Goal: Transaction & Acquisition: Purchase product/service

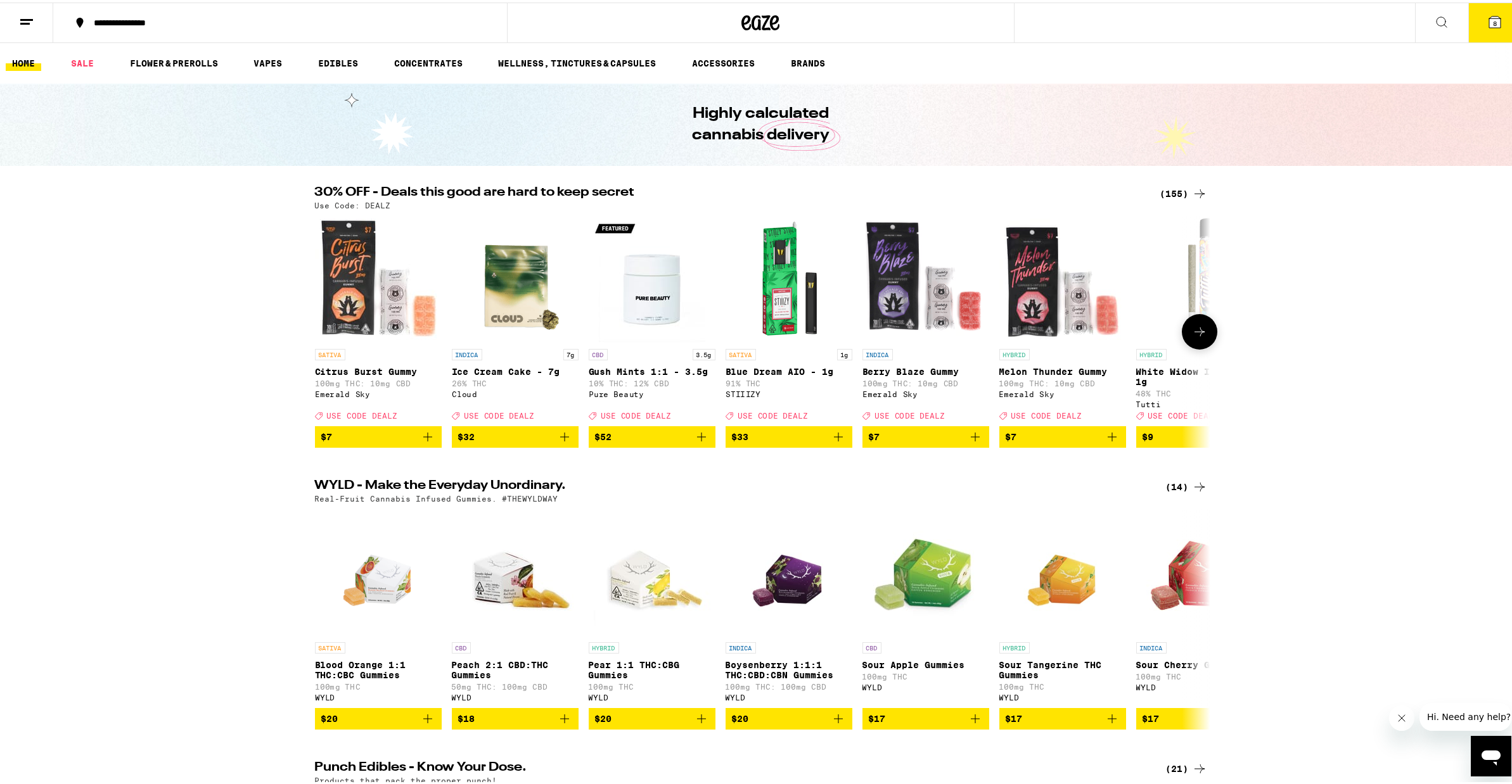
click at [967, 442] on icon "Add to bag" at bounding box center [975, 434] width 16 height 16
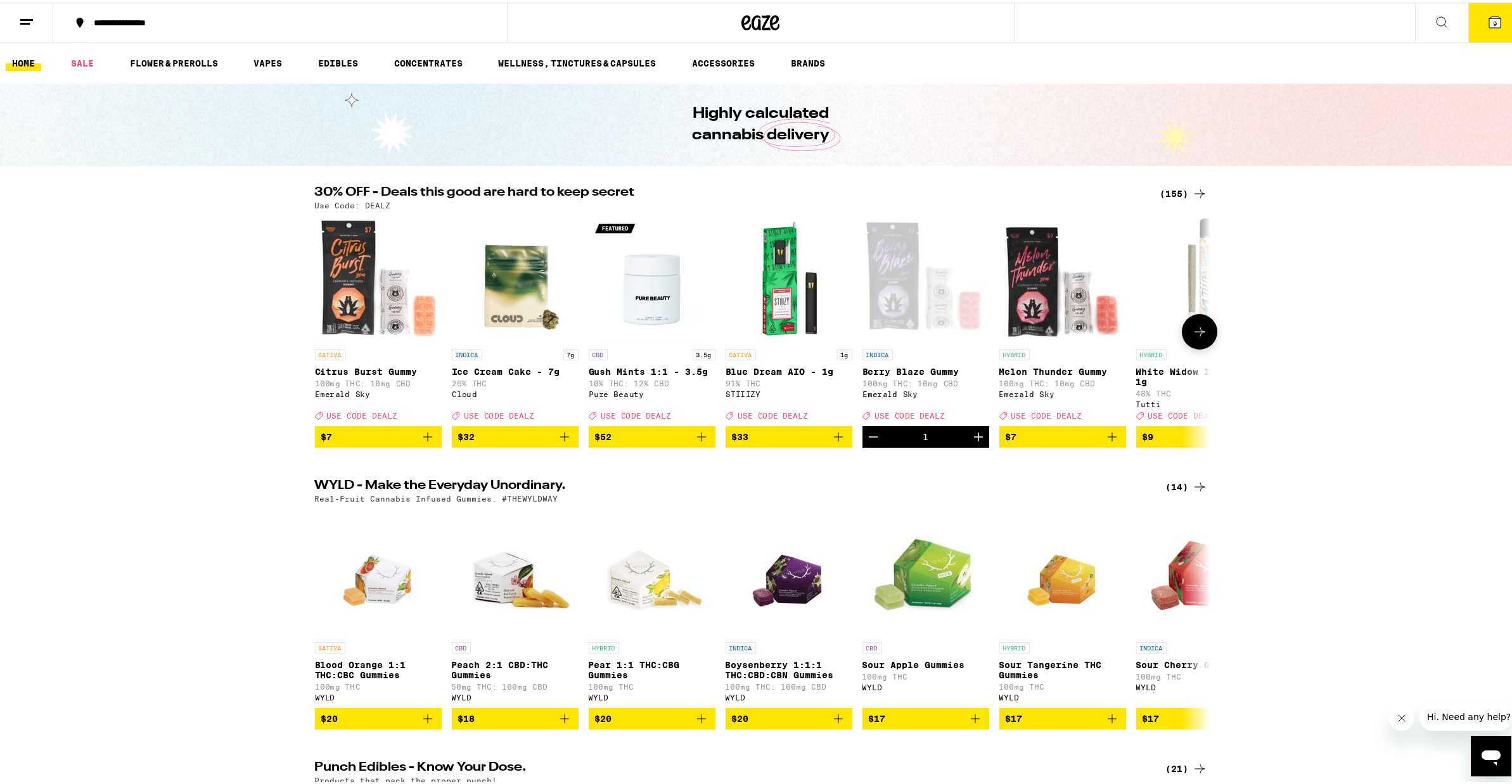
click at [971, 442] on icon "Increment" at bounding box center [978, 434] width 16 height 16
click at [1108, 442] on icon "Add to bag" at bounding box center [1112, 434] width 16 height 16
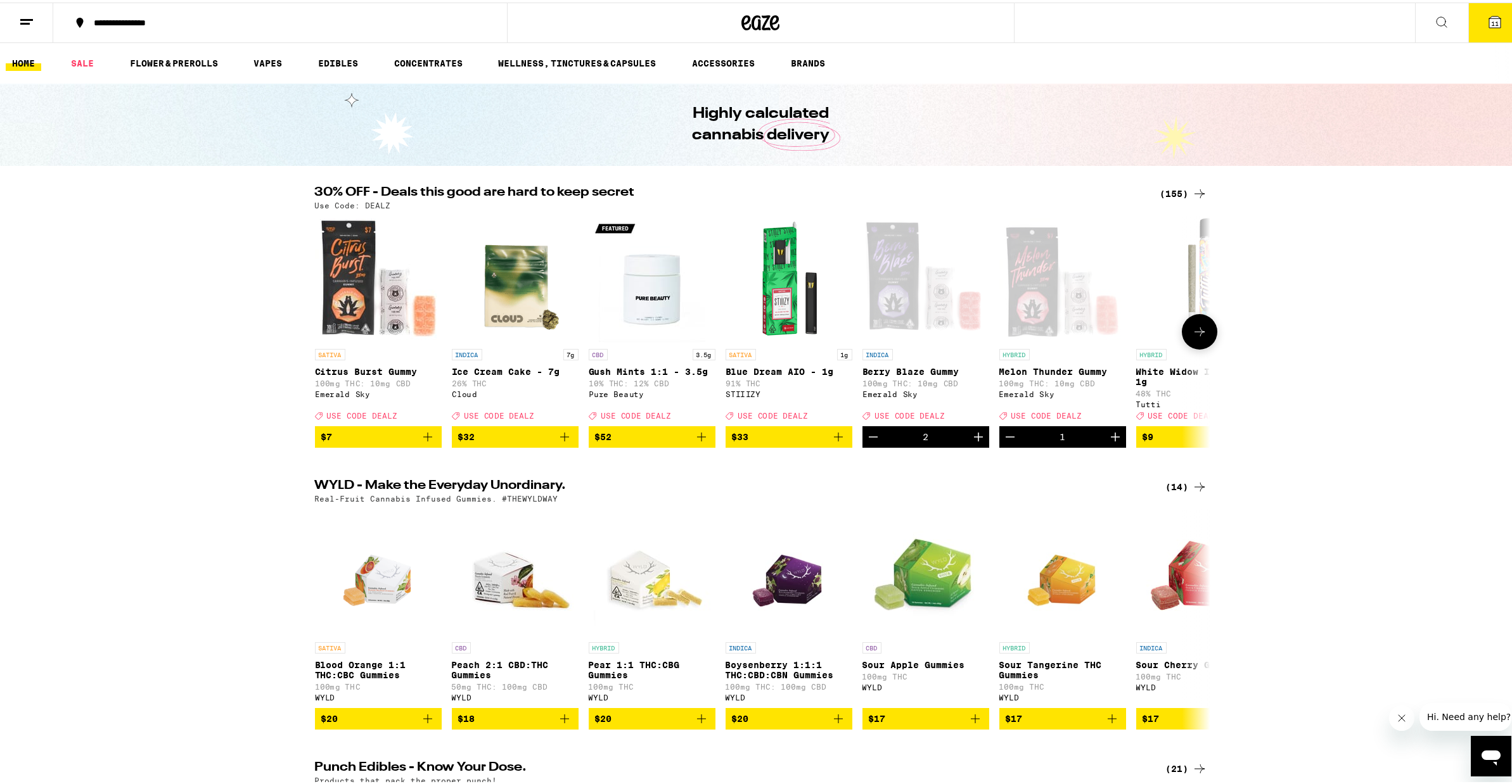
click at [1108, 442] on icon "Increment" at bounding box center [1114, 434] width 16 height 16
click at [425, 439] on icon "Add to bag" at bounding box center [427, 434] width 9 height 9
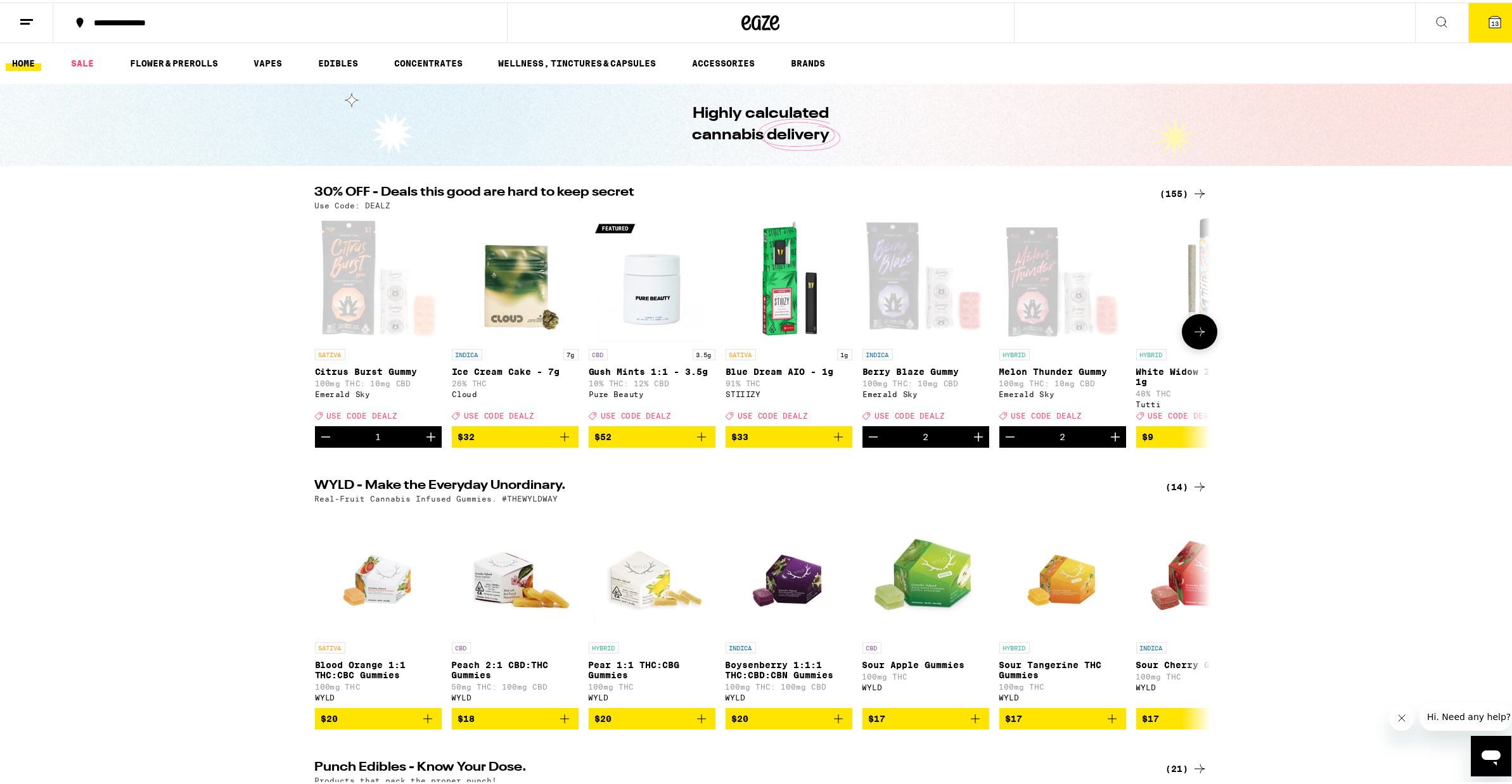
click at [426, 439] on icon "Increment" at bounding box center [430, 434] width 9 height 9
click at [1198, 332] on icon at bounding box center [1199, 329] width 16 height 16
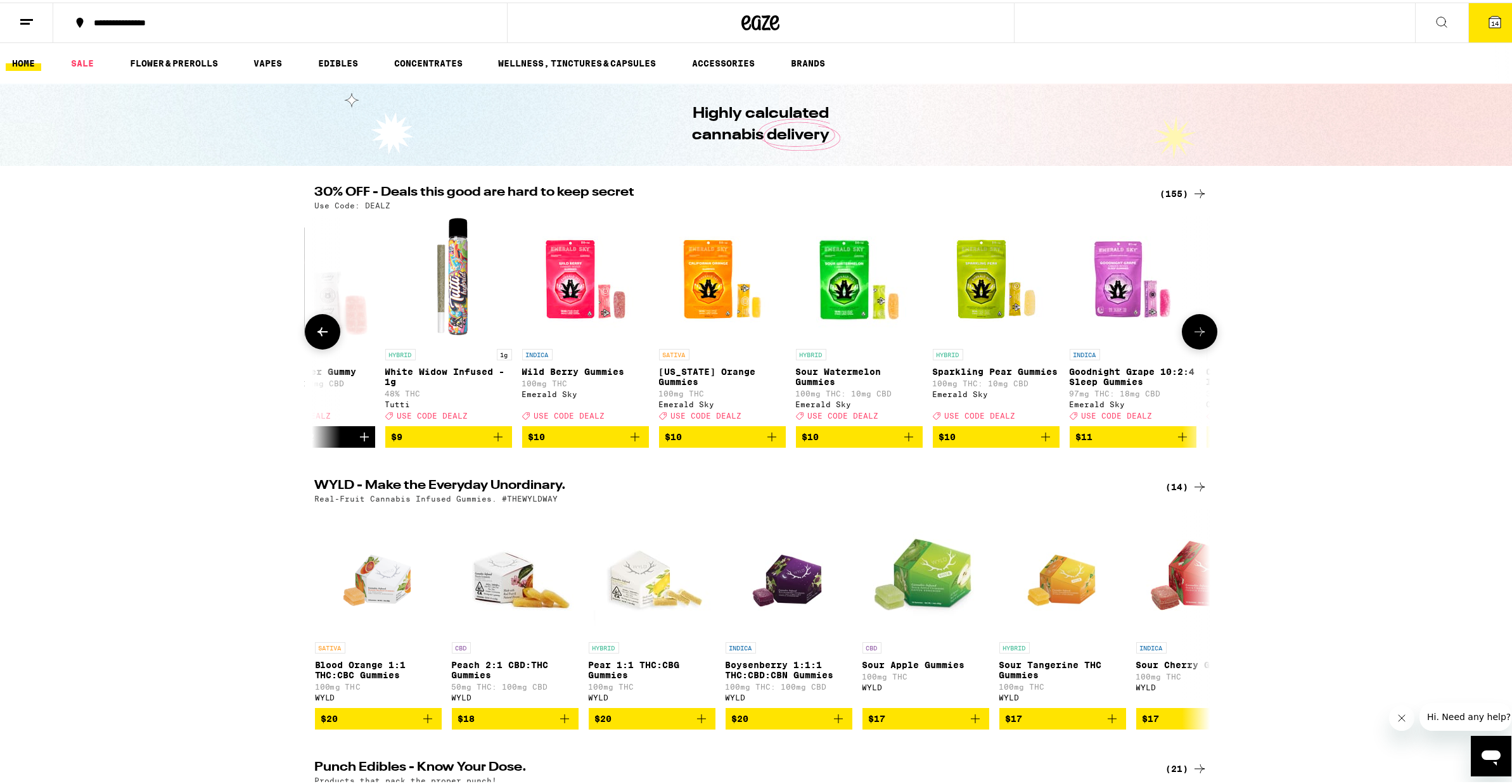
scroll to position [0, 754]
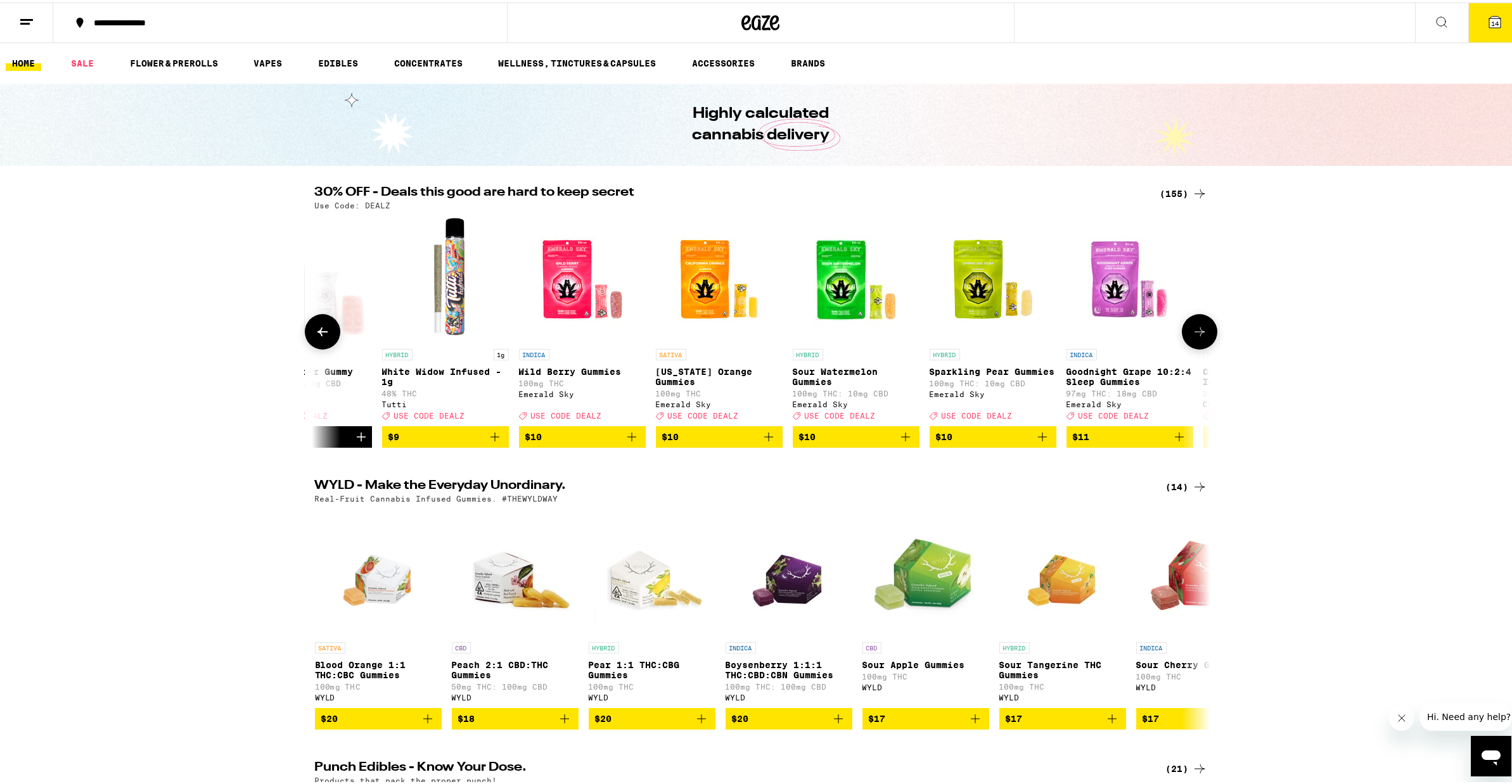
click at [492, 442] on icon "Add to bag" at bounding box center [494, 434] width 16 height 16
click at [1192, 337] on icon at bounding box center [1199, 329] width 16 height 16
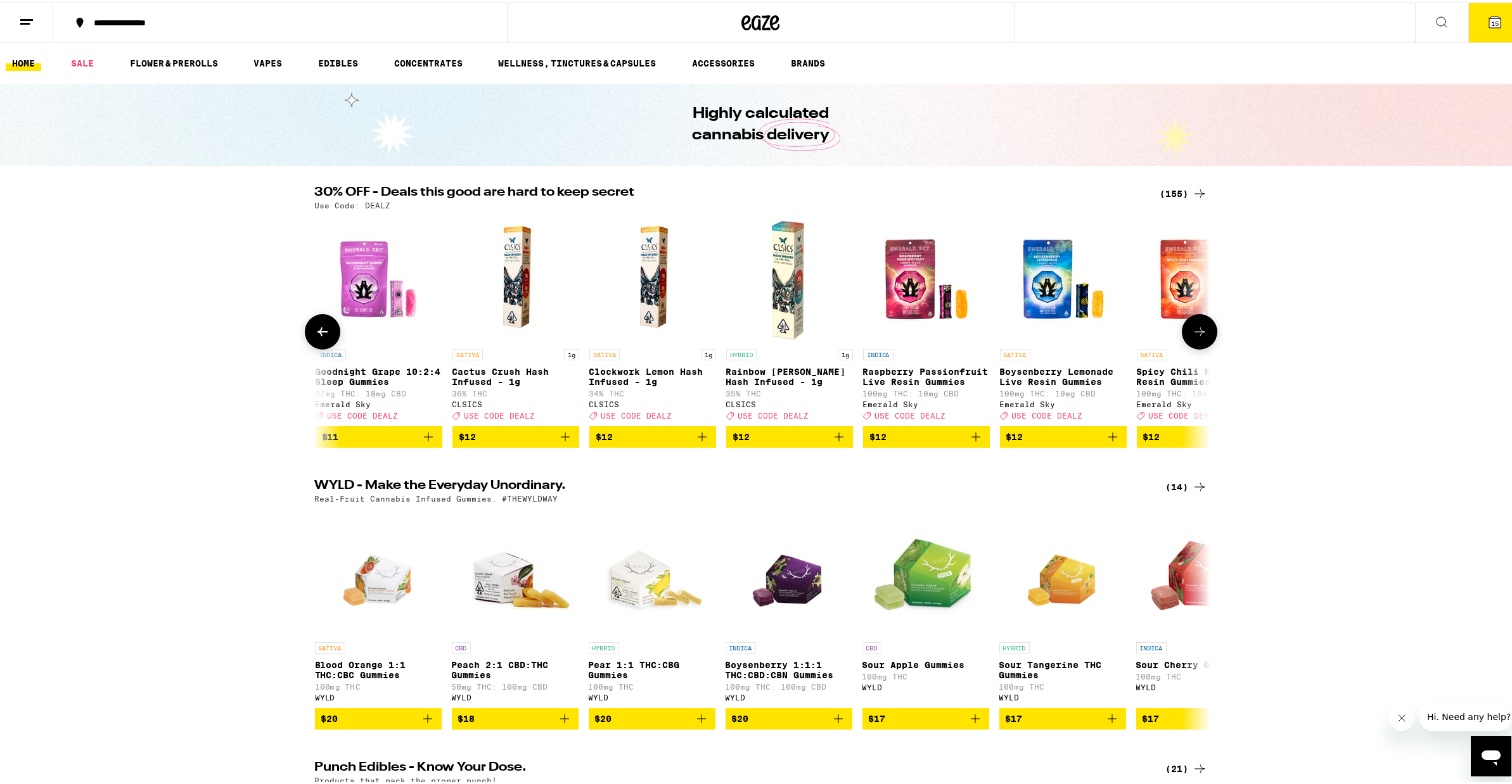
scroll to position [0, 1508]
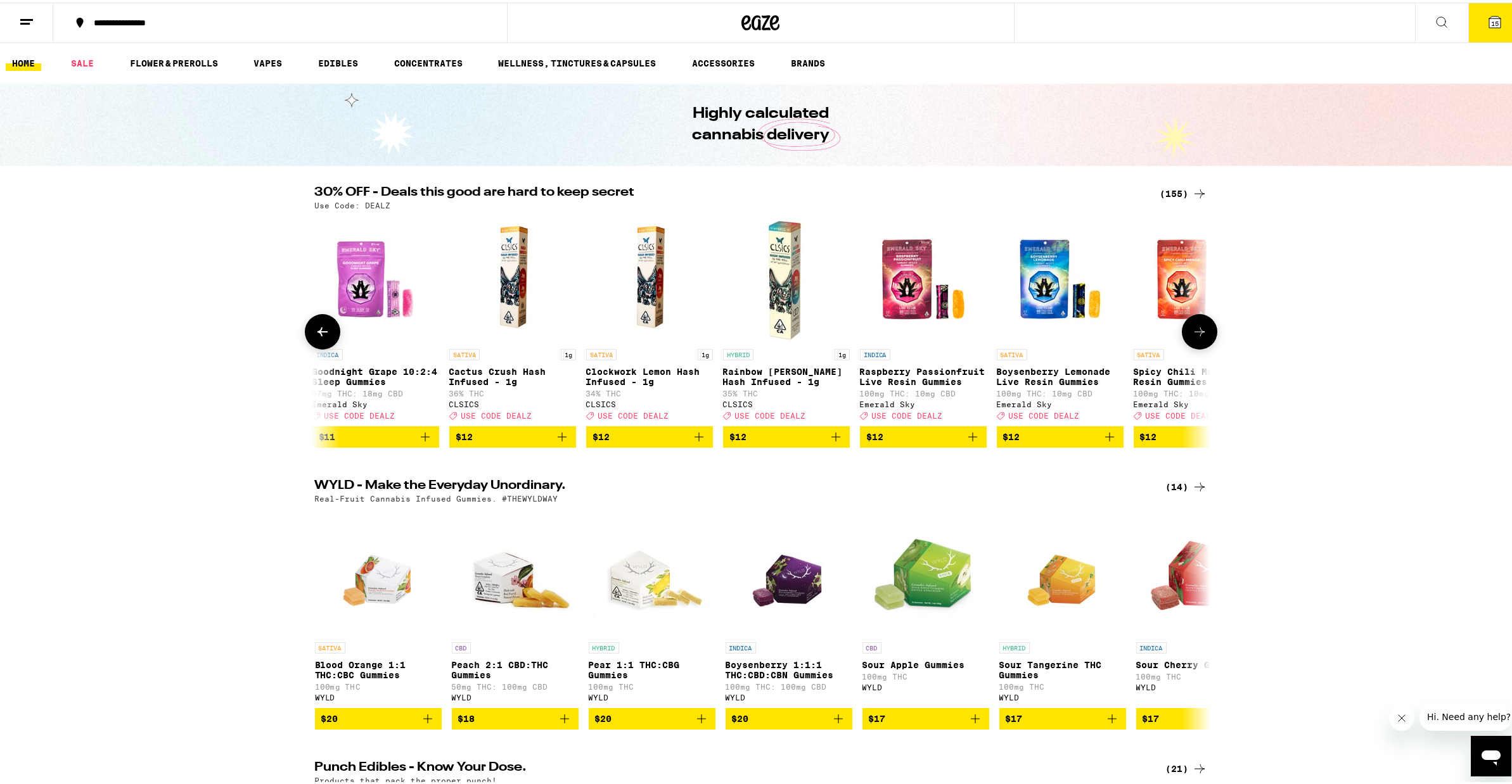
click at [1192, 337] on icon at bounding box center [1199, 329] width 16 height 16
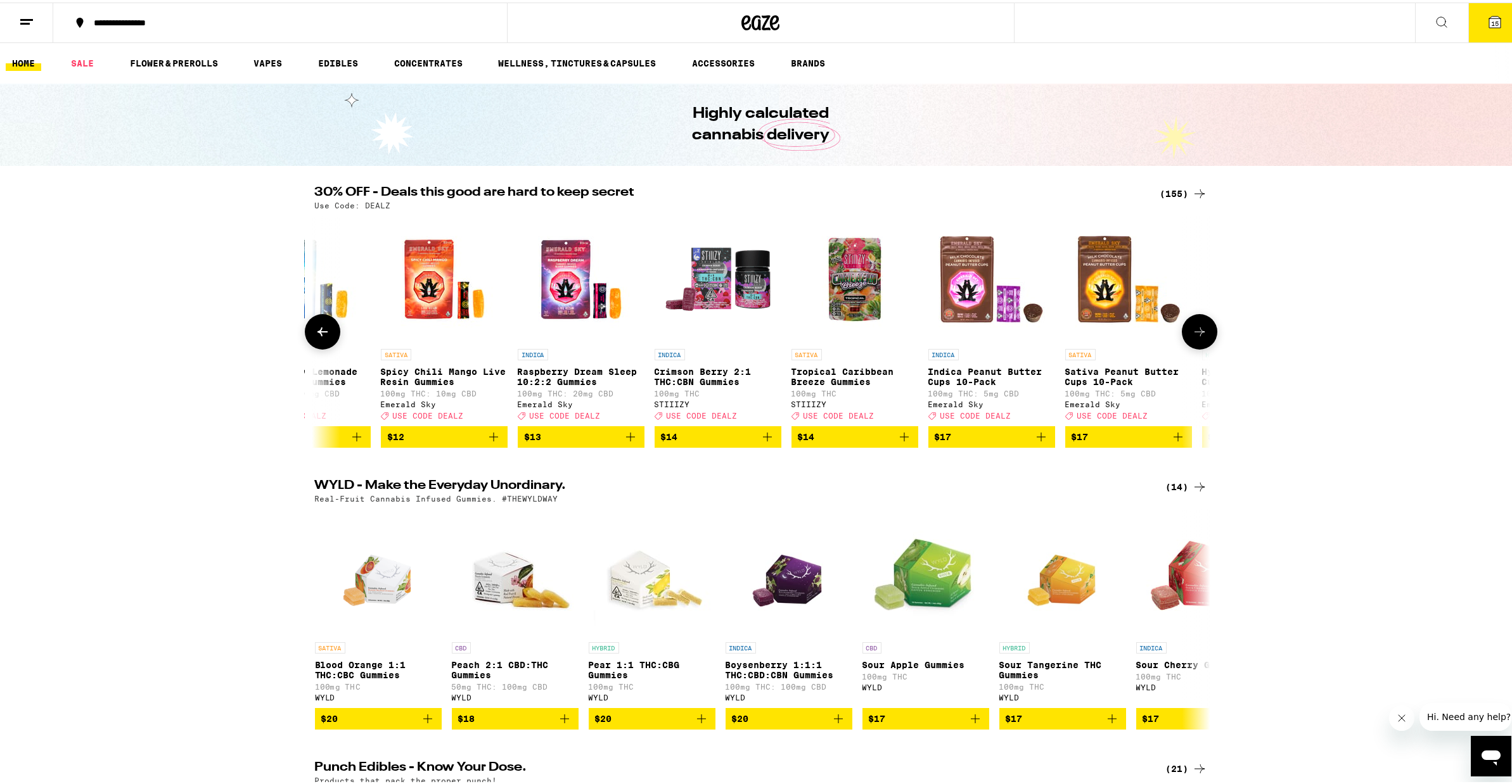
scroll to position [0, 2262]
click at [1192, 337] on icon at bounding box center [1199, 329] width 16 height 16
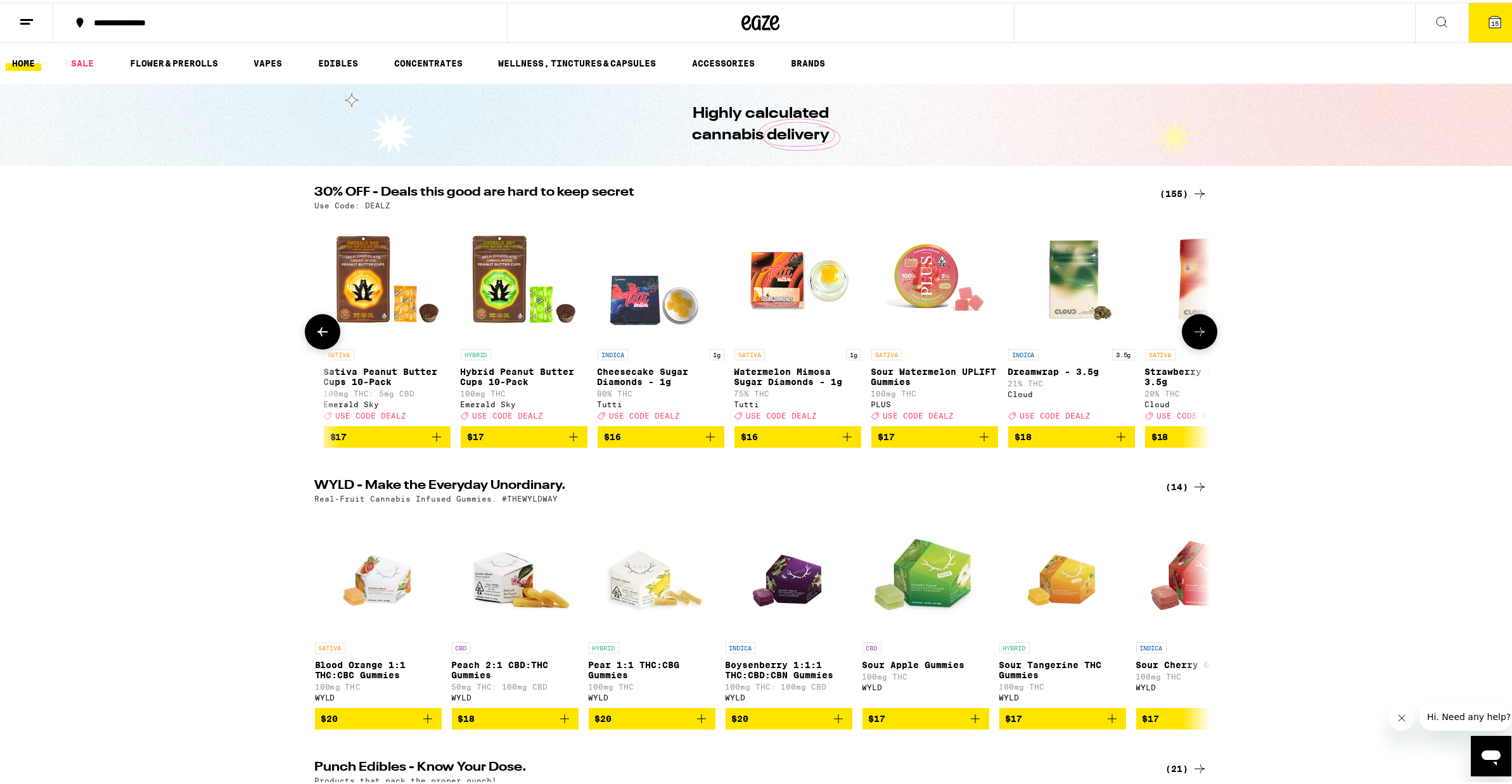
scroll to position [0, 3016]
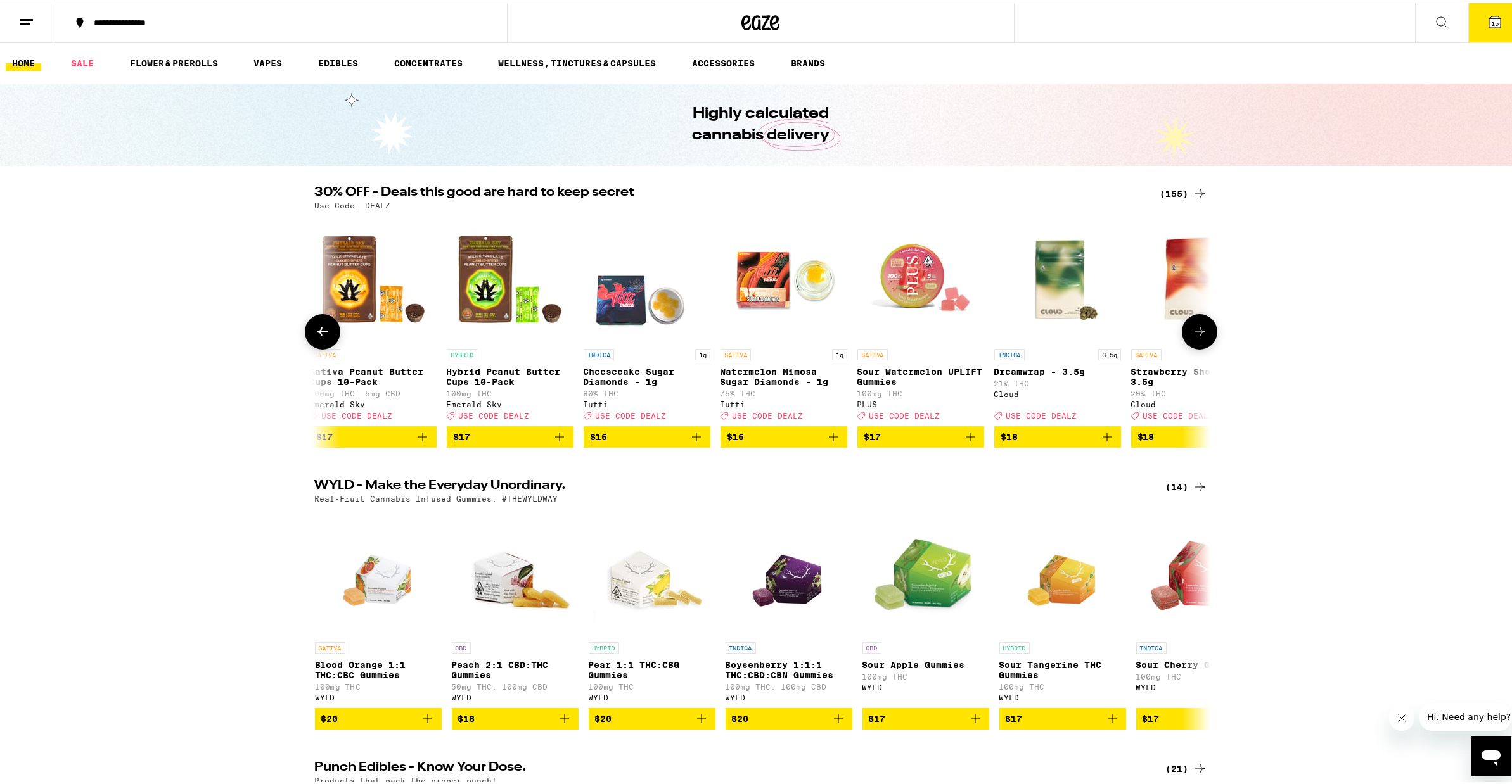
click at [1192, 337] on icon at bounding box center [1199, 329] width 16 height 16
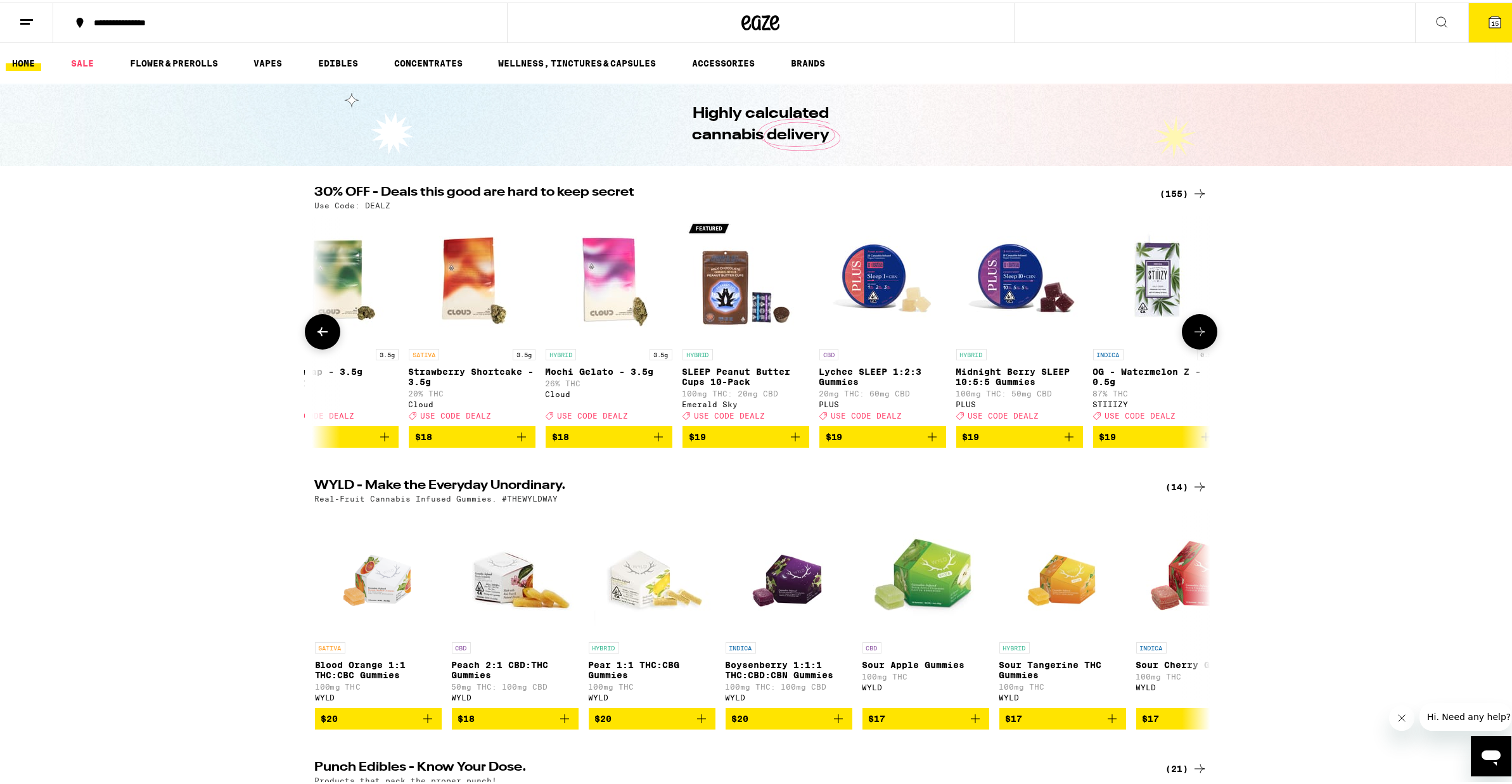
scroll to position [0, 3770]
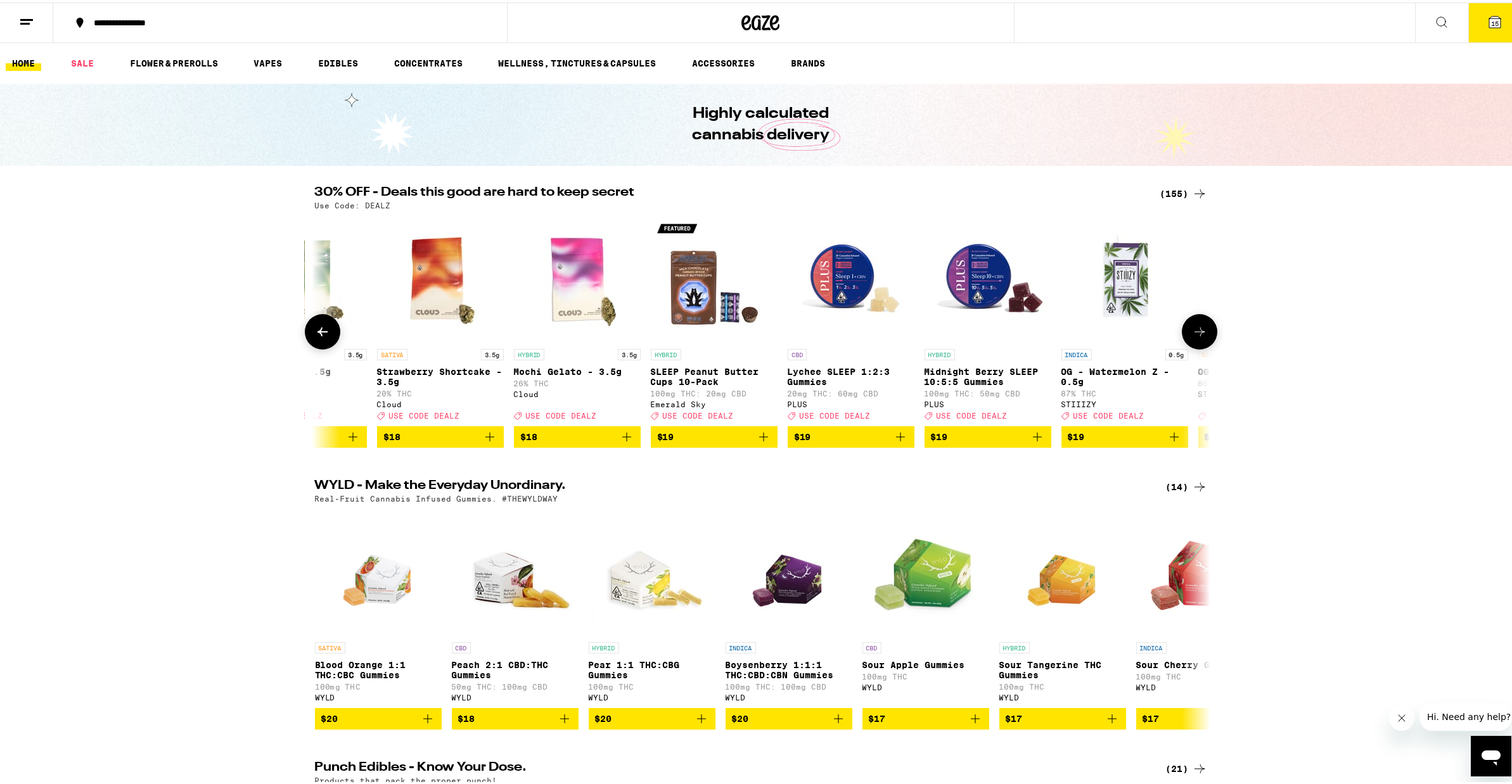
click at [1192, 337] on icon at bounding box center [1199, 329] width 16 height 16
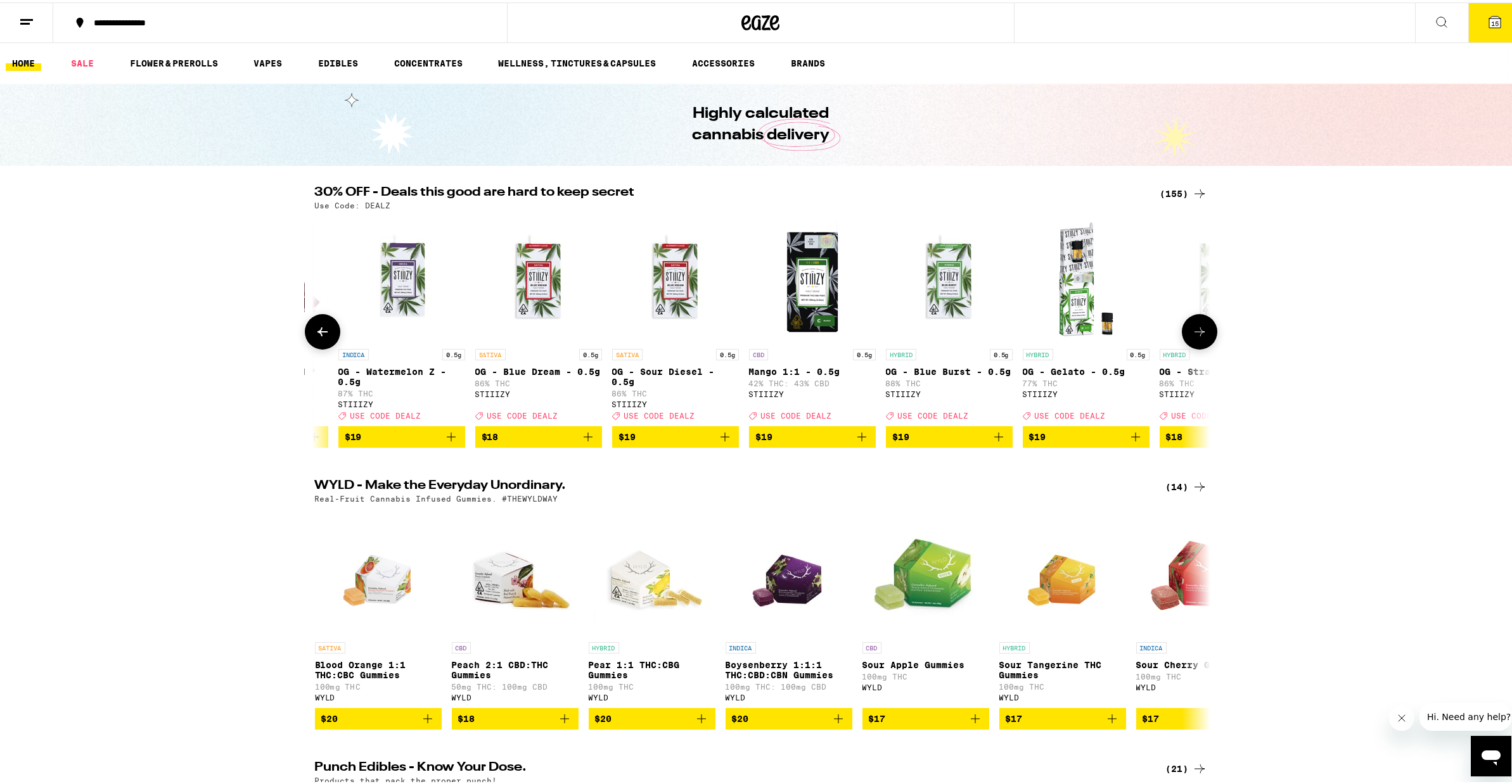
scroll to position [0, 4524]
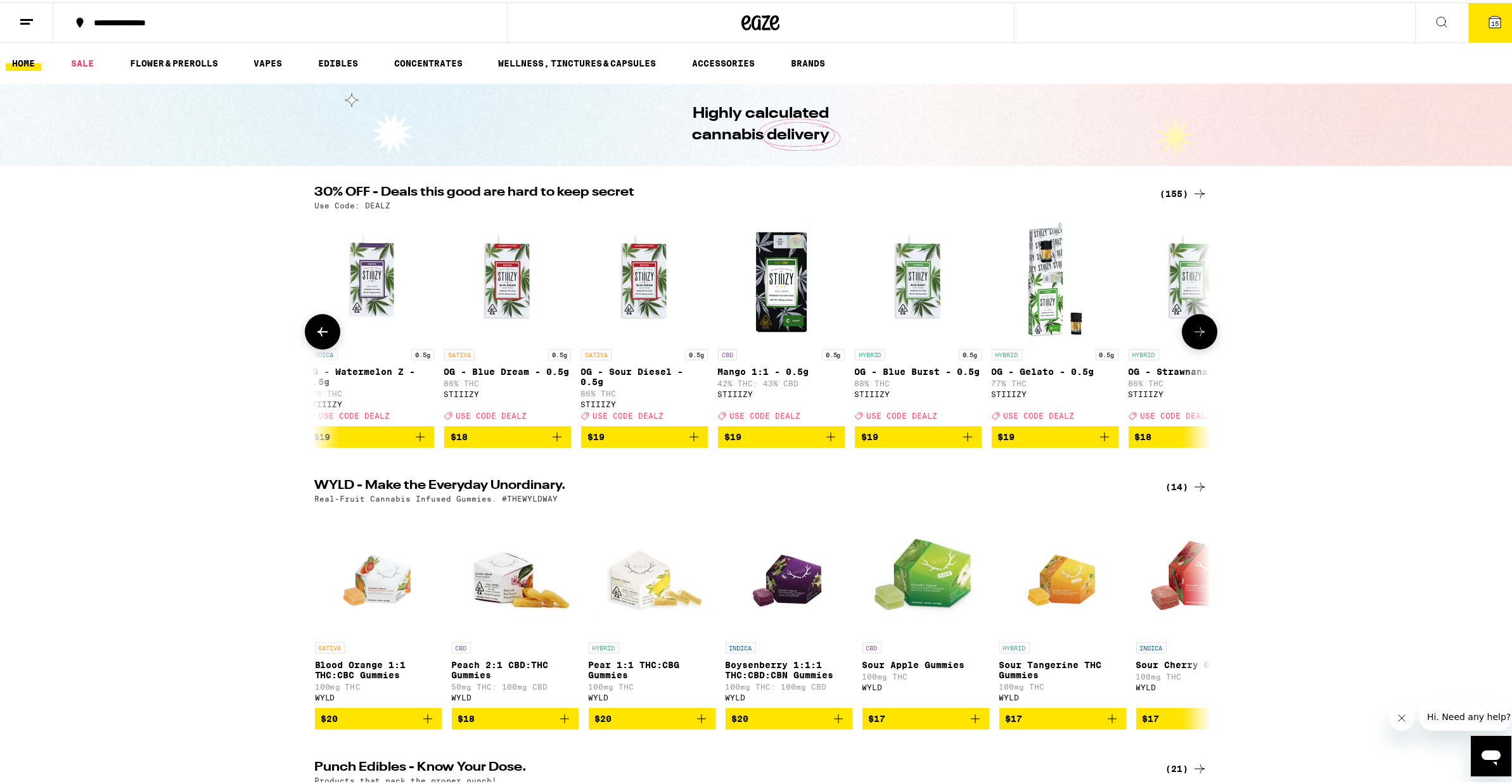
click at [1192, 337] on icon at bounding box center [1199, 329] width 16 height 16
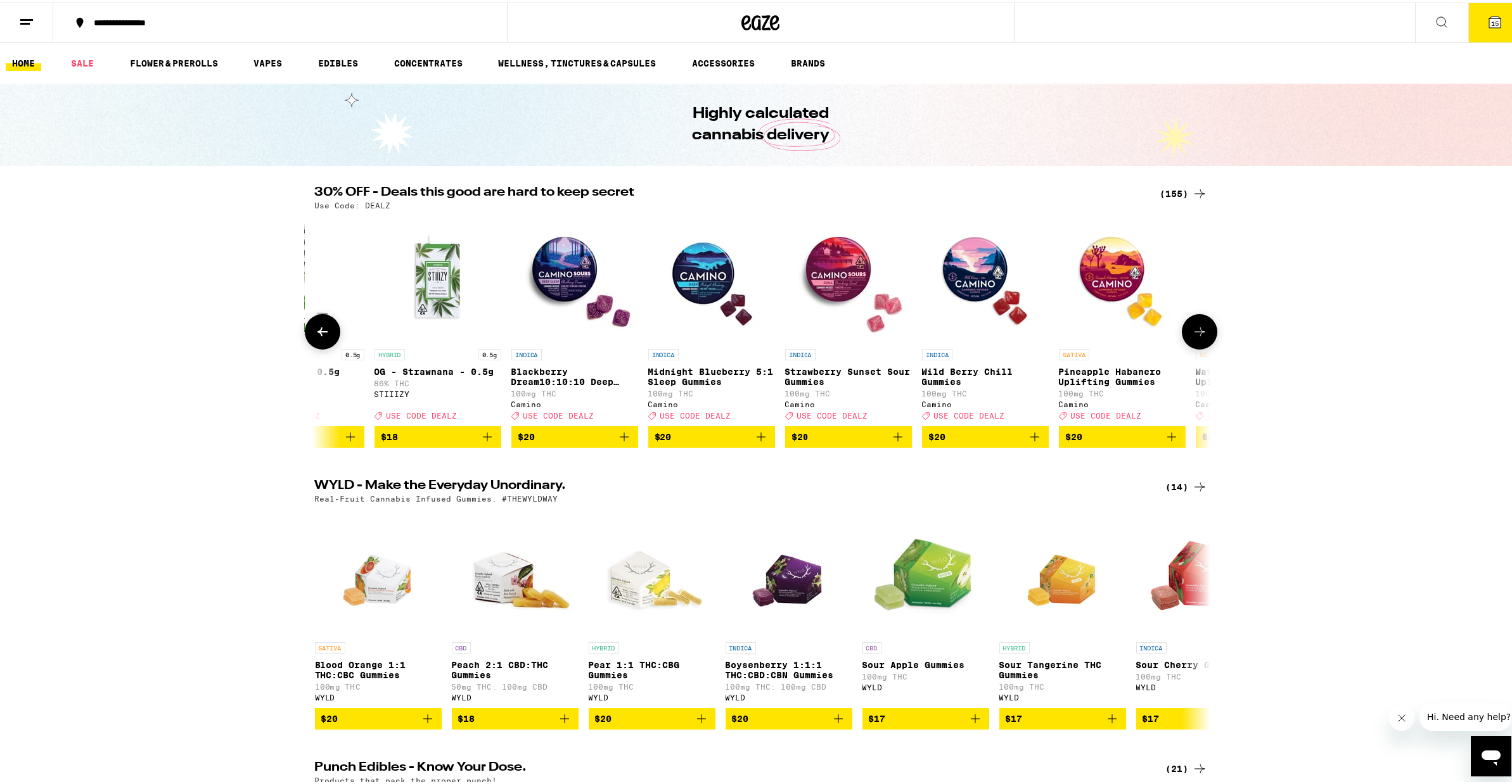
click at [1192, 337] on icon at bounding box center [1199, 329] width 16 height 16
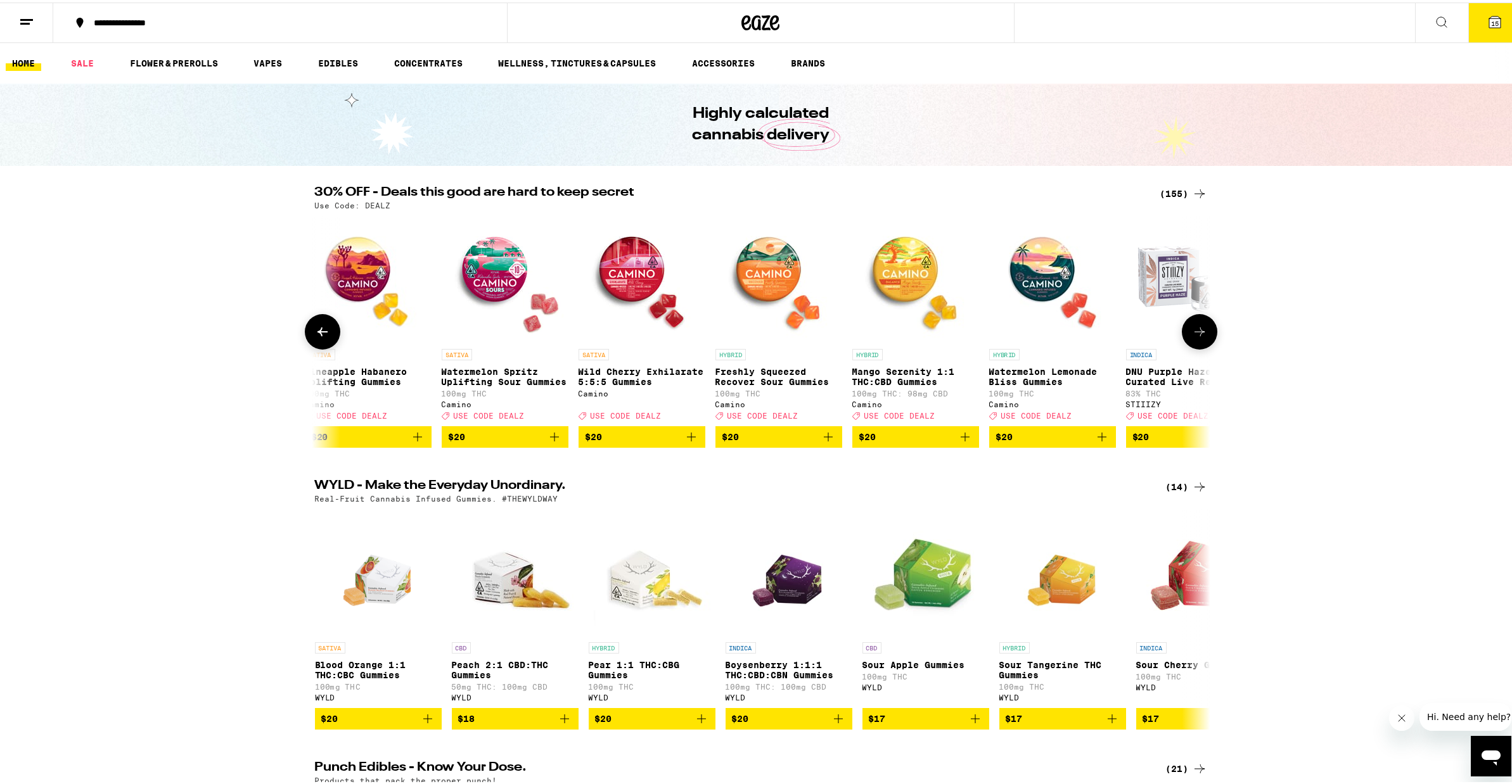
click at [1192, 337] on icon at bounding box center [1199, 329] width 16 height 16
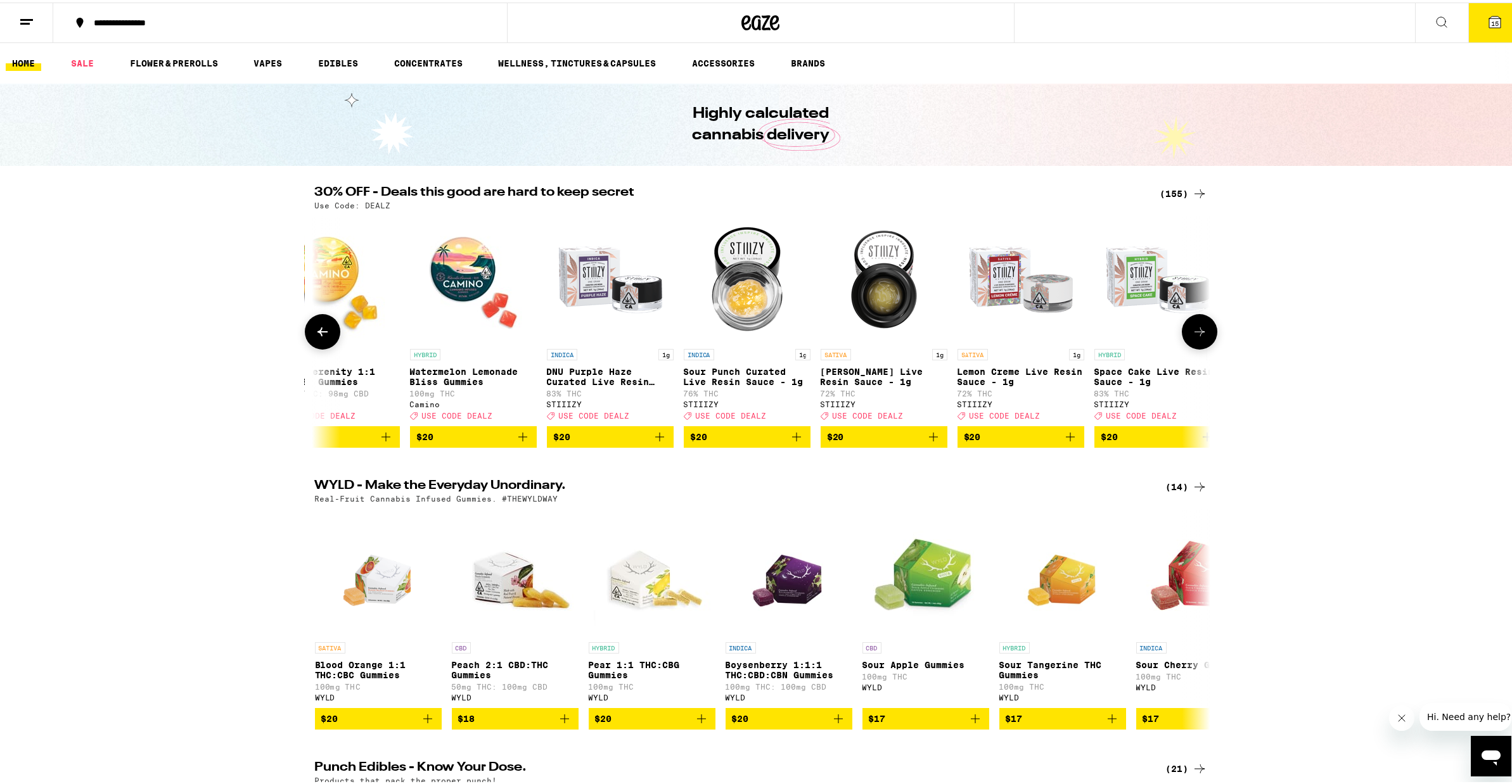
scroll to position [0, 6786]
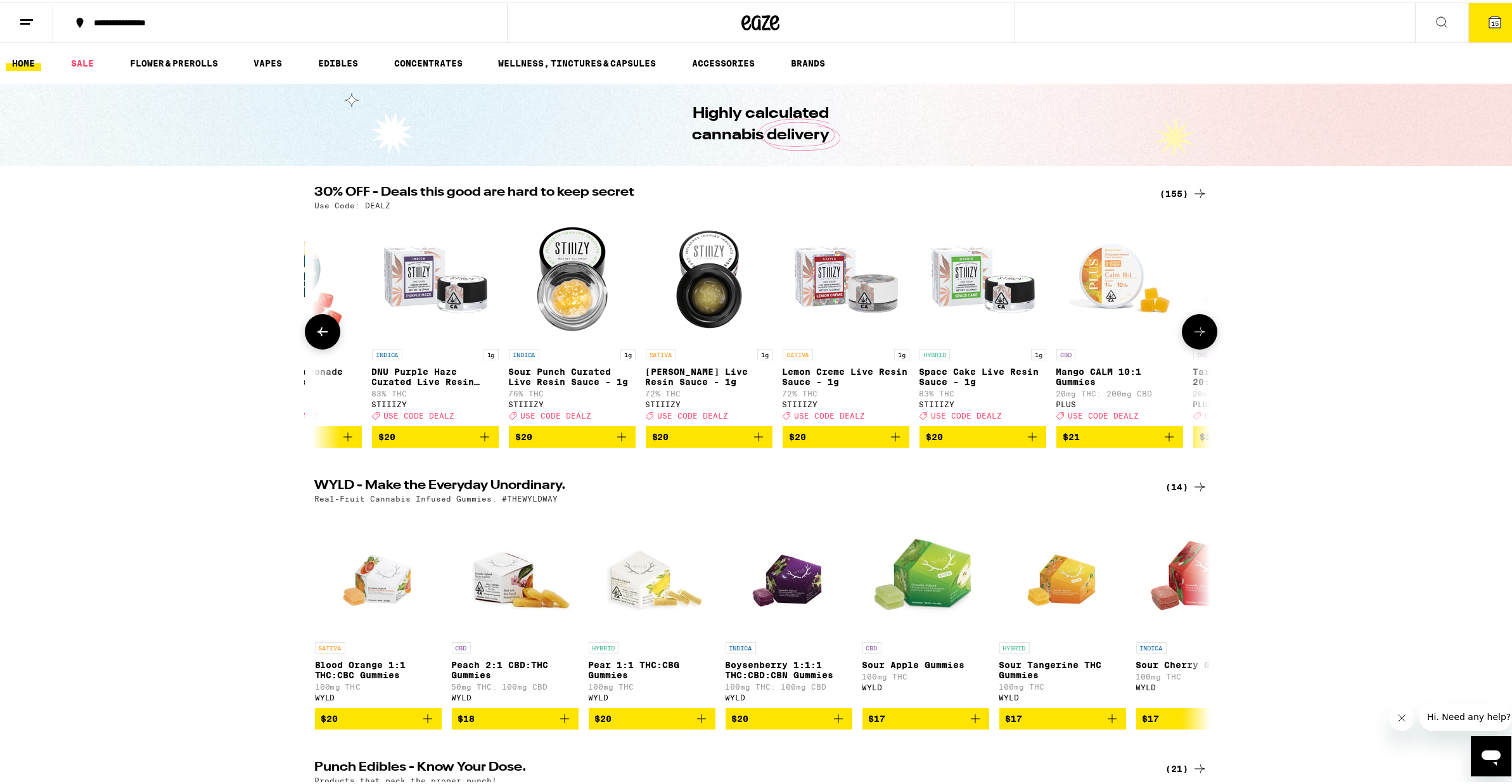
click at [1201, 331] on icon at bounding box center [1199, 329] width 16 height 16
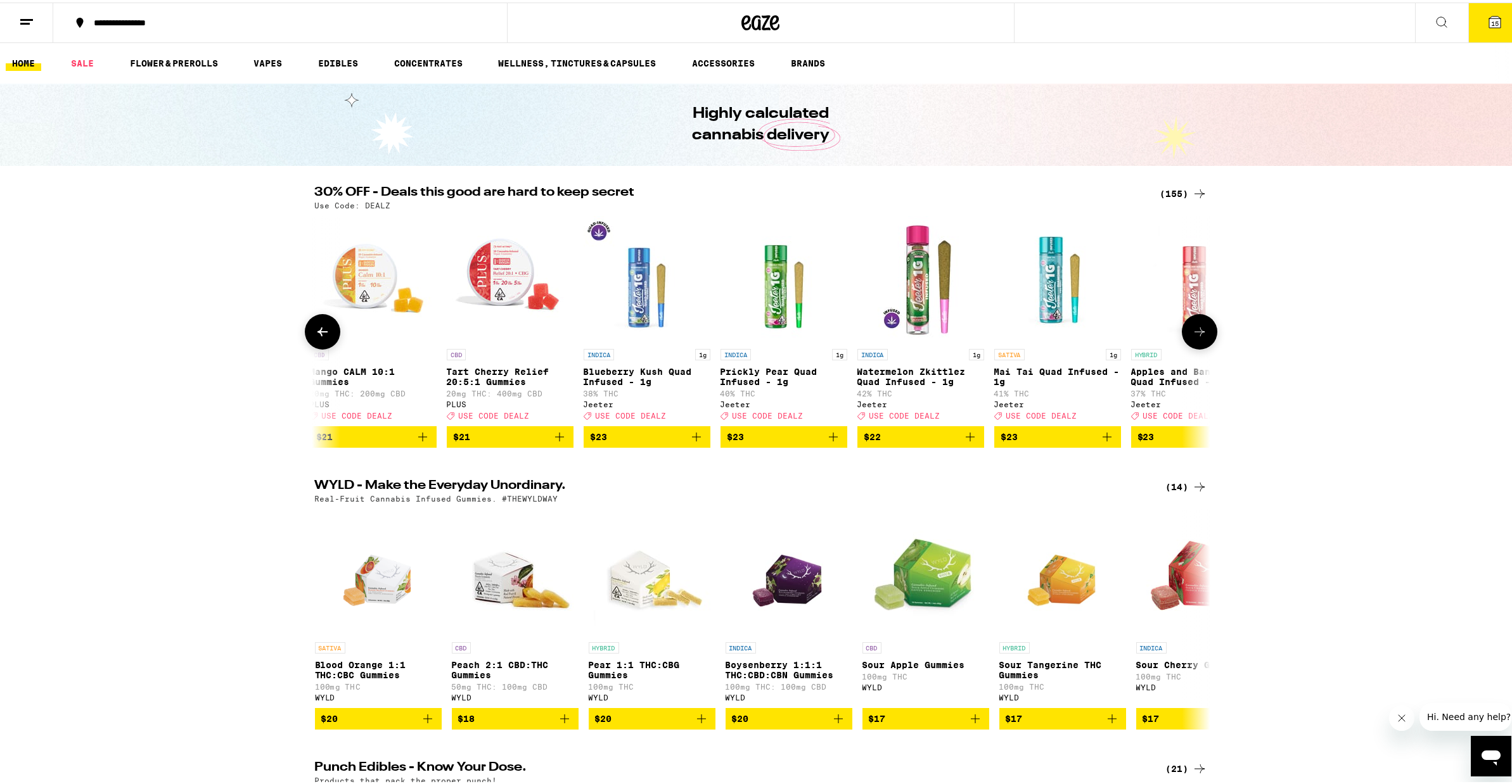
scroll to position [0, 7539]
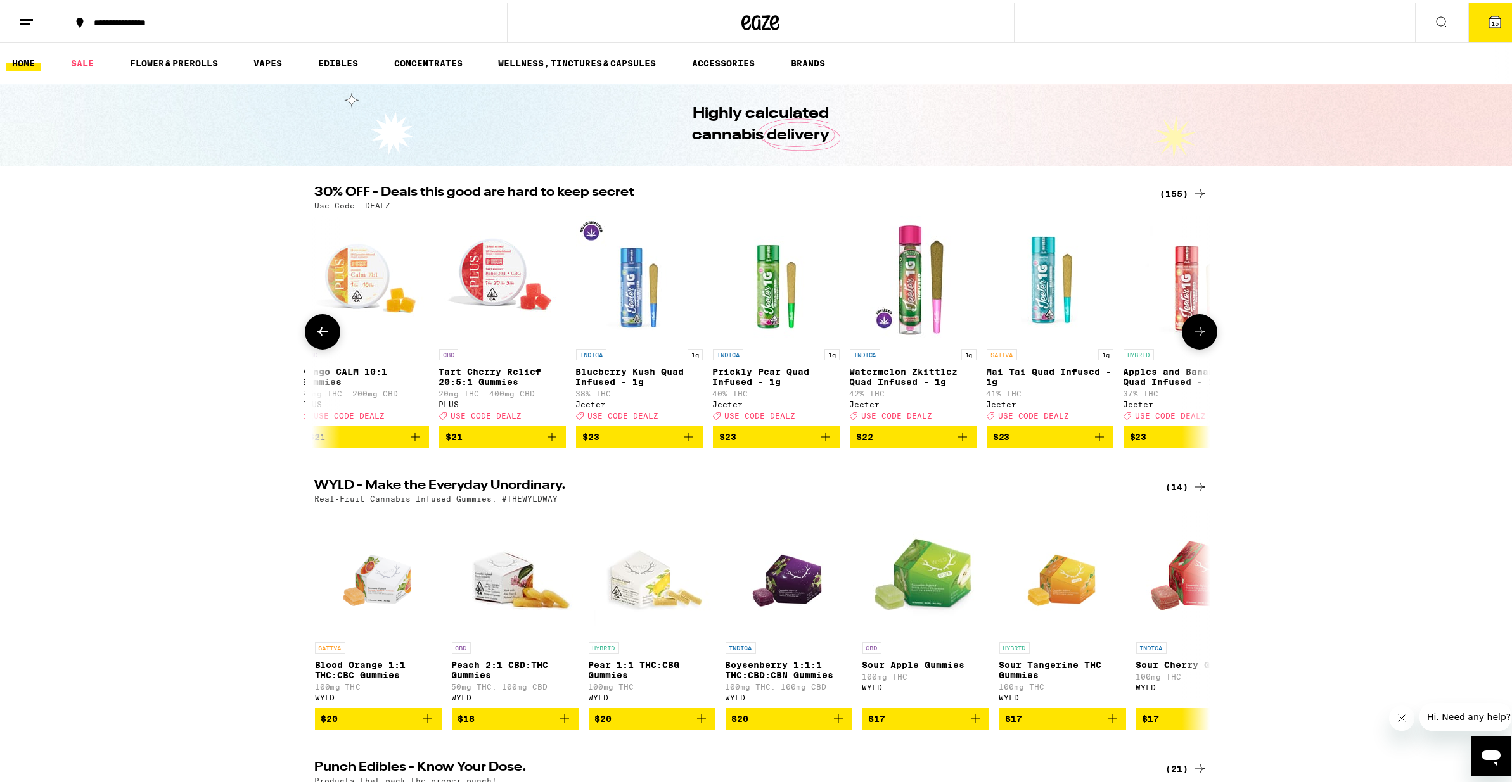
click at [1195, 337] on icon at bounding box center [1199, 329] width 16 height 16
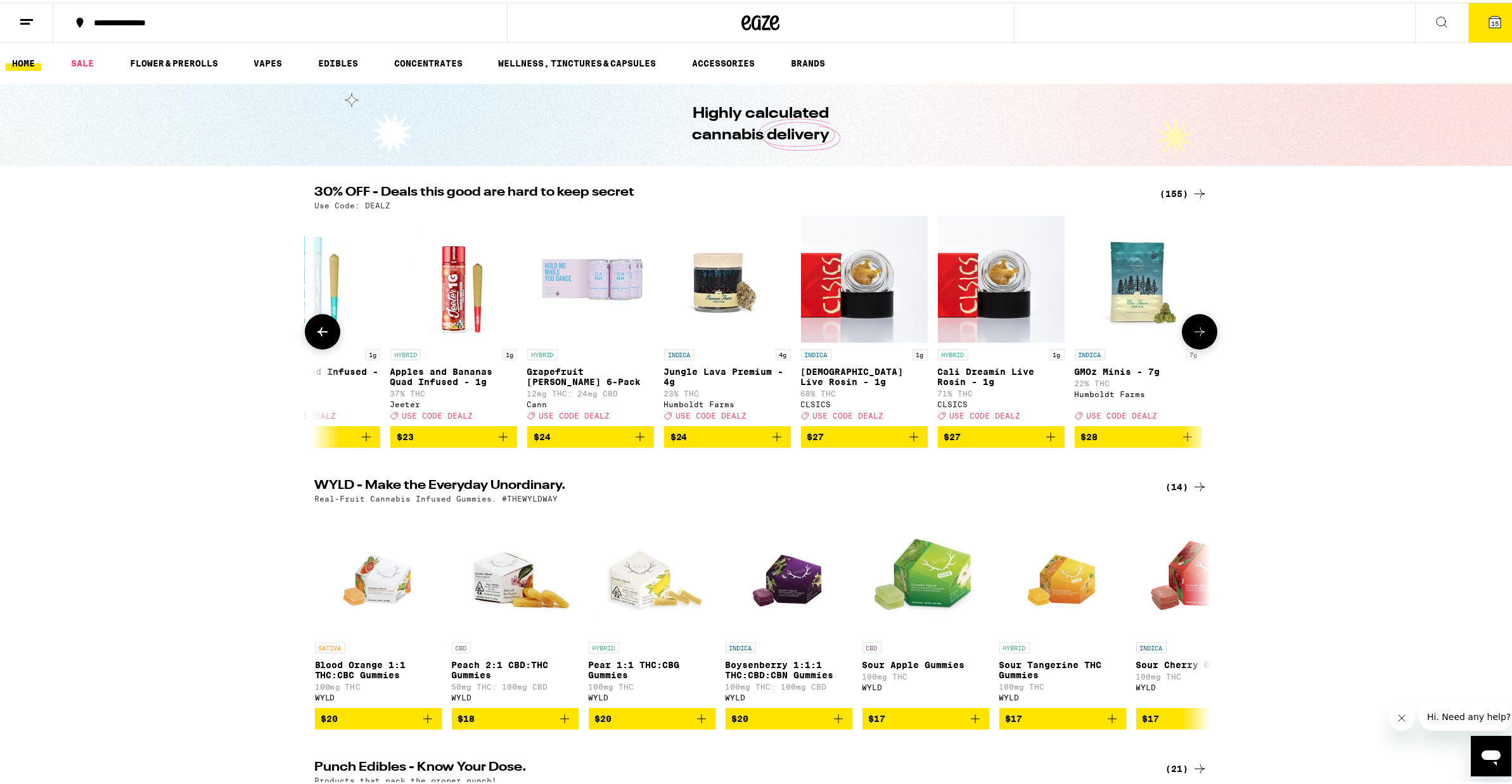
scroll to position [0, 8293]
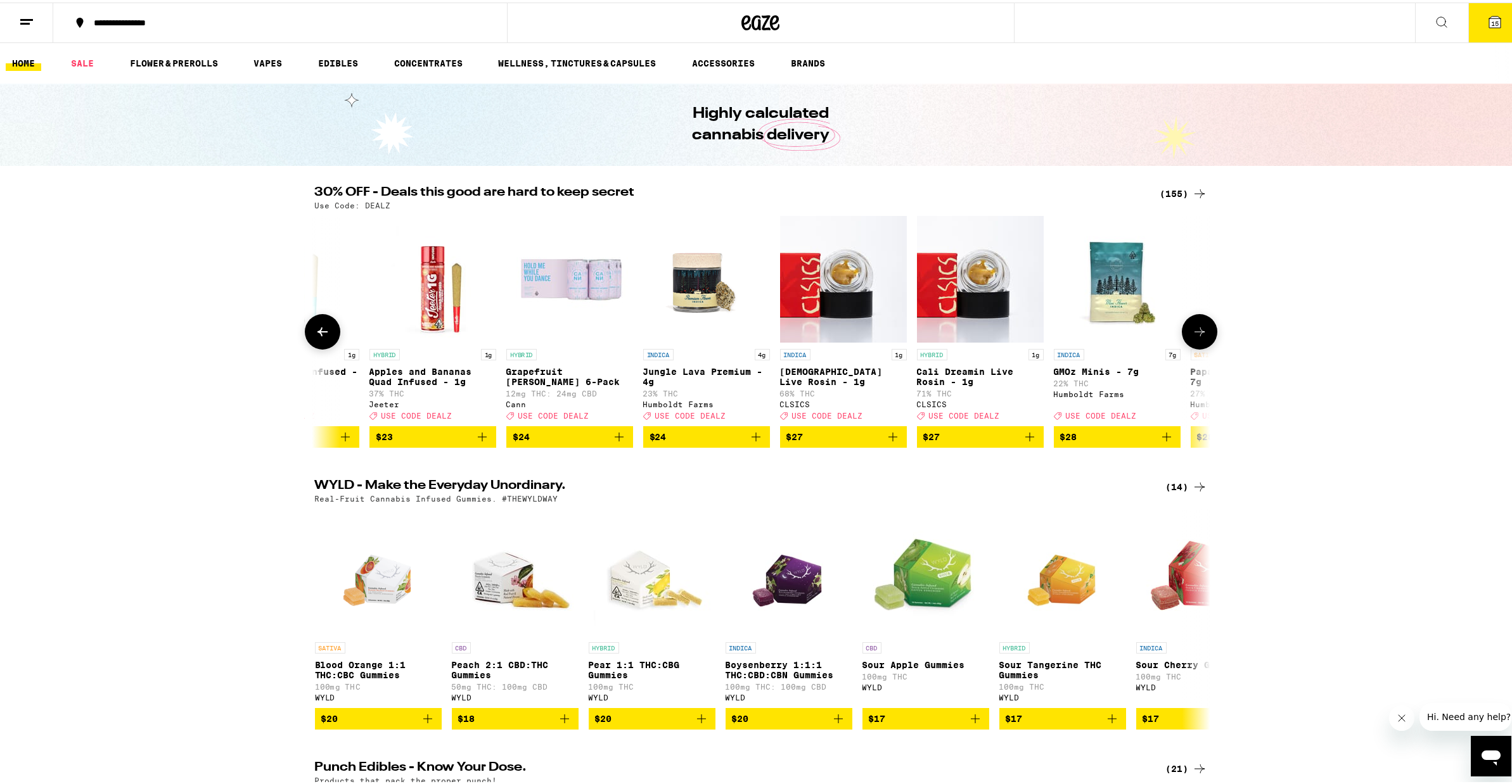
click at [1193, 337] on icon at bounding box center [1199, 329] width 16 height 16
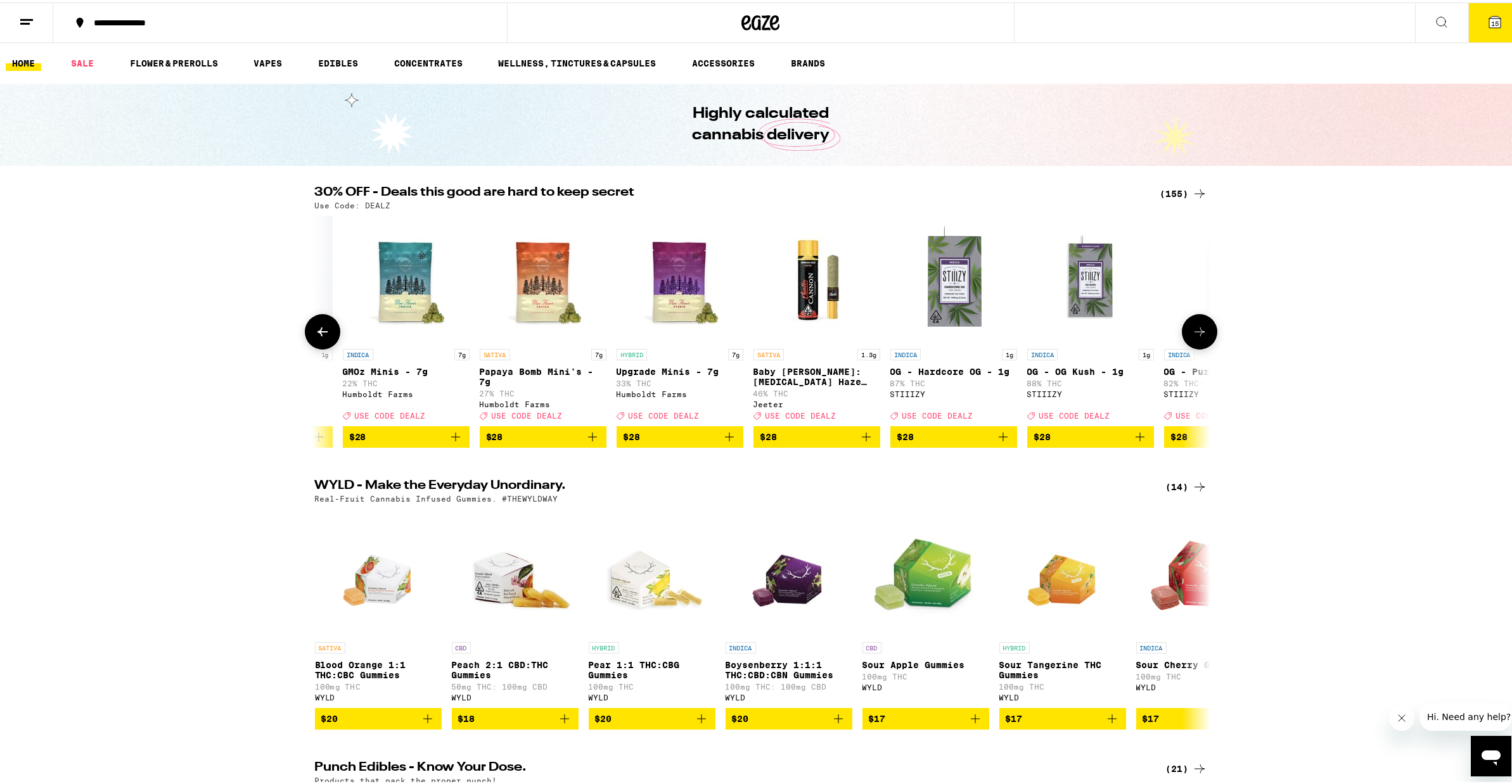
scroll to position [0, 9047]
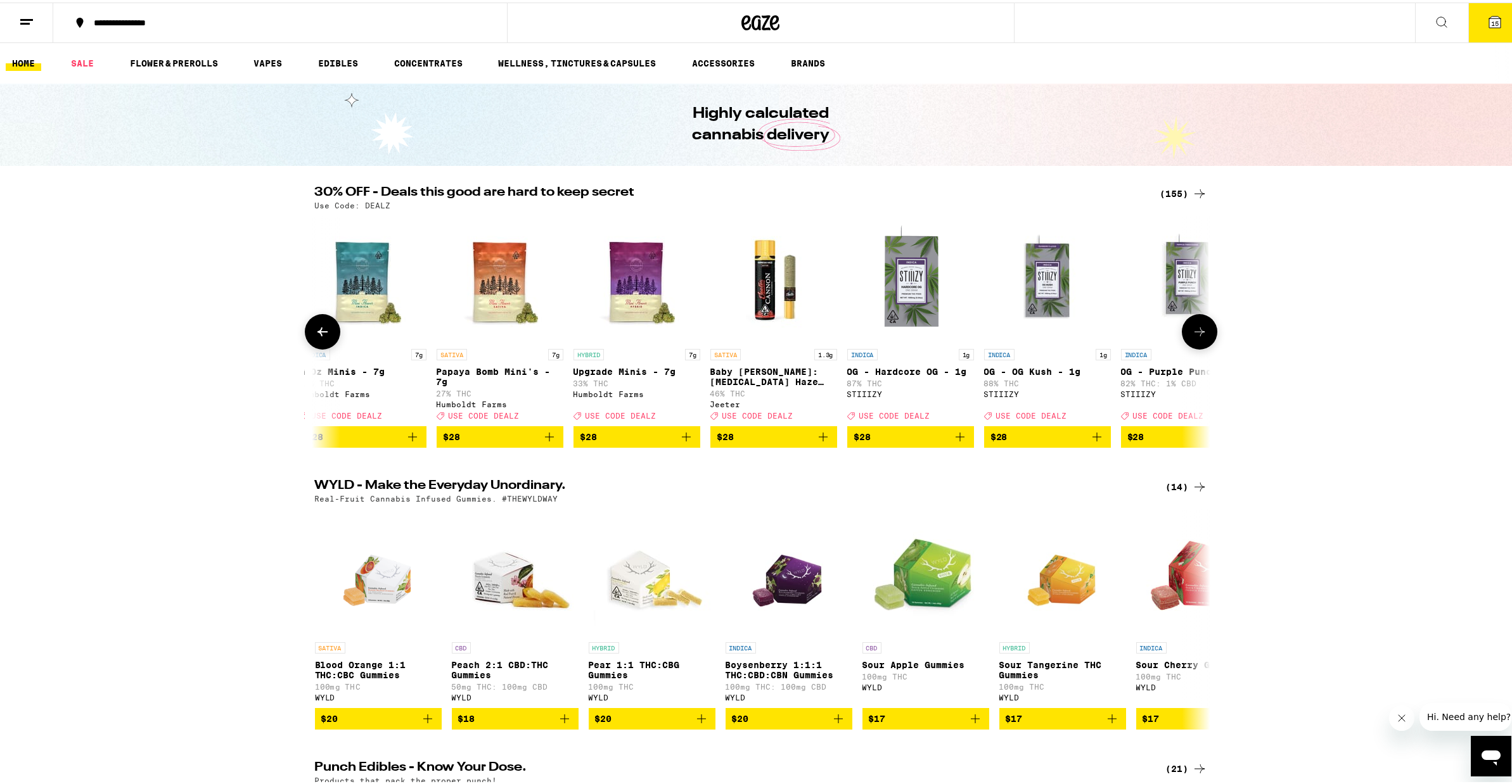
click at [1193, 337] on icon at bounding box center [1199, 329] width 16 height 16
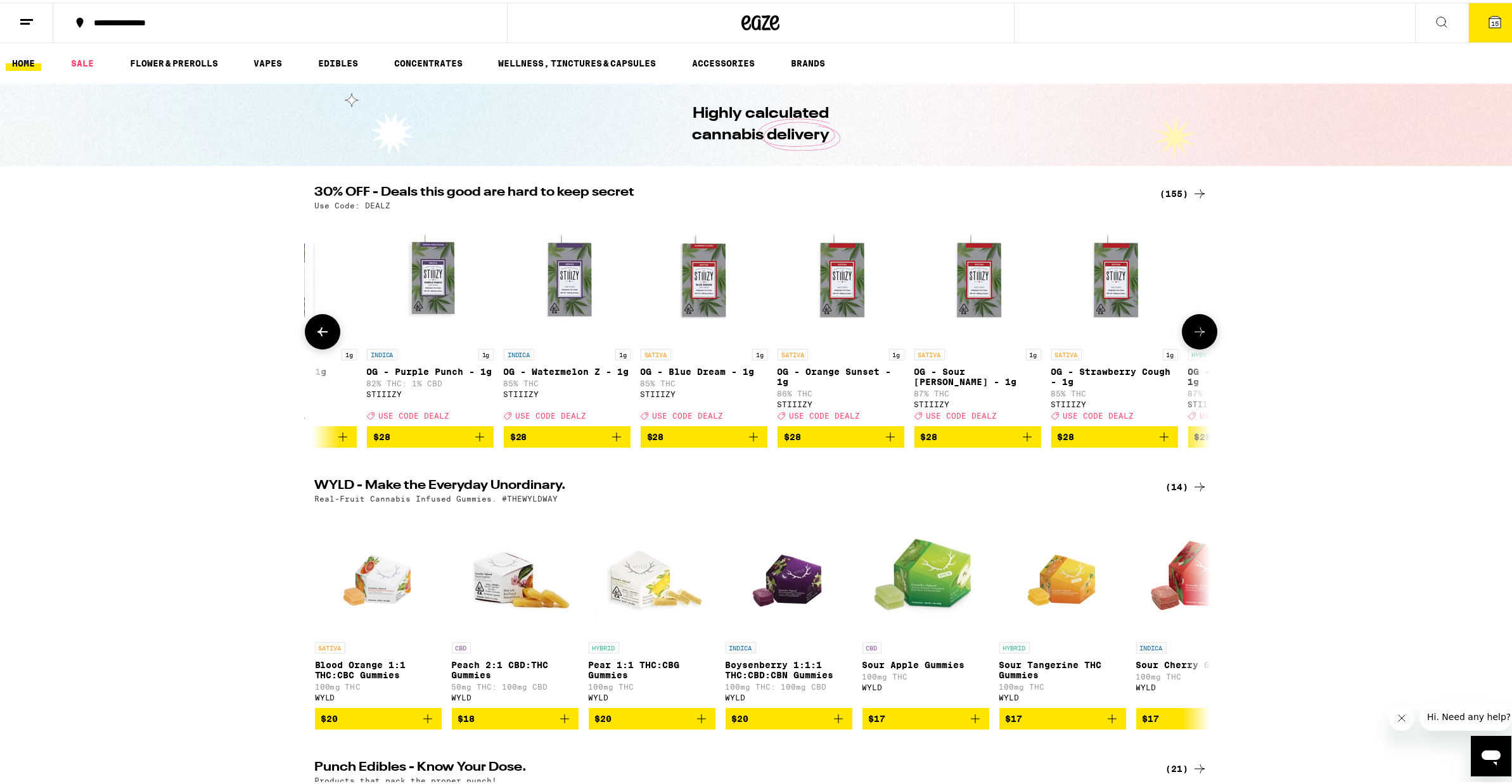
click at [1193, 337] on icon at bounding box center [1199, 329] width 16 height 16
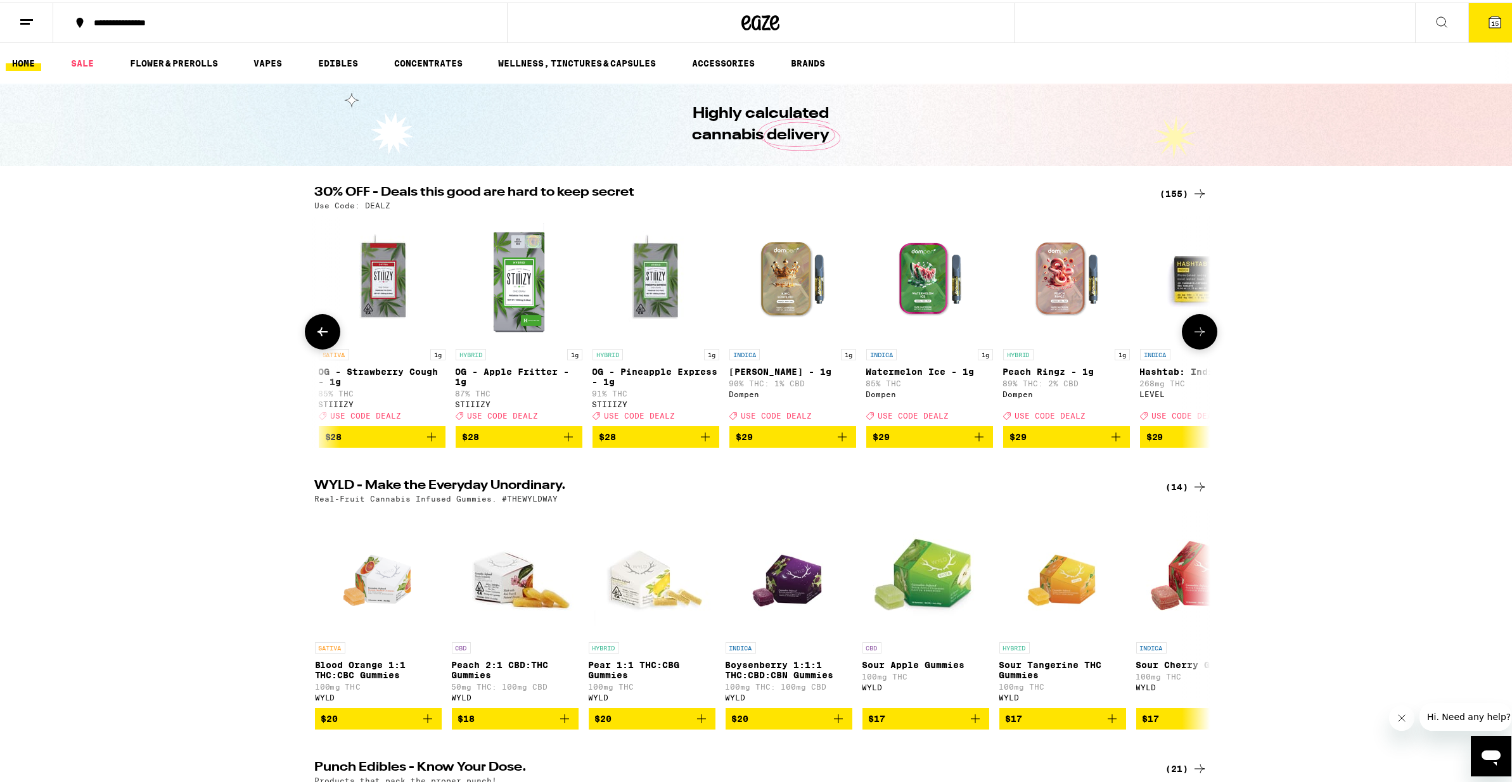
scroll to position [0, 10555]
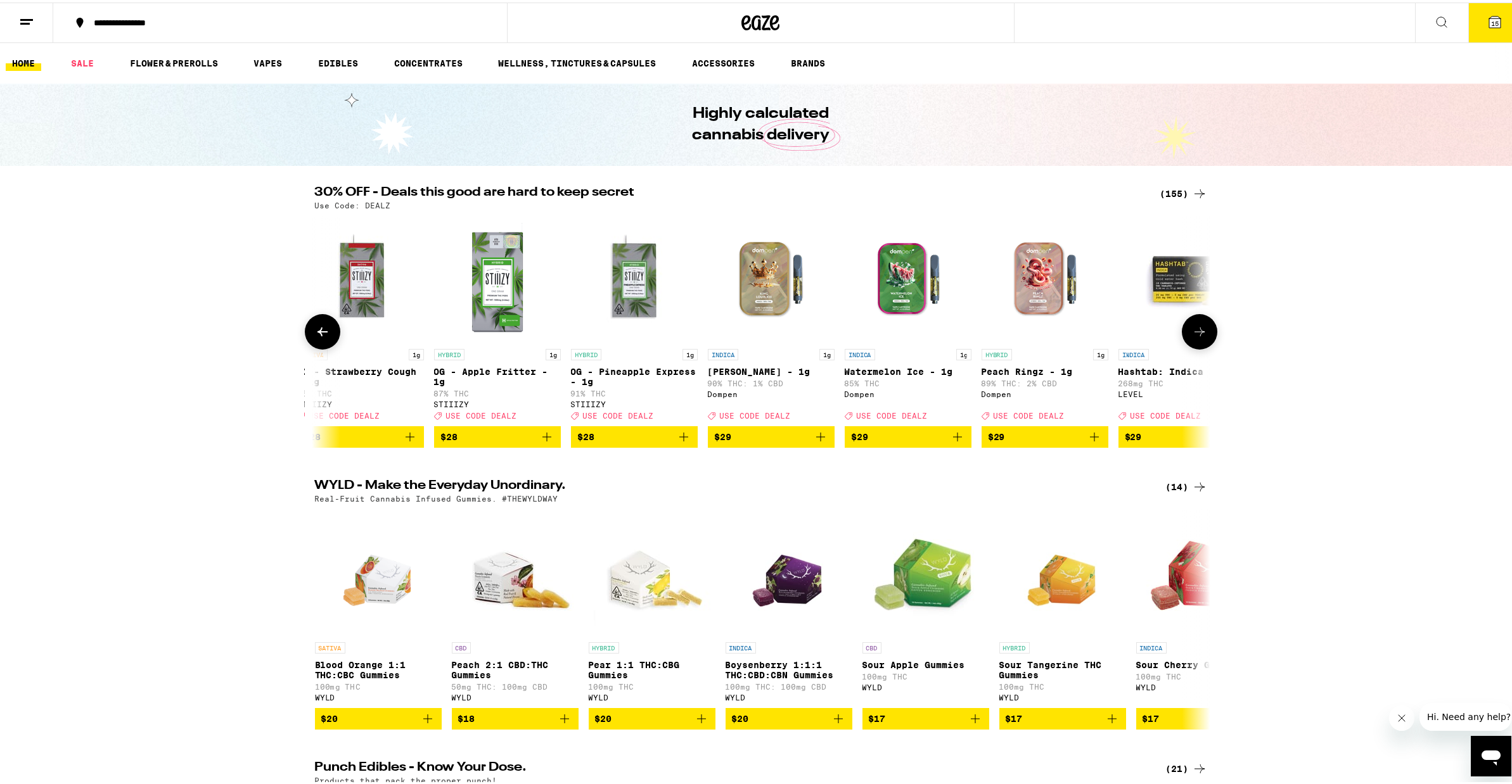
click at [1193, 337] on icon at bounding box center [1199, 329] width 16 height 16
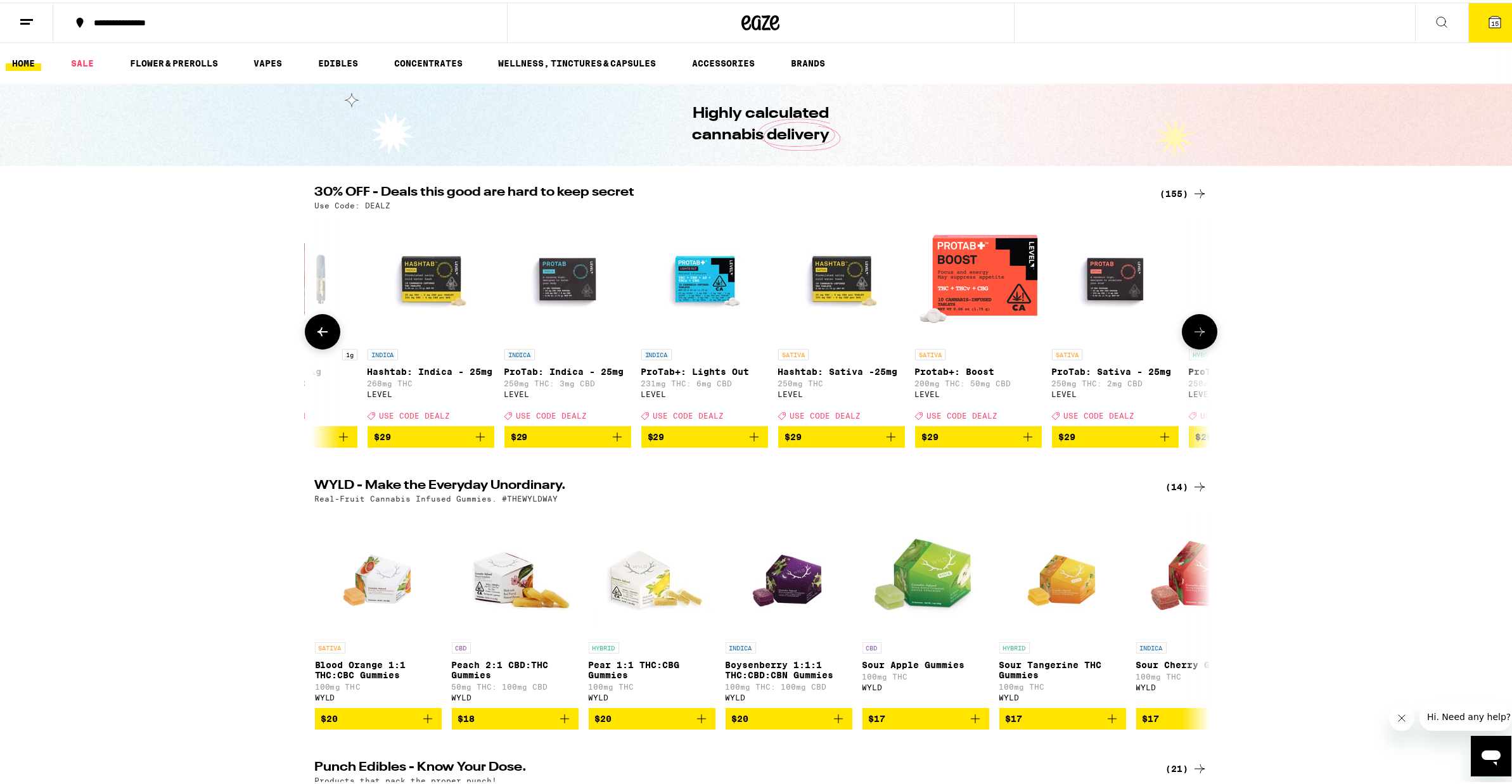
scroll to position [0, 11308]
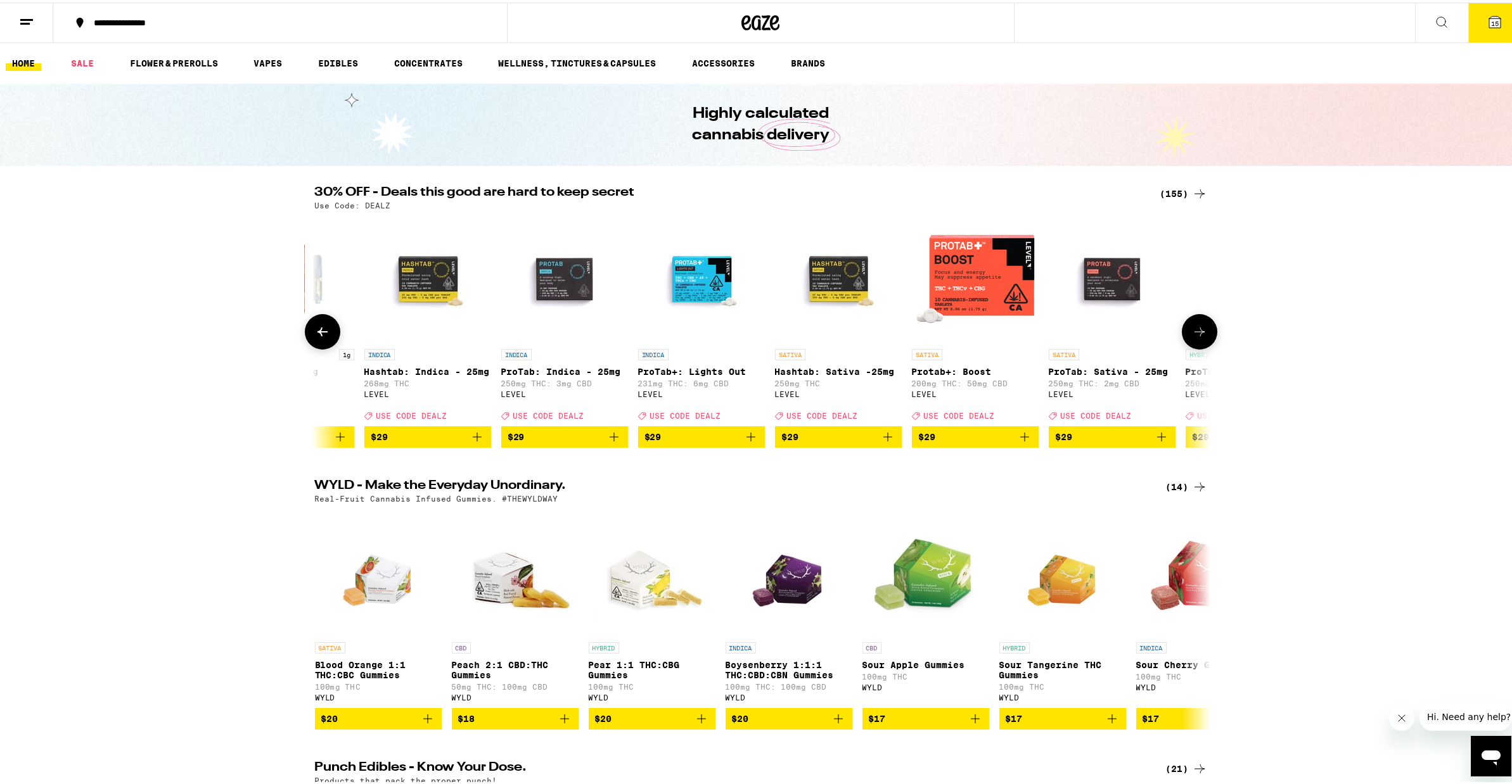
click at [1193, 337] on icon at bounding box center [1199, 329] width 16 height 16
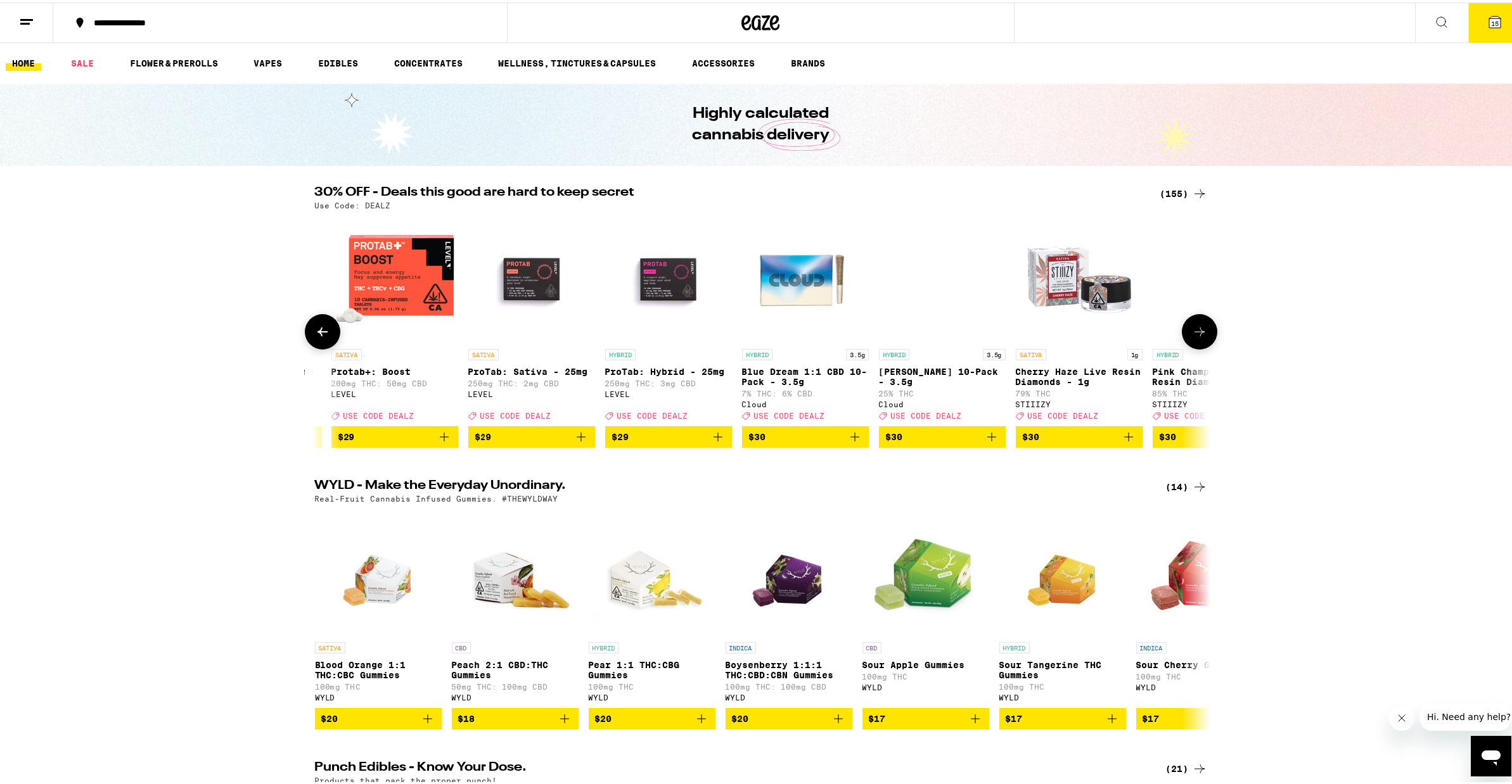
scroll to position [0, 12062]
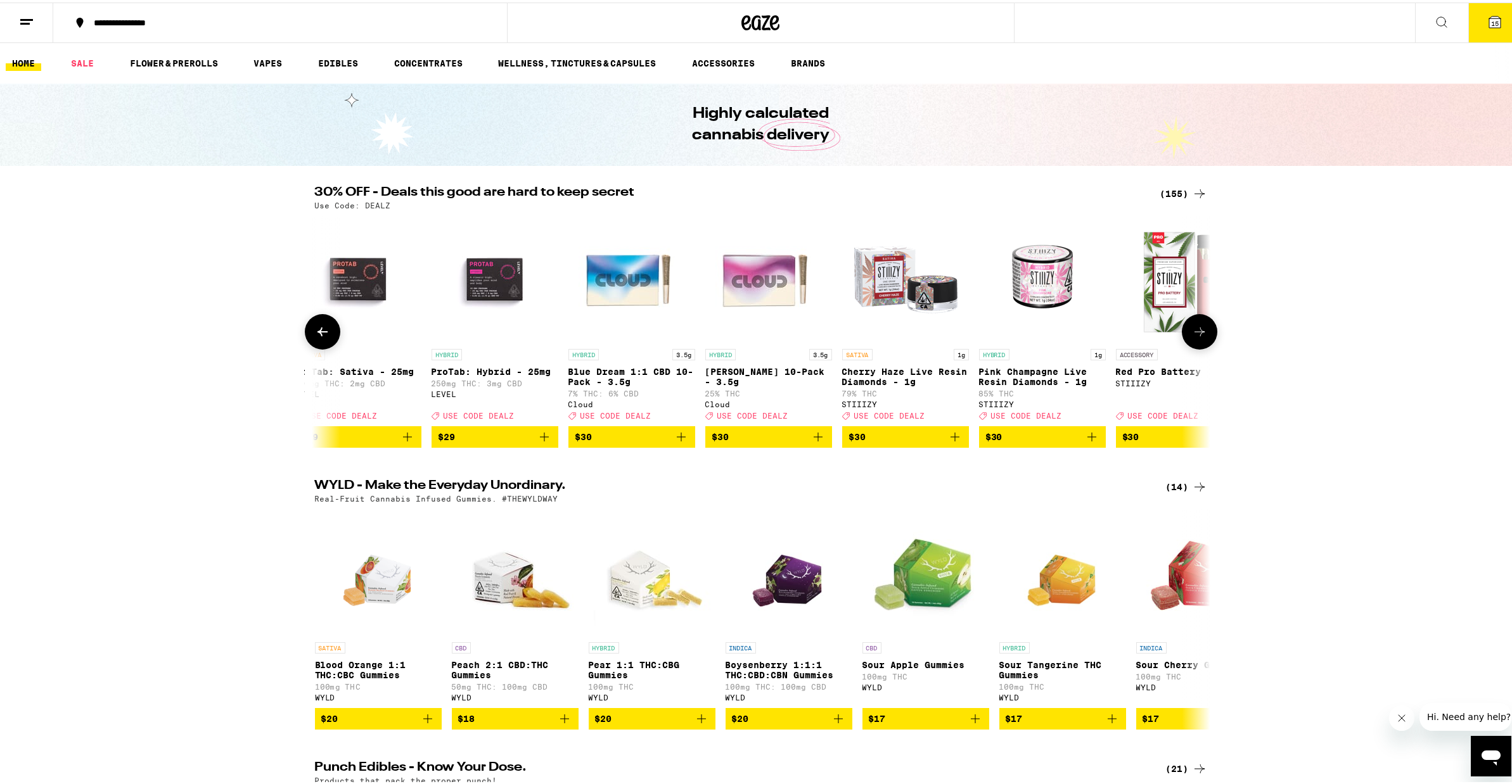
click at [1193, 337] on icon at bounding box center [1199, 329] width 16 height 16
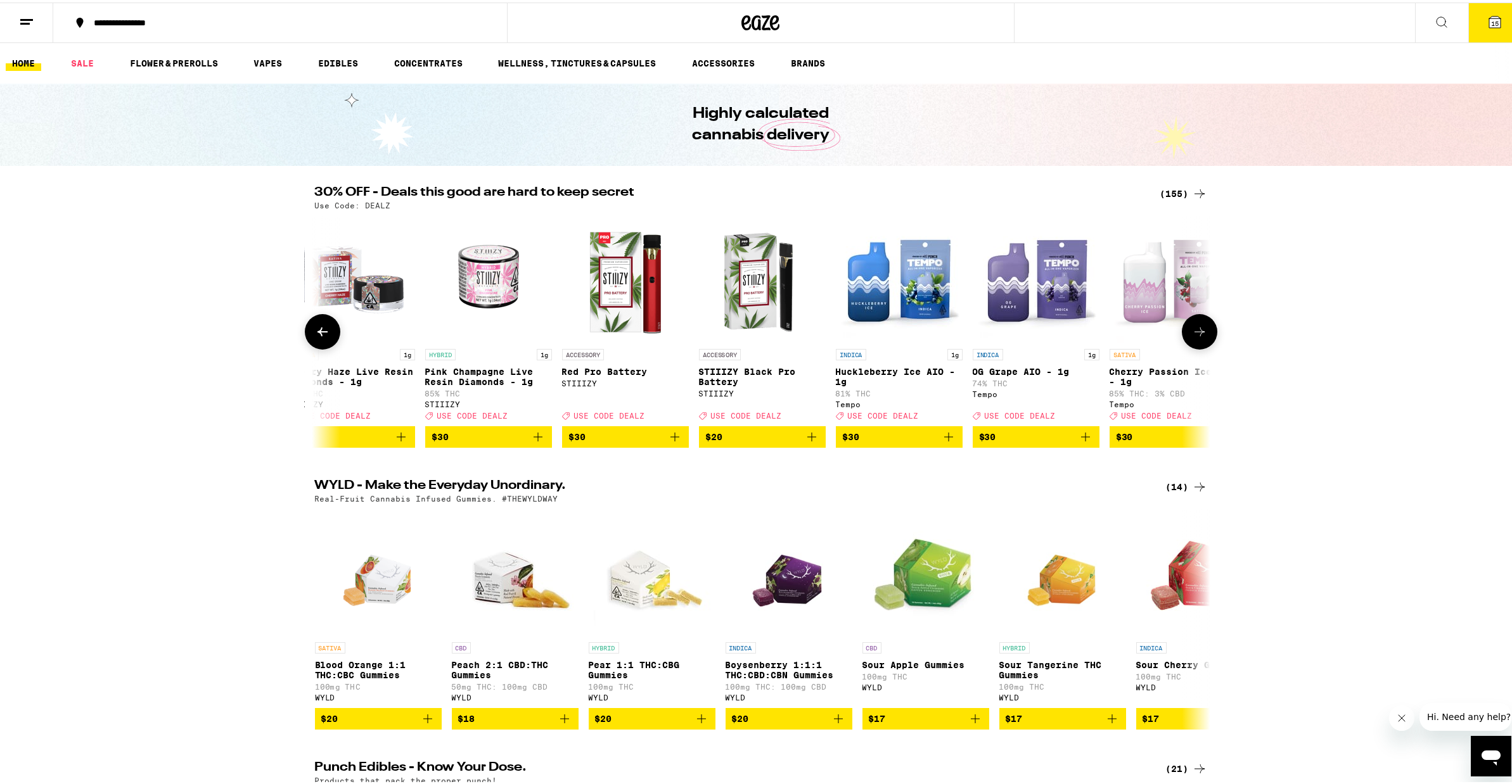
scroll to position [0, 12816]
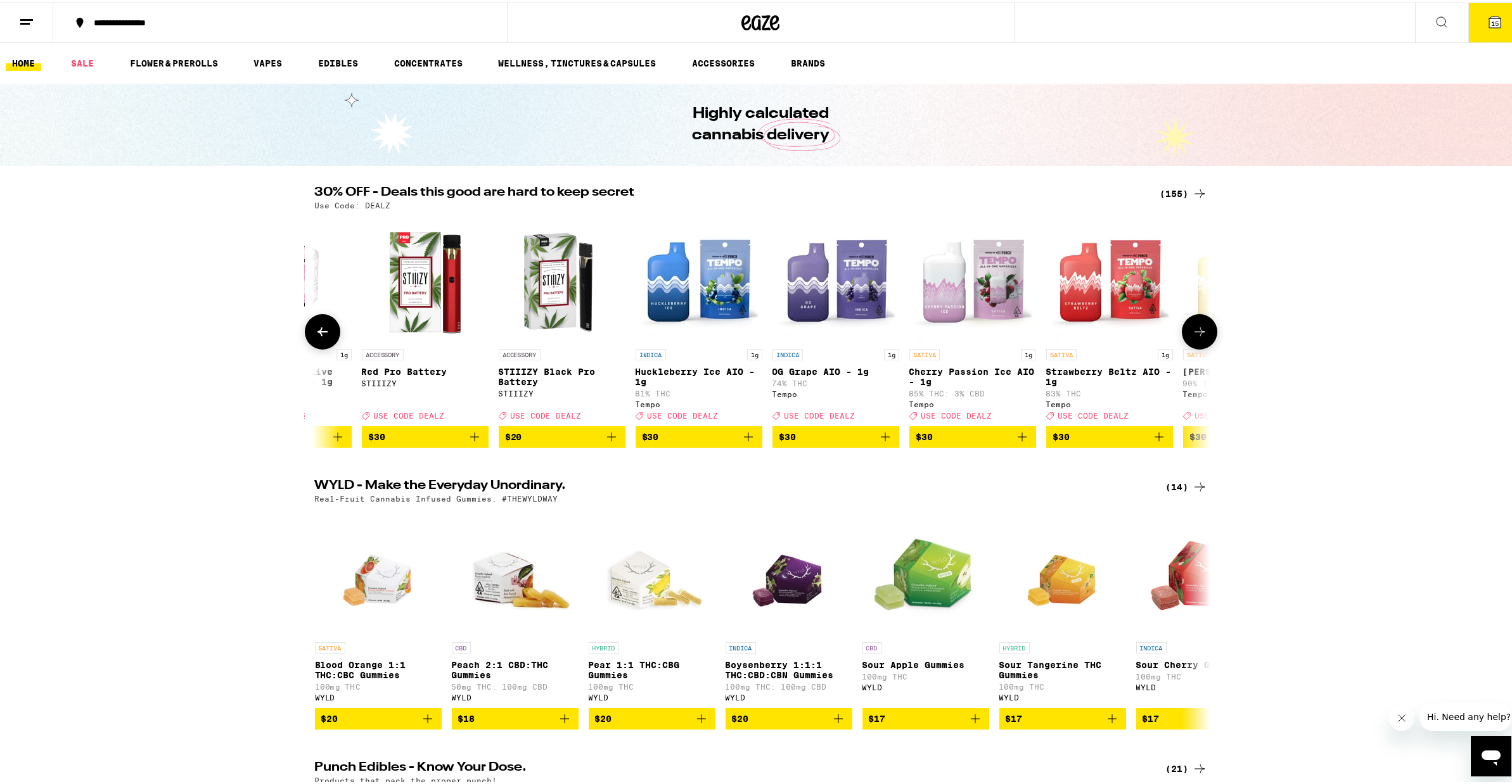
click at [1193, 337] on icon at bounding box center [1199, 329] width 16 height 16
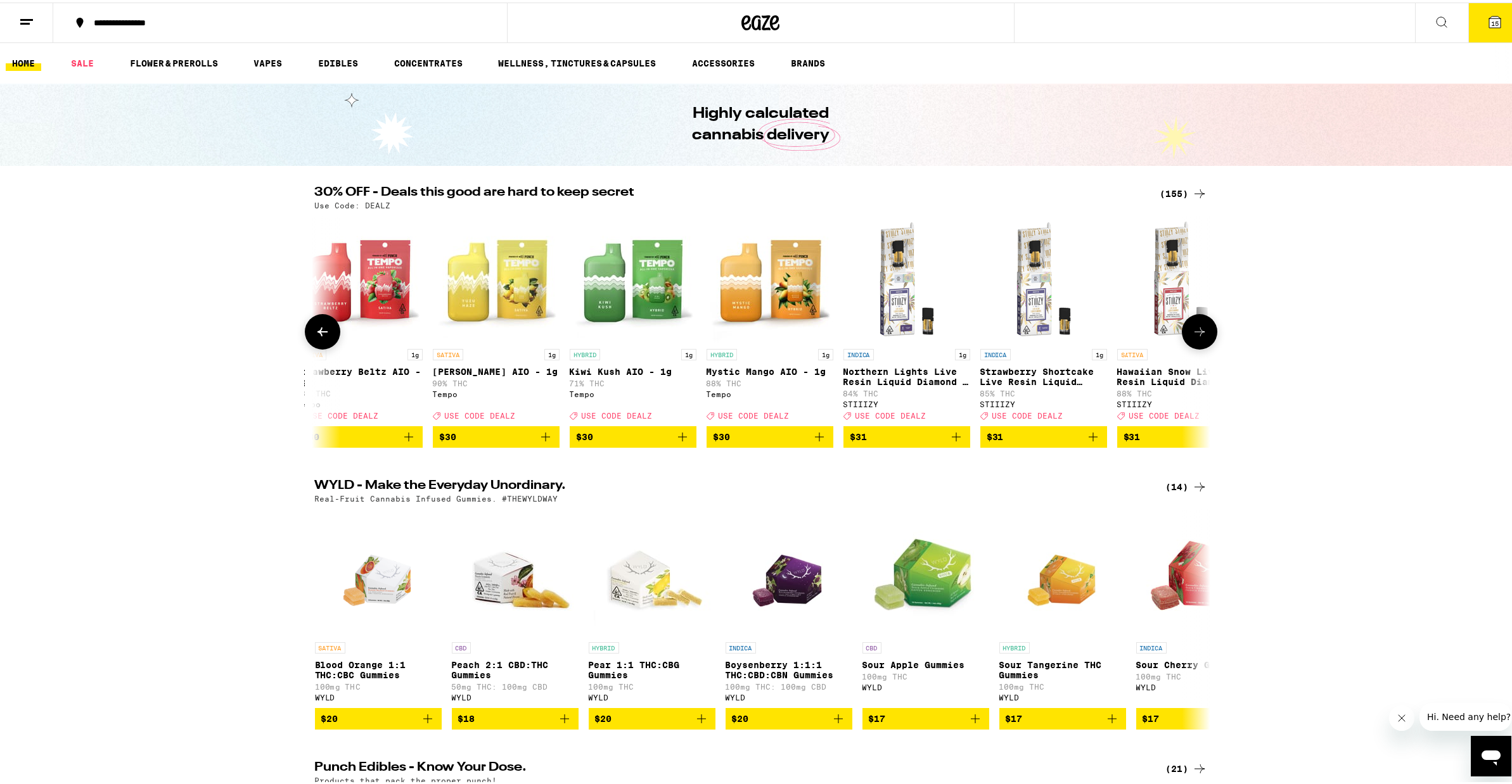
scroll to position [0, 13570]
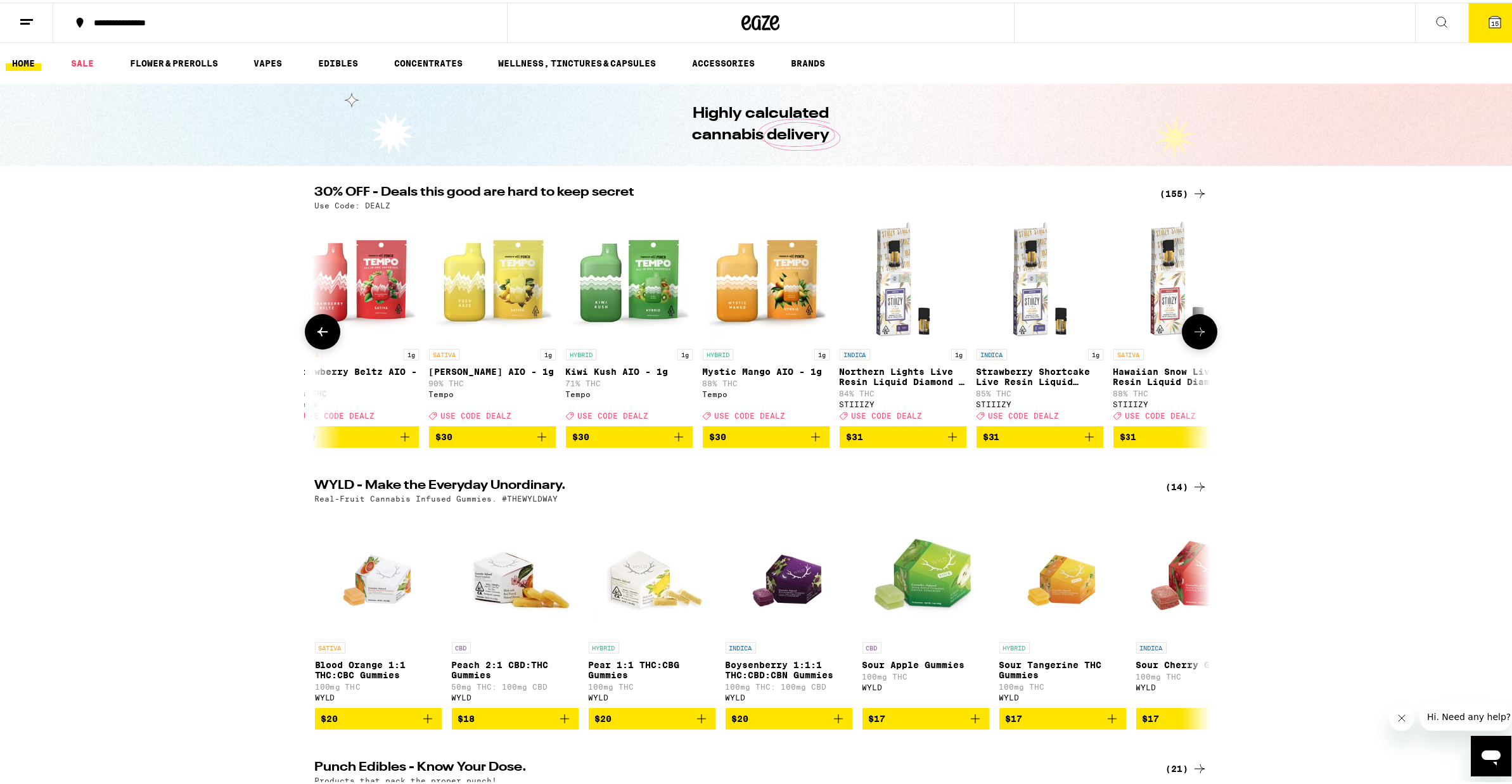
click at [1193, 337] on icon at bounding box center [1199, 329] width 16 height 16
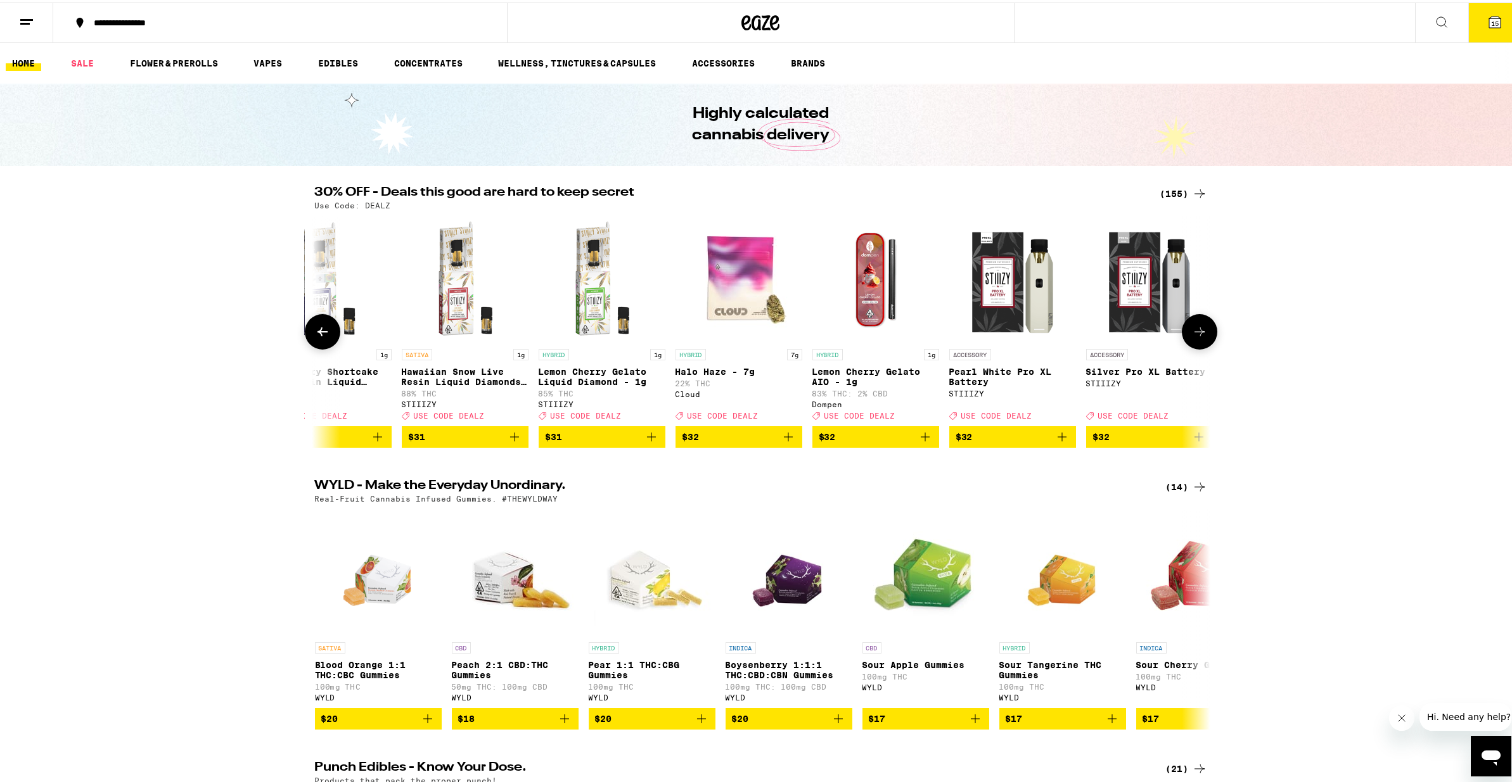
scroll to position [0, 14324]
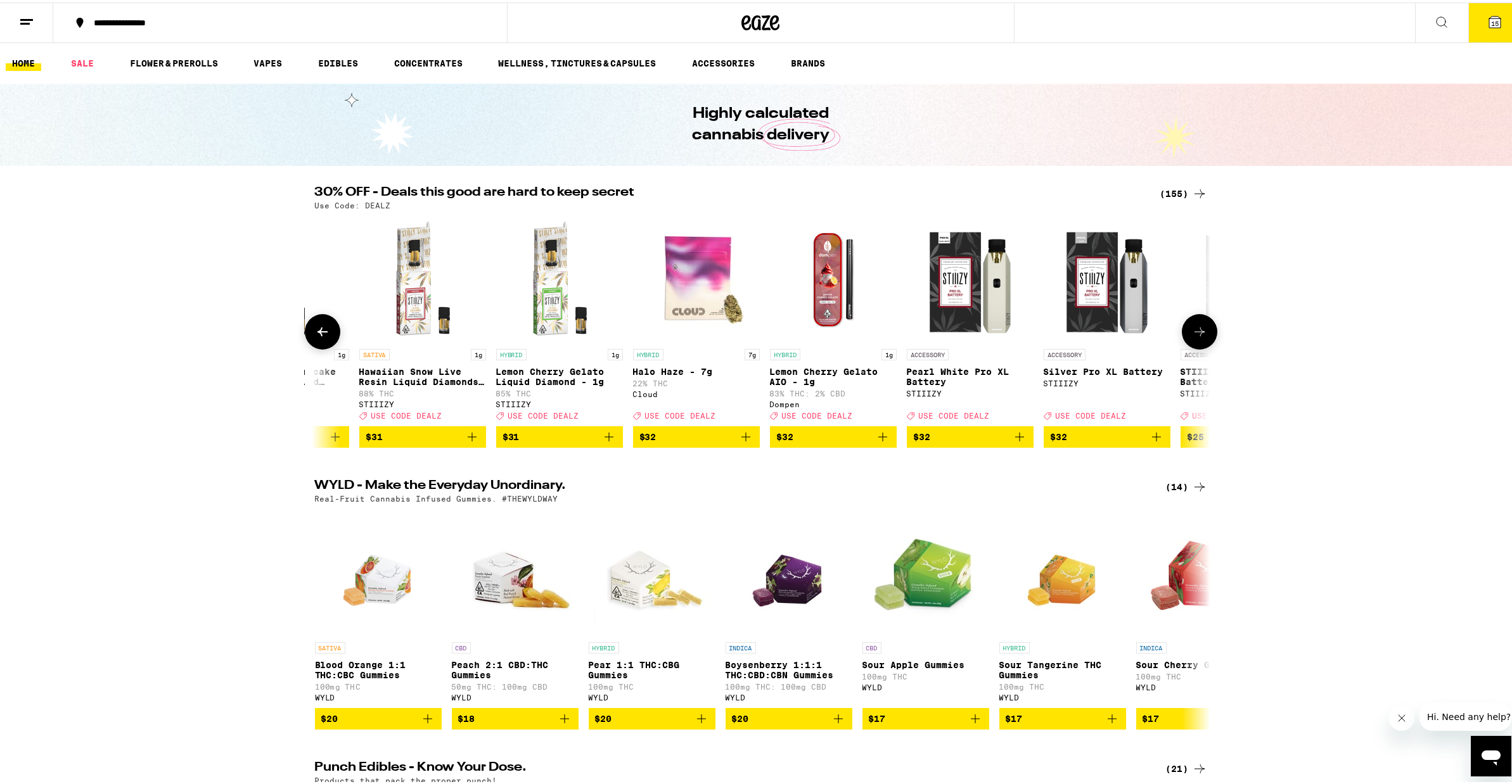
click at [1193, 337] on icon at bounding box center [1199, 329] width 16 height 16
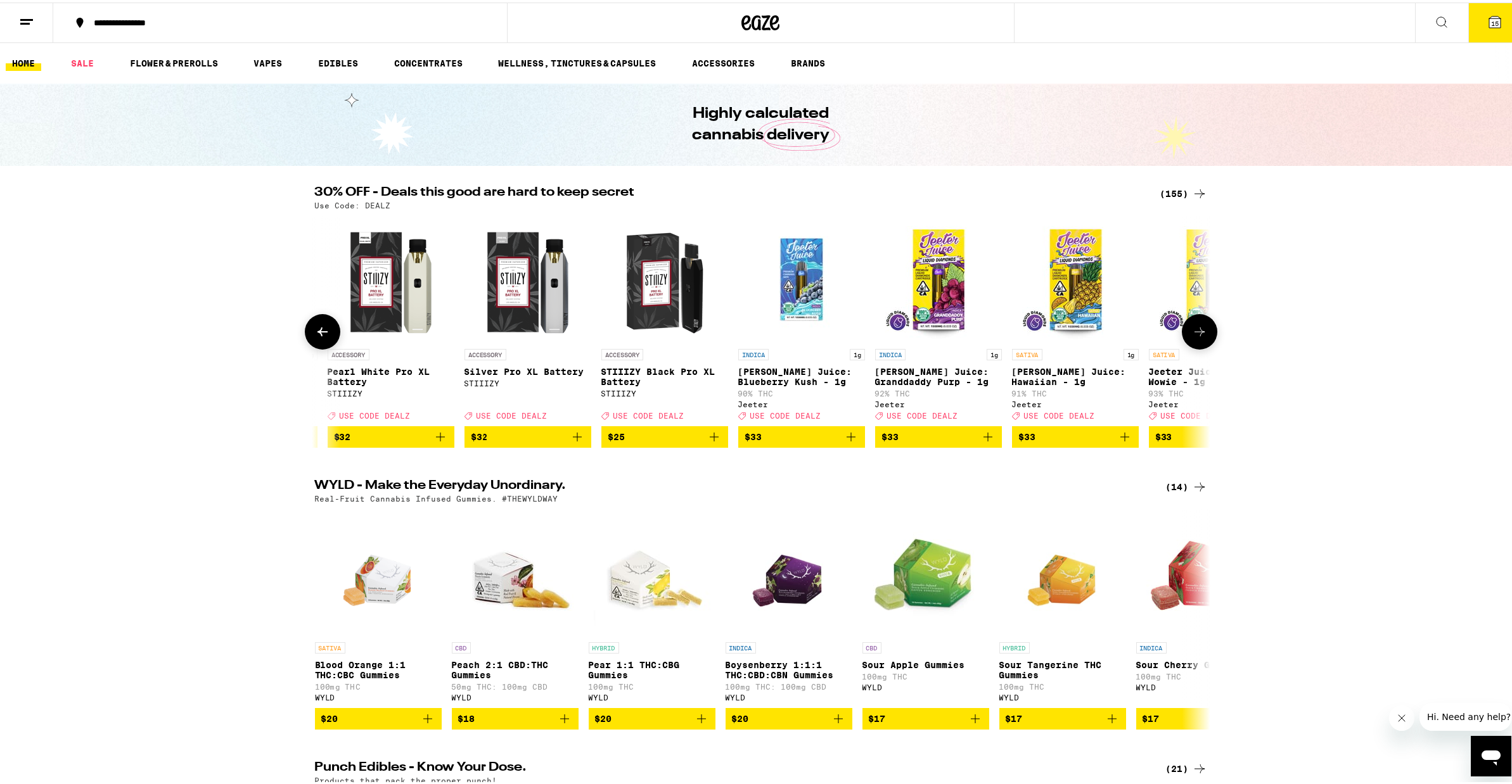
scroll to position [0, 15078]
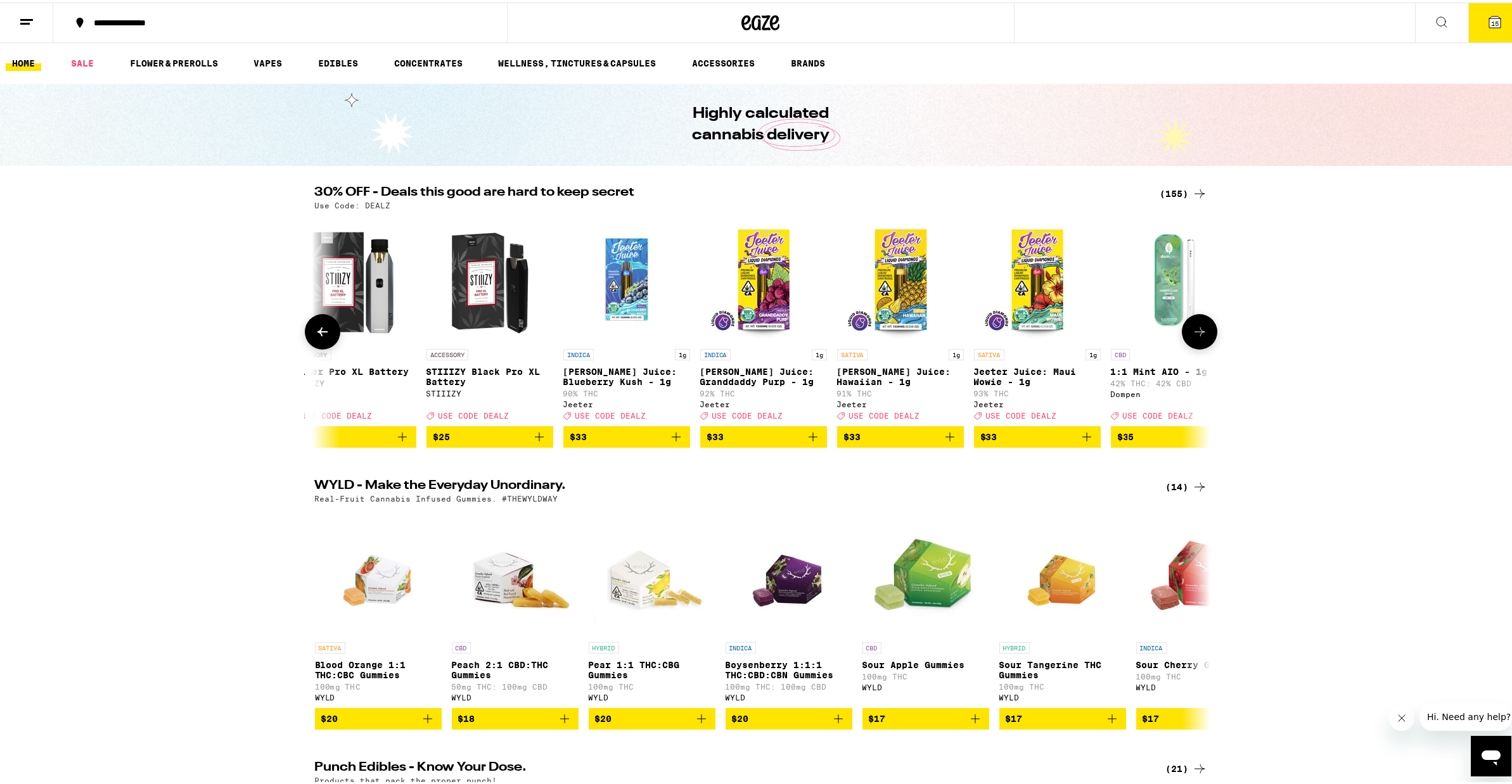
click at [1193, 337] on icon at bounding box center [1199, 329] width 16 height 16
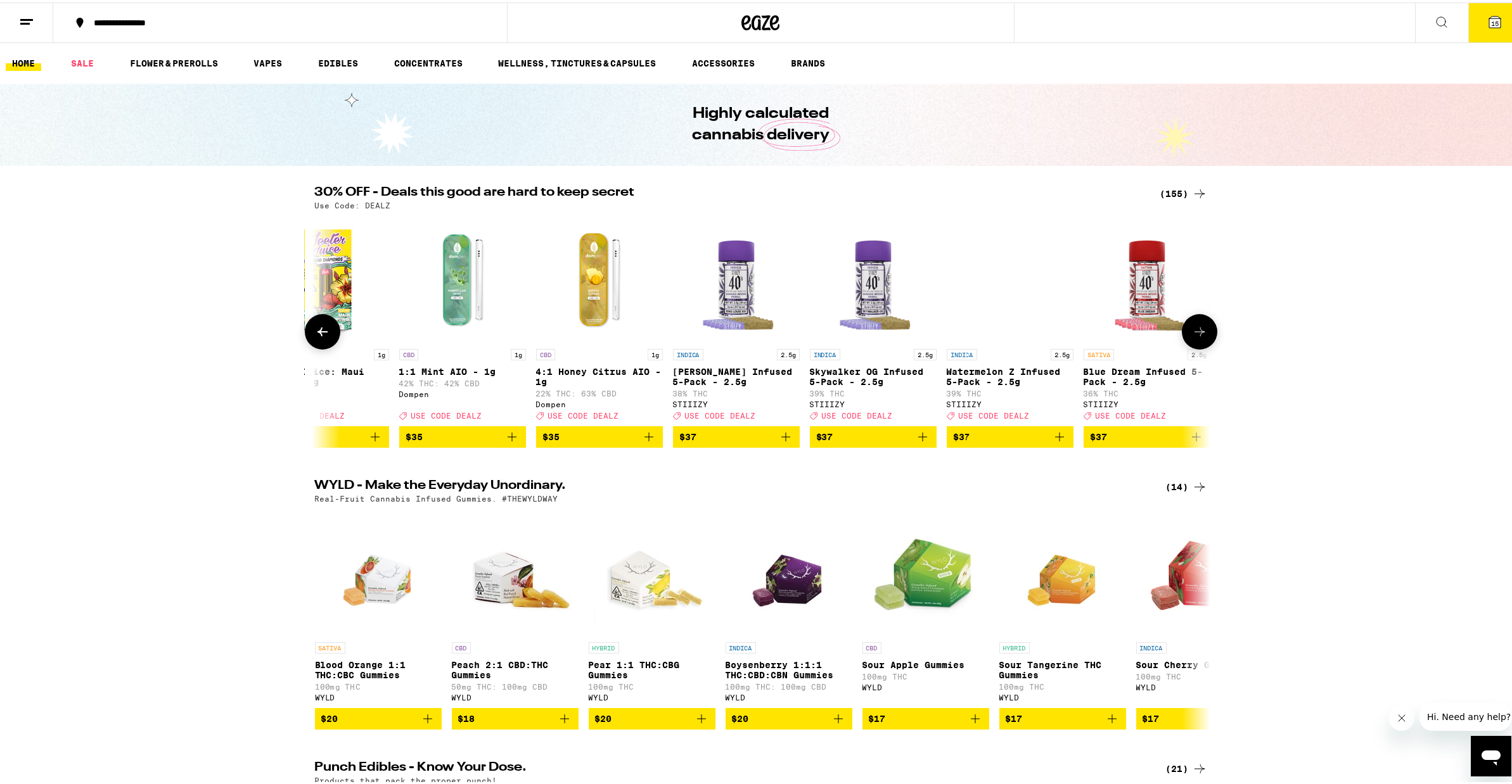
scroll to position [0, 15832]
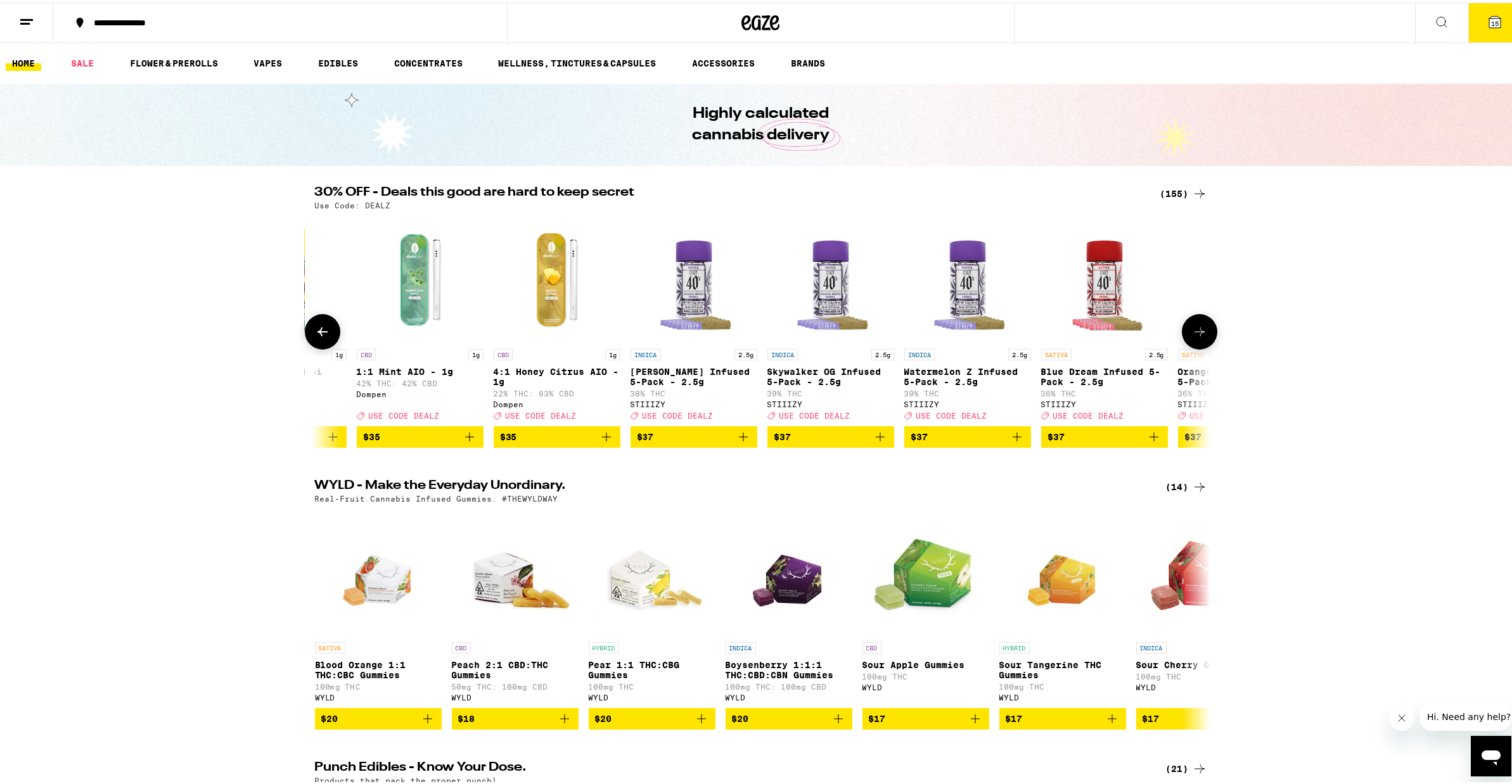
click at [1193, 337] on icon at bounding box center [1199, 329] width 16 height 16
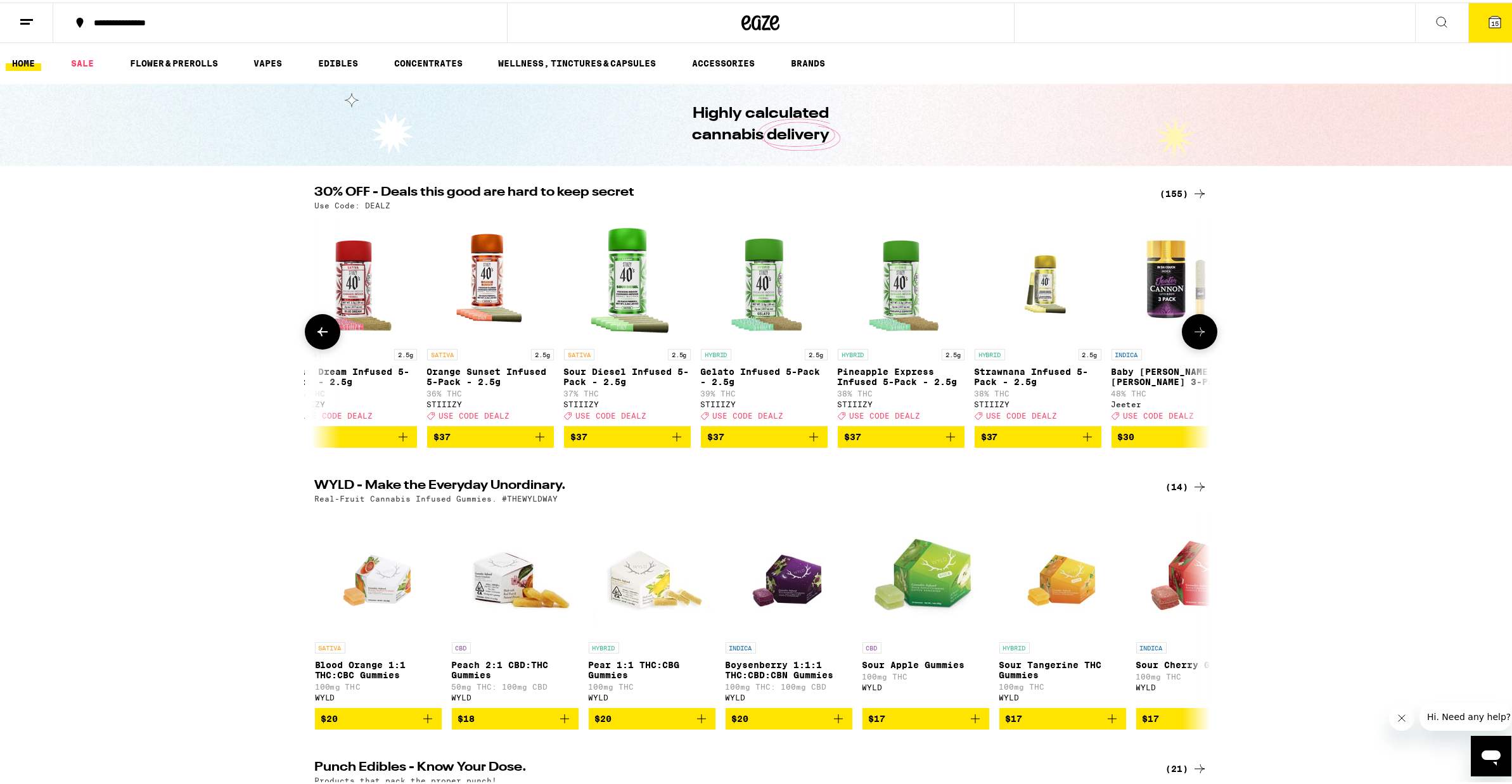
scroll to position [0, 16586]
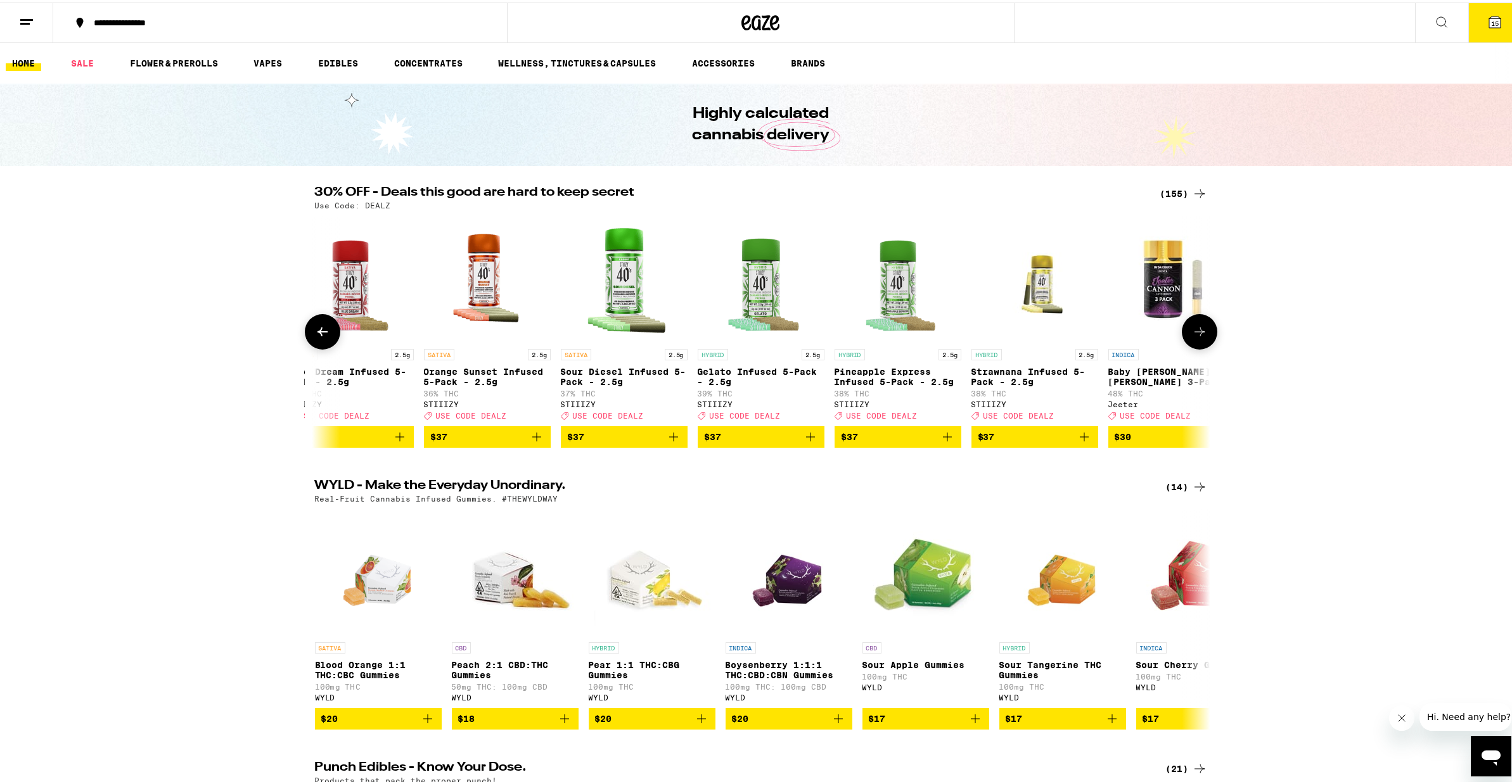
click at [1193, 337] on icon at bounding box center [1199, 329] width 16 height 16
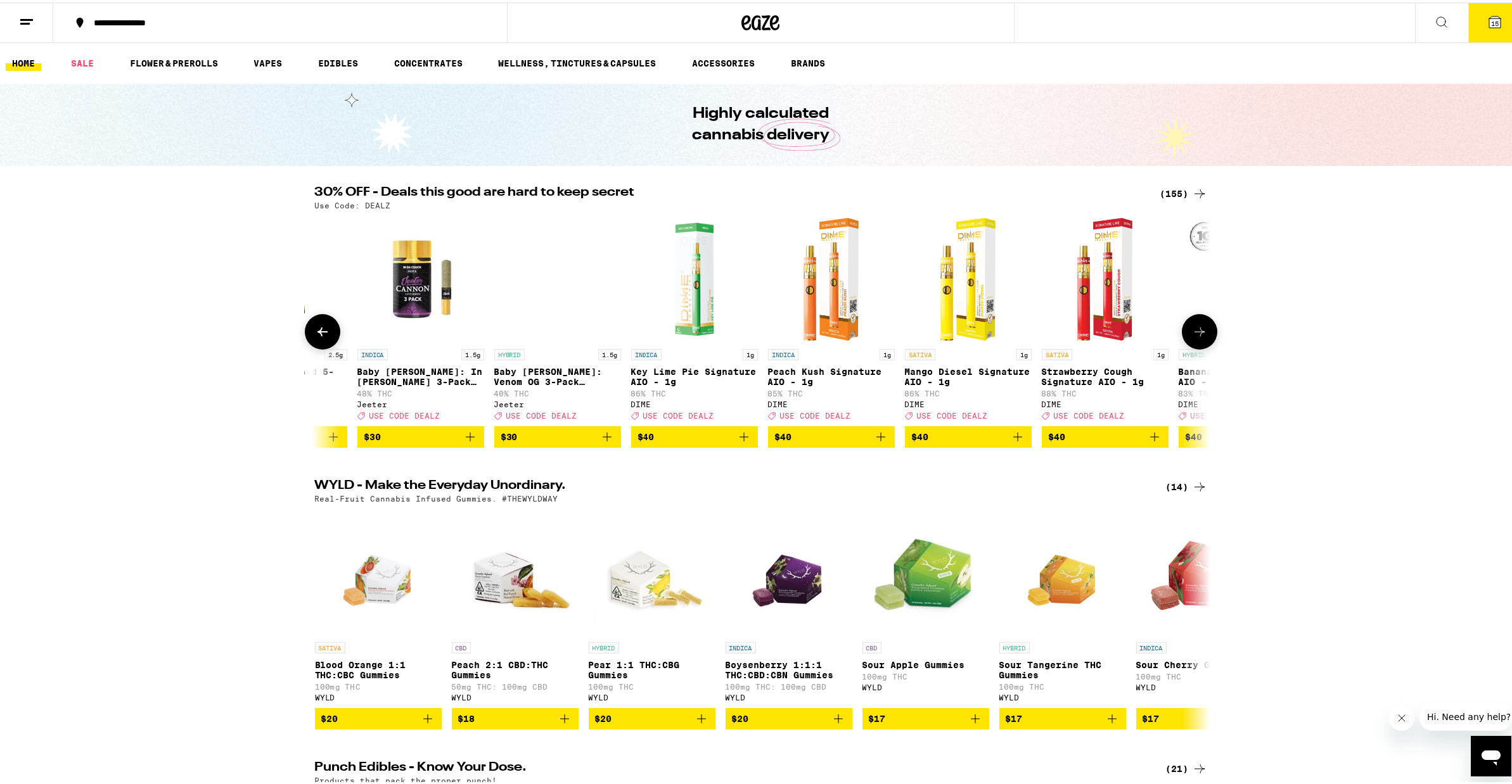
scroll to position [0, 17340]
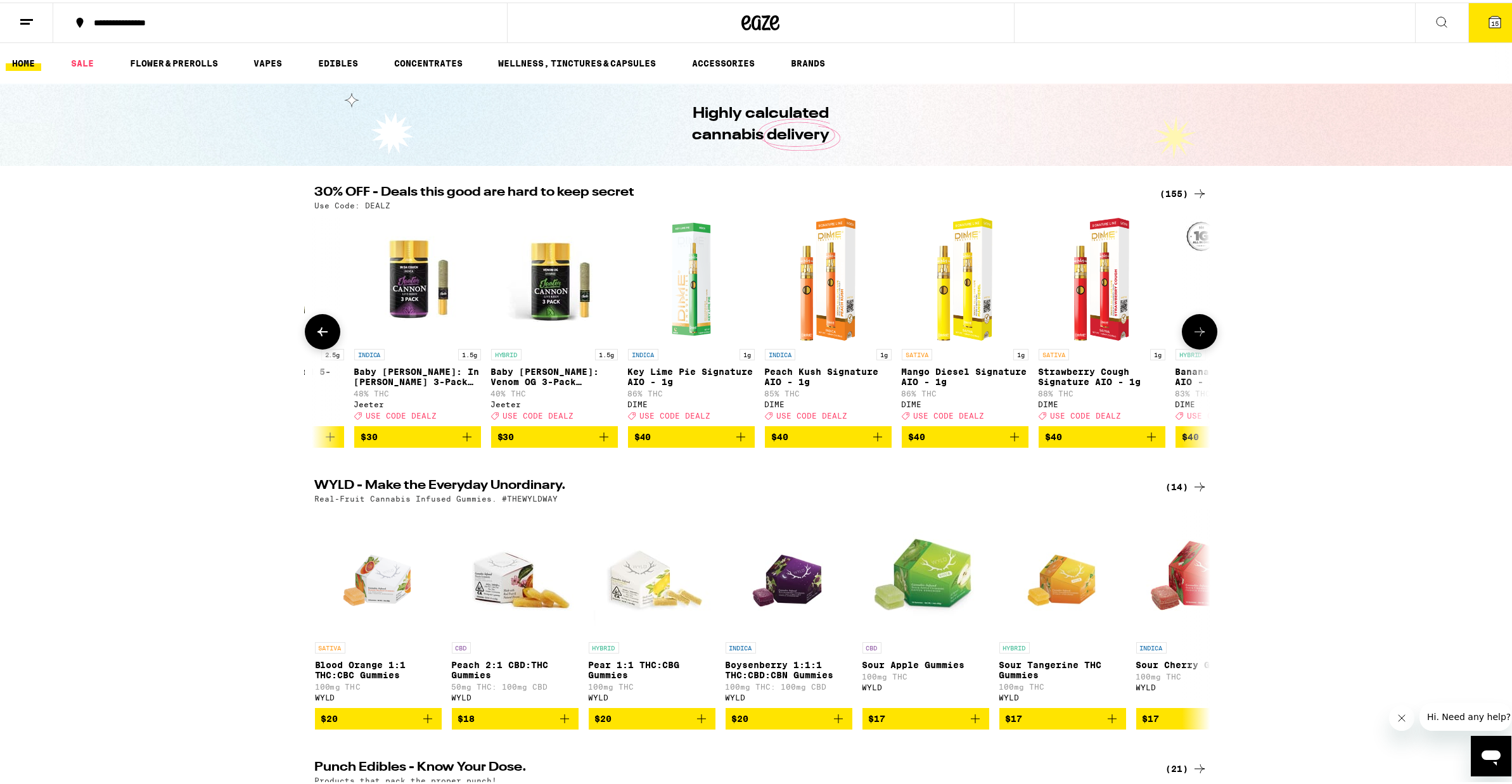
click at [1193, 337] on icon at bounding box center [1199, 329] width 16 height 16
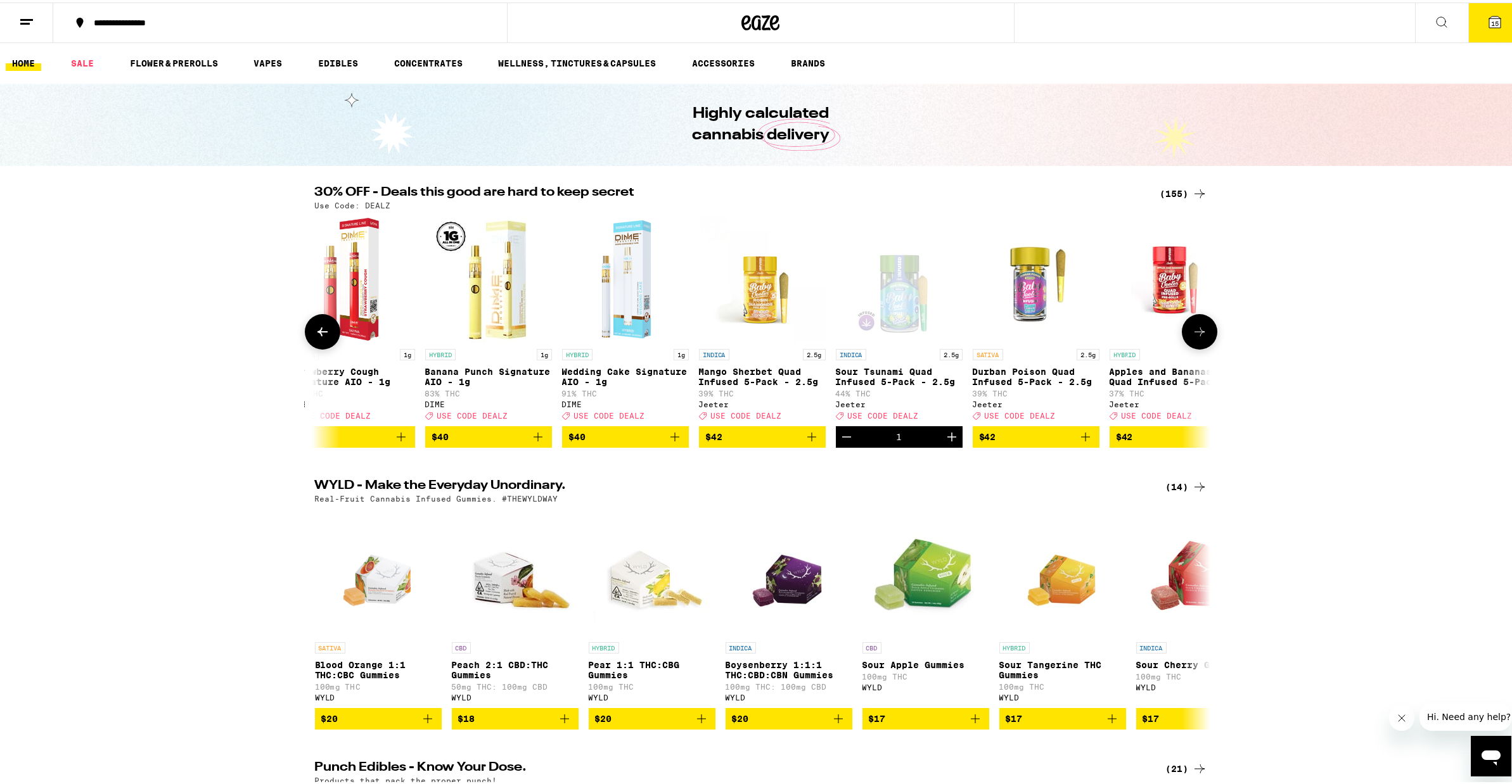
scroll to position [0, 18094]
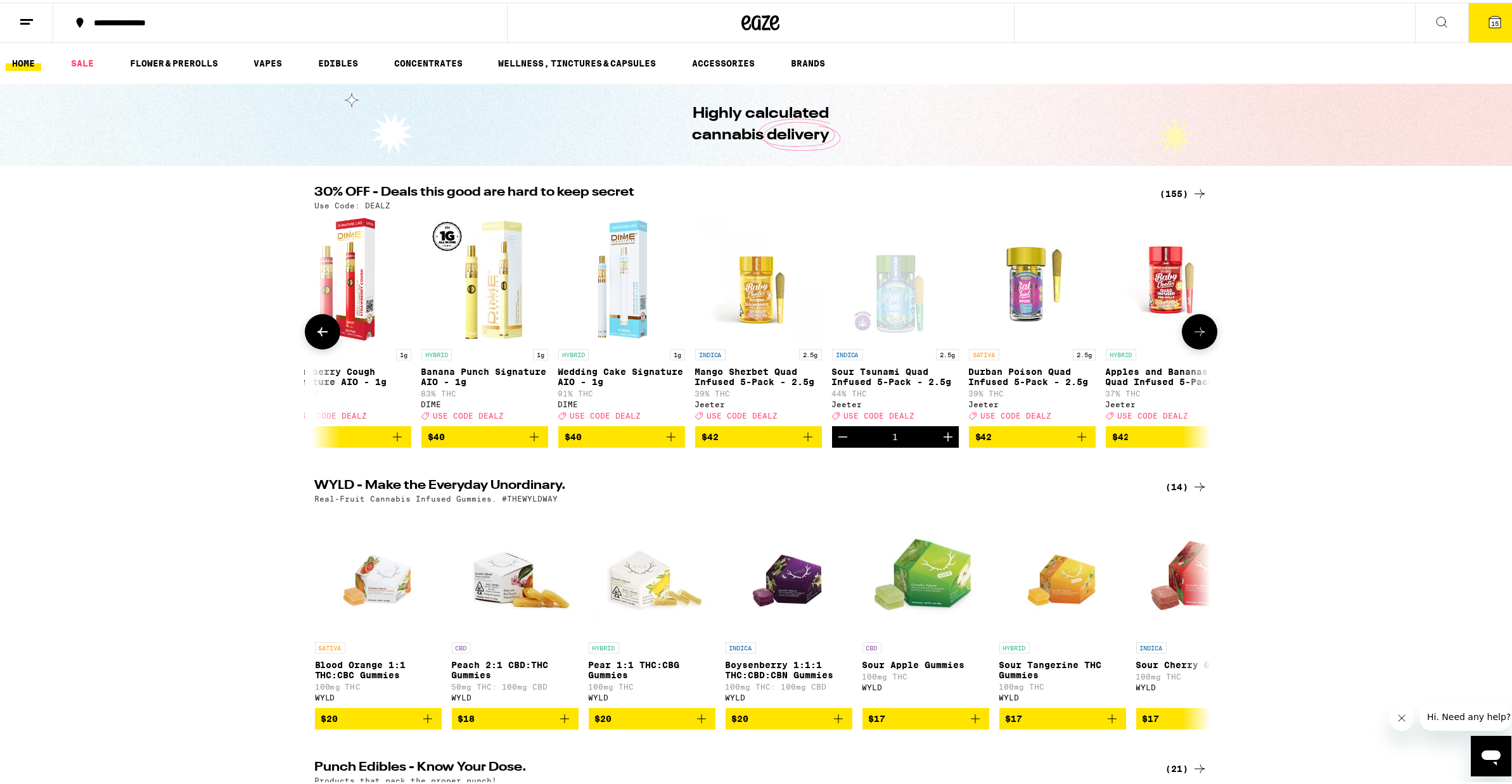
click at [1193, 337] on icon at bounding box center [1199, 329] width 16 height 16
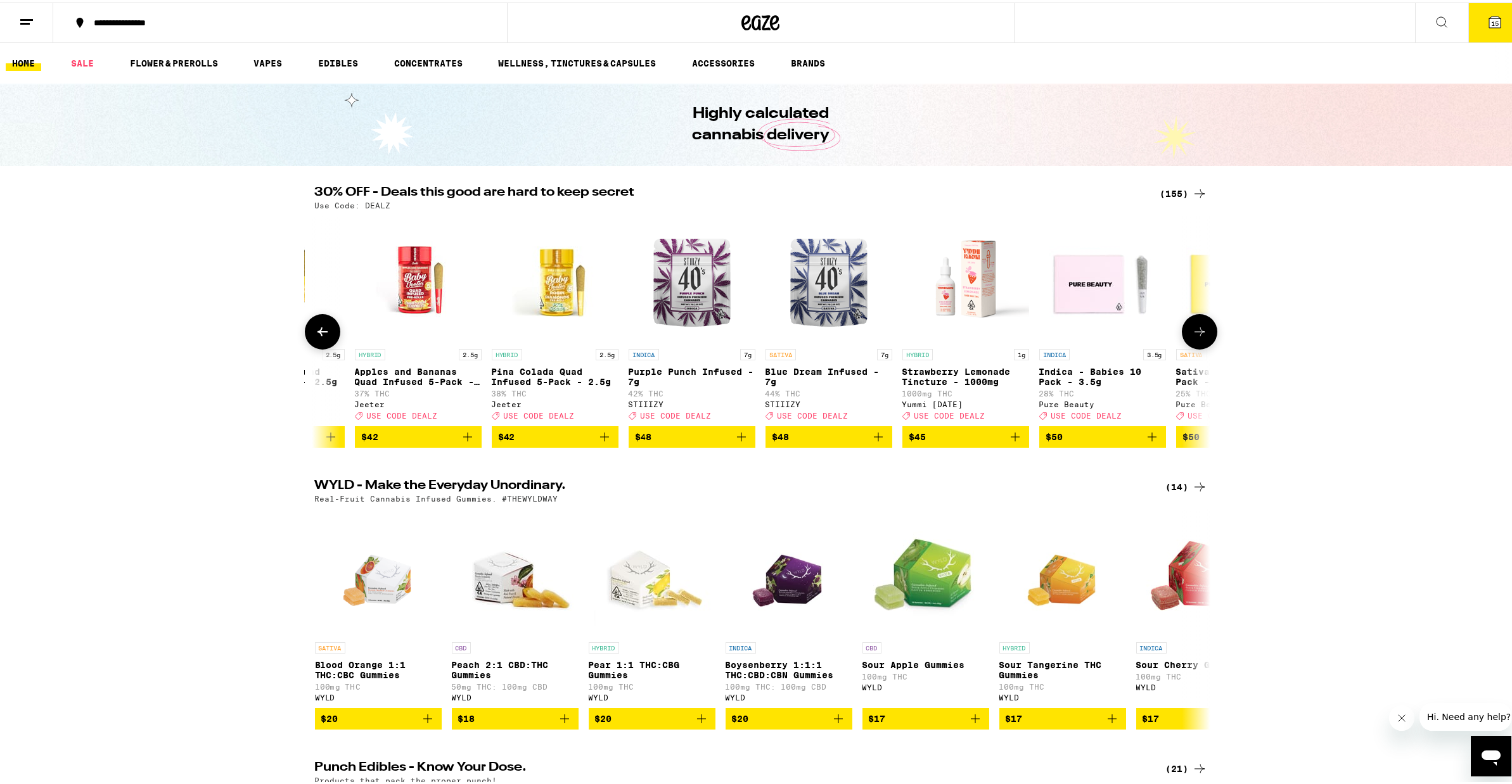
scroll to position [0, 18848]
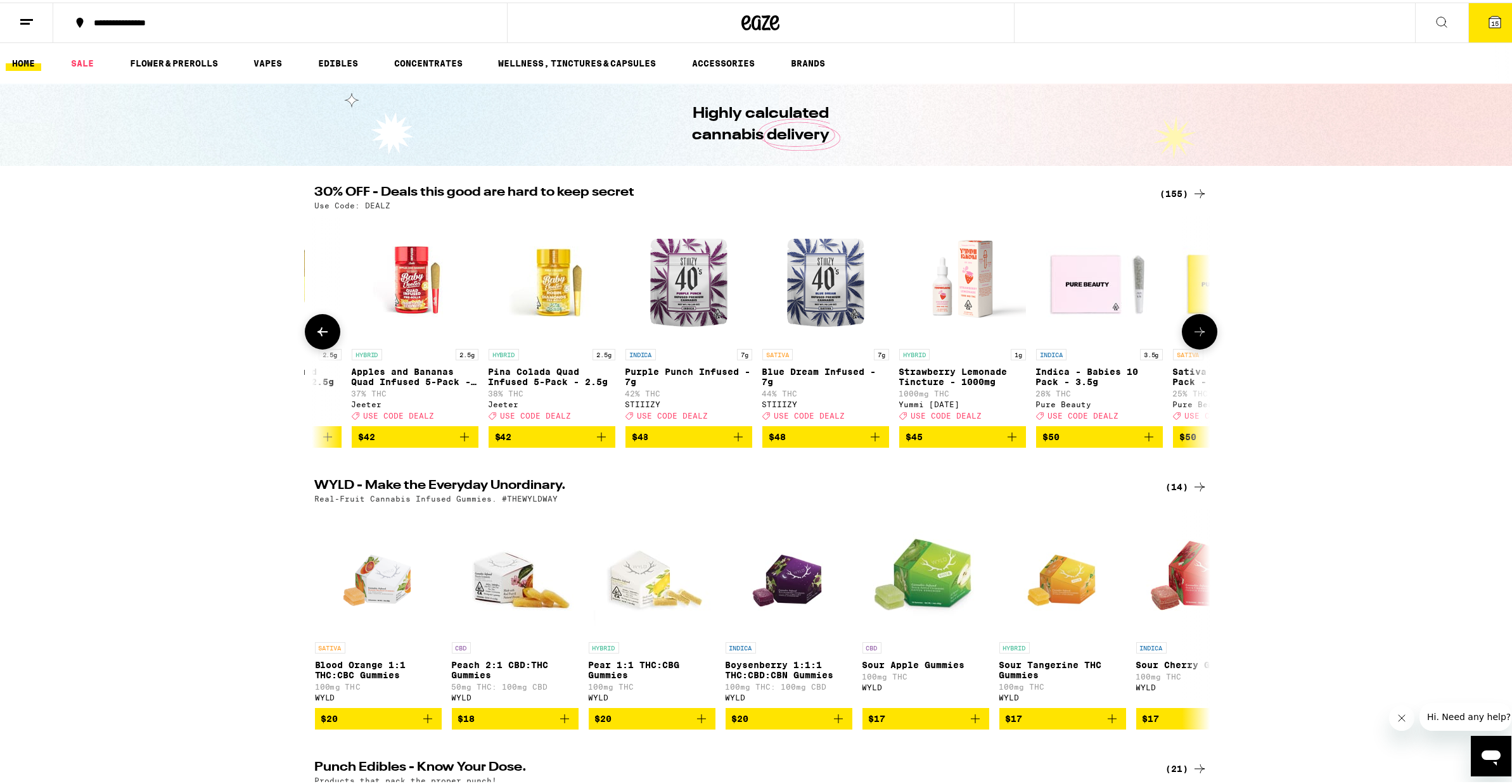
click at [1008, 439] on icon "Add to bag" at bounding box center [1012, 434] width 9 height 9
click at [1195, 332] on icon at bounding box center [1199, 329] width 16 height 16
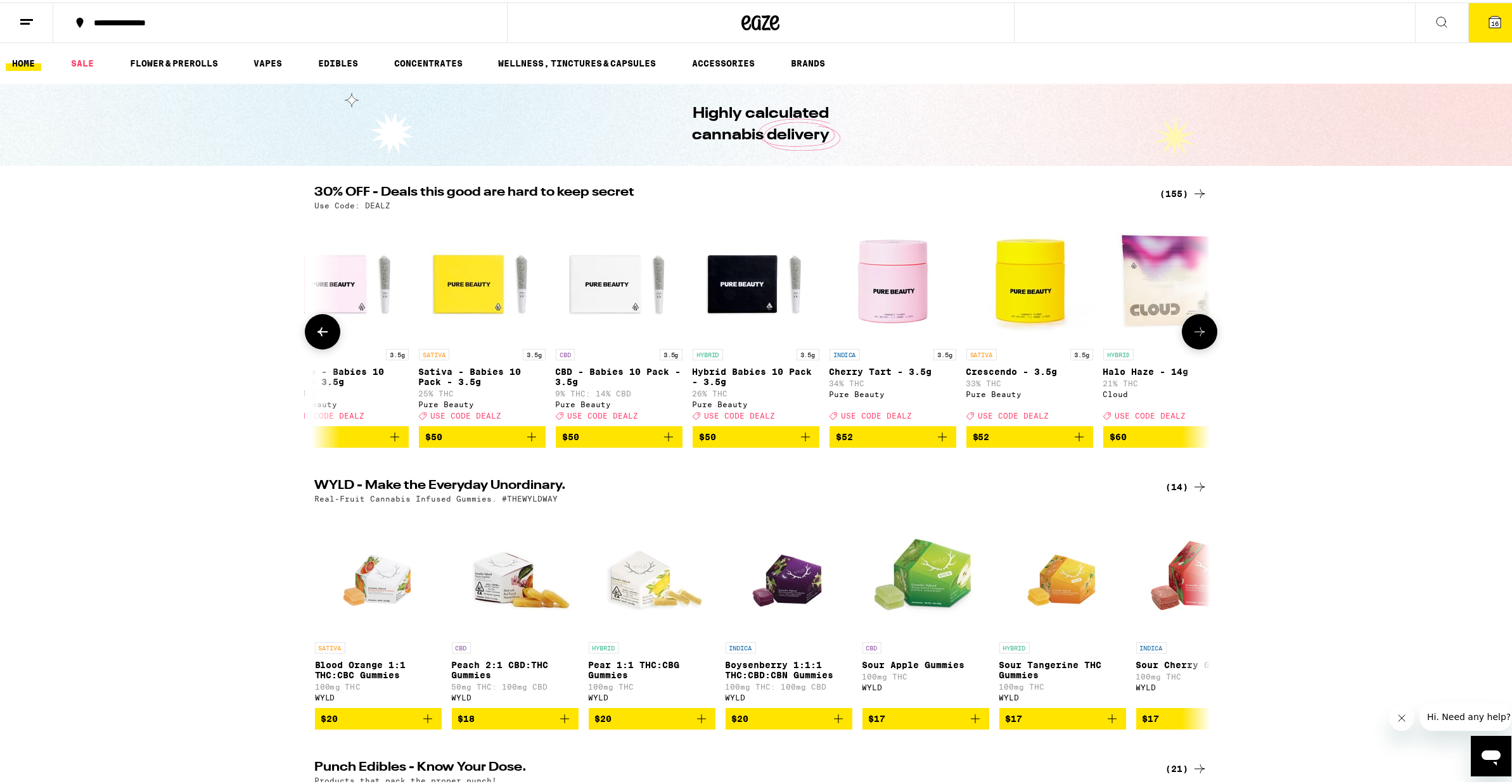
click at [1195, 332] on icon at bounding box center [1199, 329] width 16 height 16
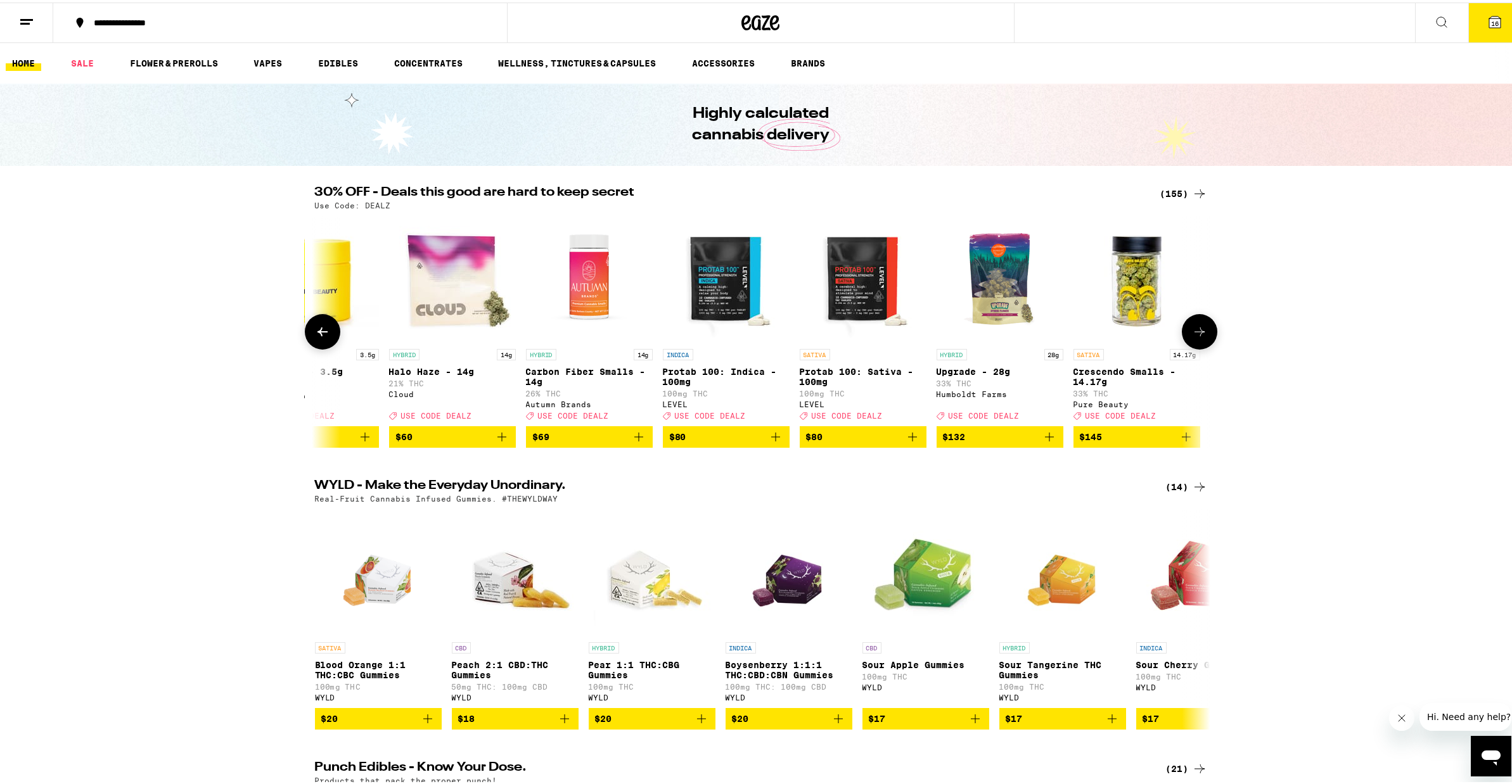
scroll to position [0, 20319]
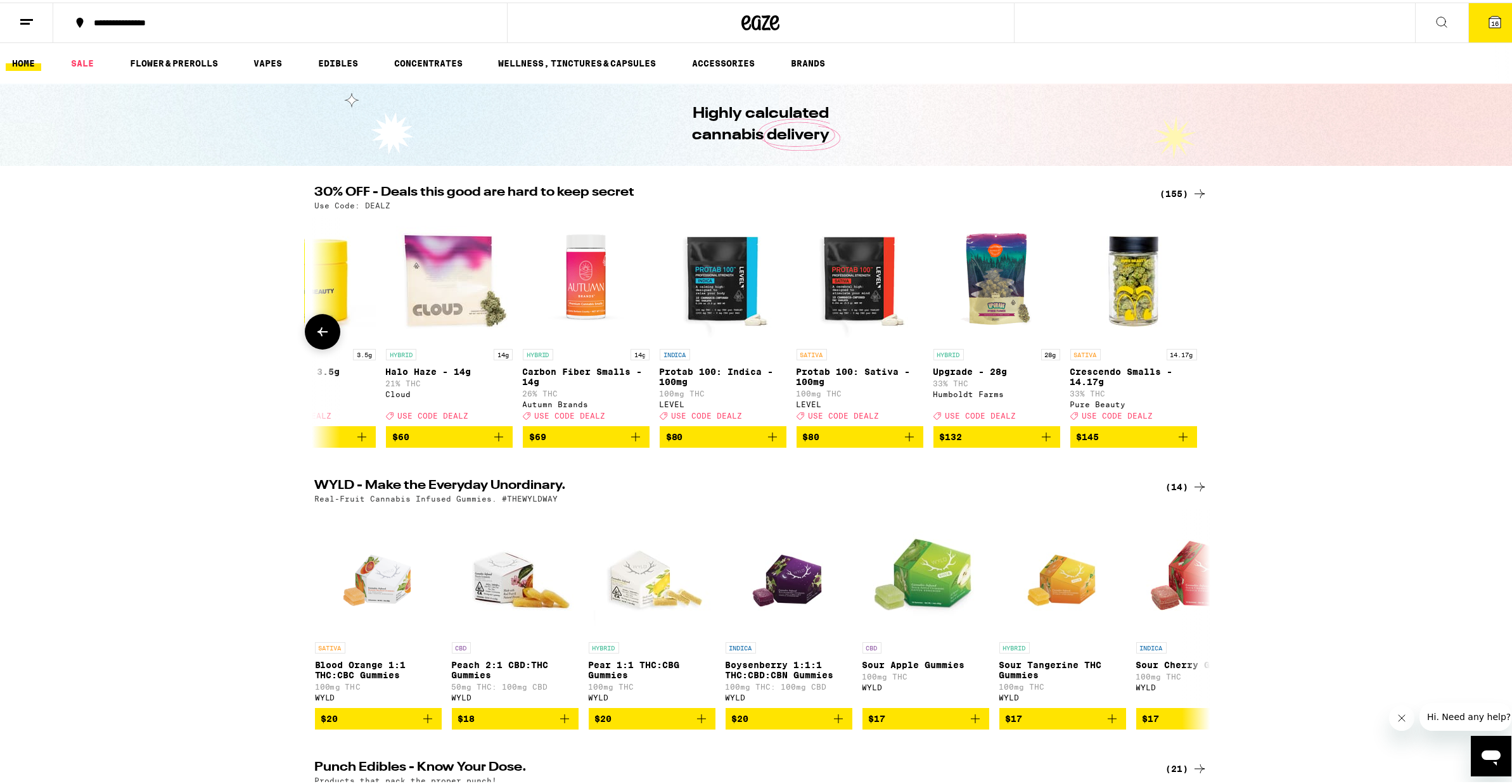
click at [324, 337] on icon at bounding box center [322, 329] width 16 height 16
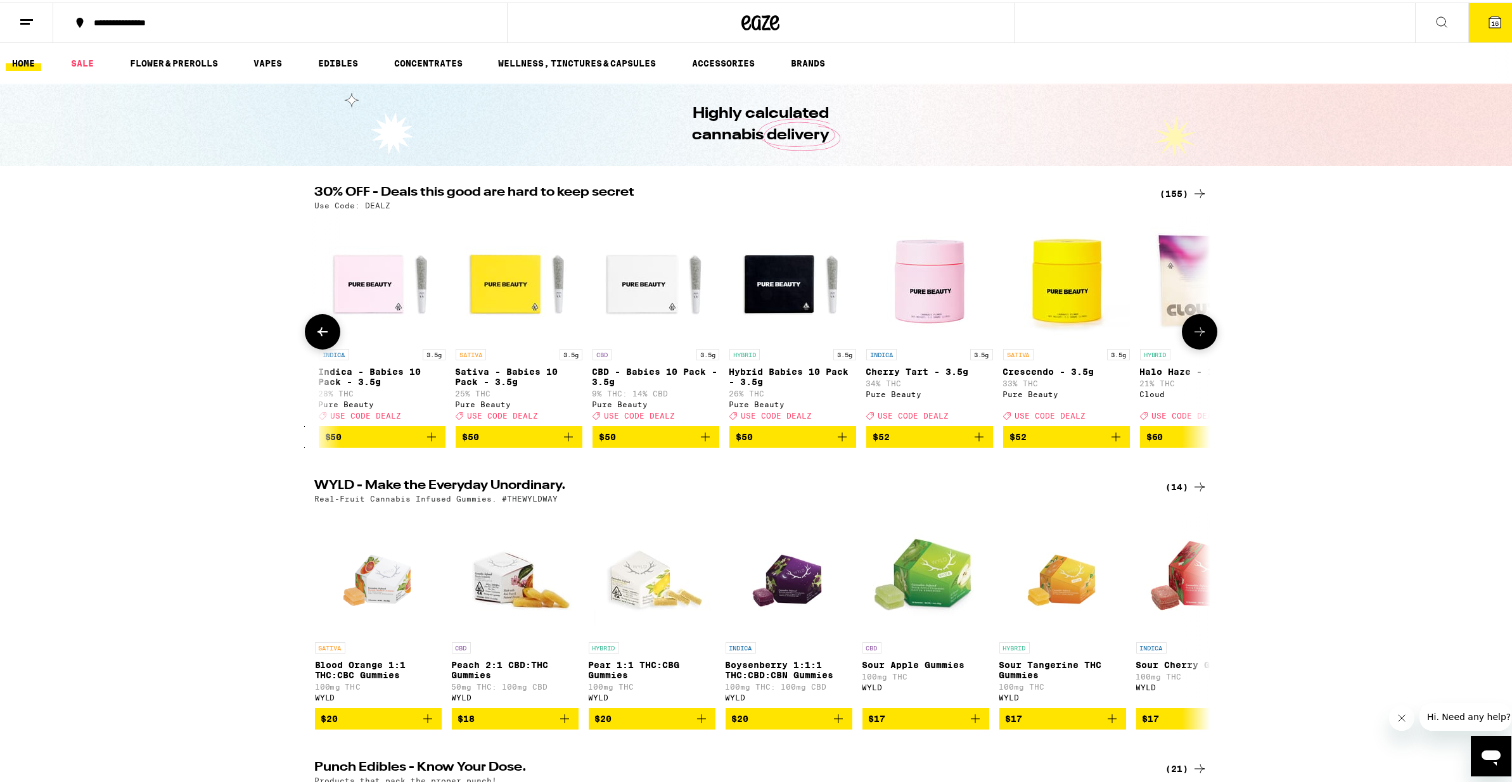
click at [324, 337] on icon at bounding box center [322, 329] width 16 height 16
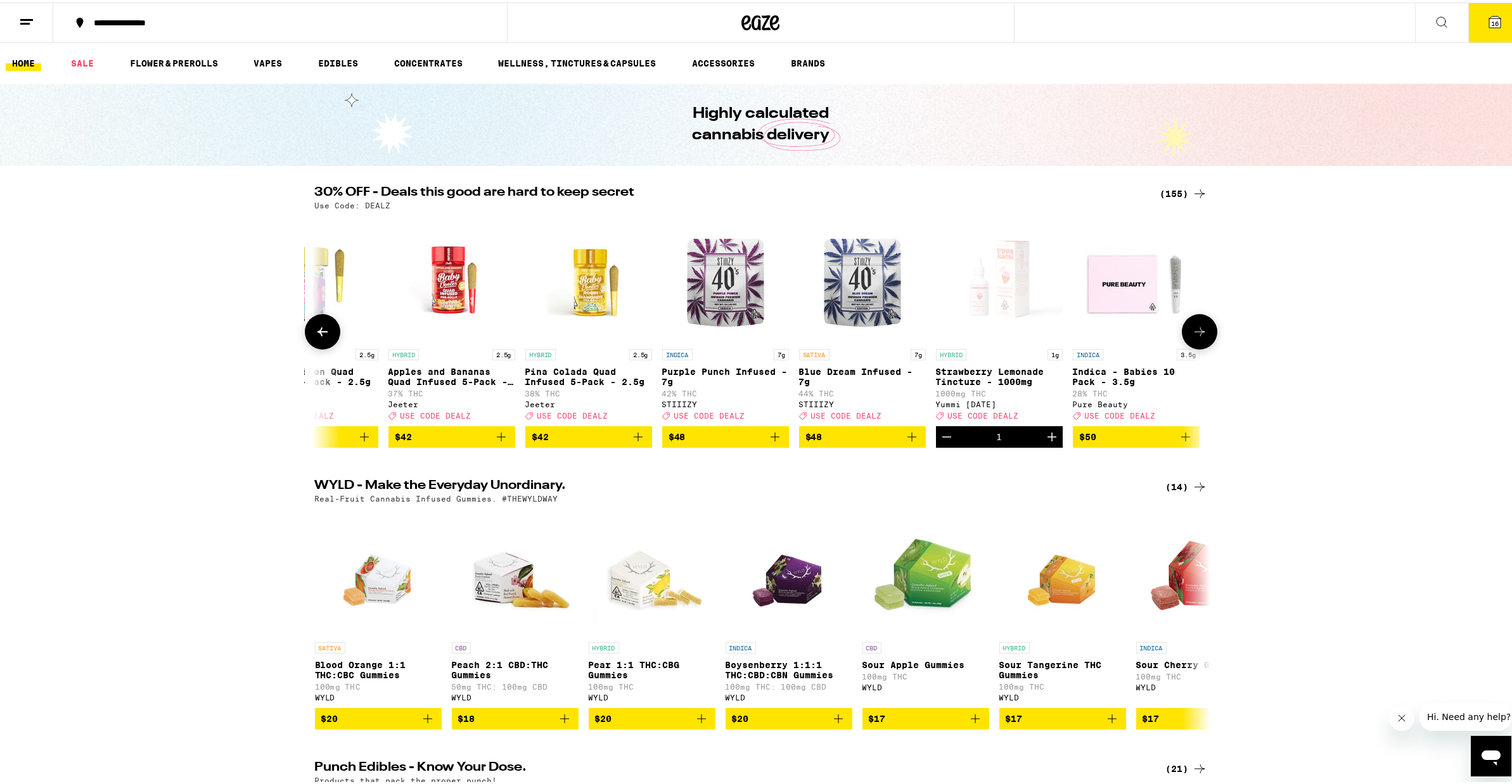
click at [324, 337] on icon at bounding box center [322, 329] width 16 height 16
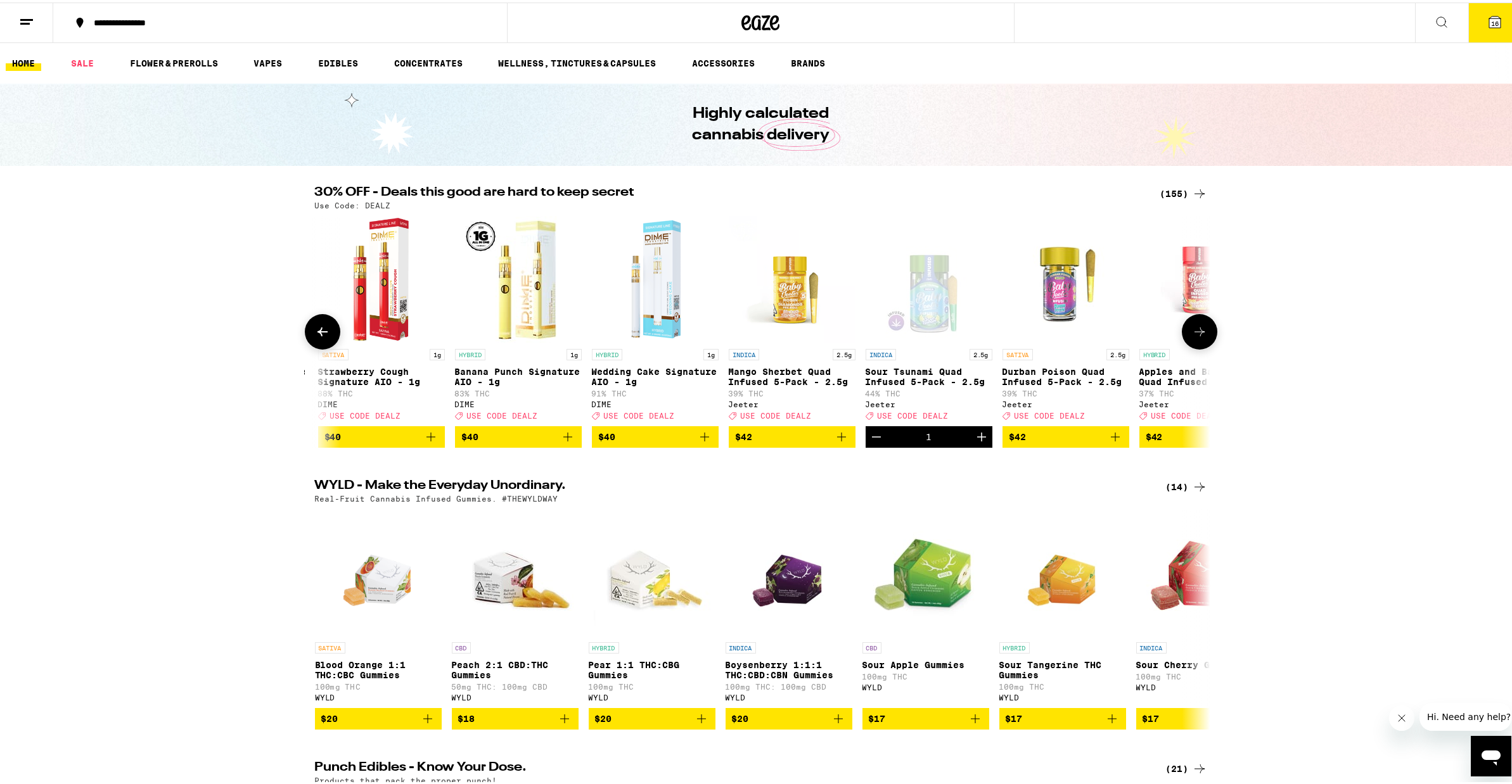
scroll to position [0, 18057]
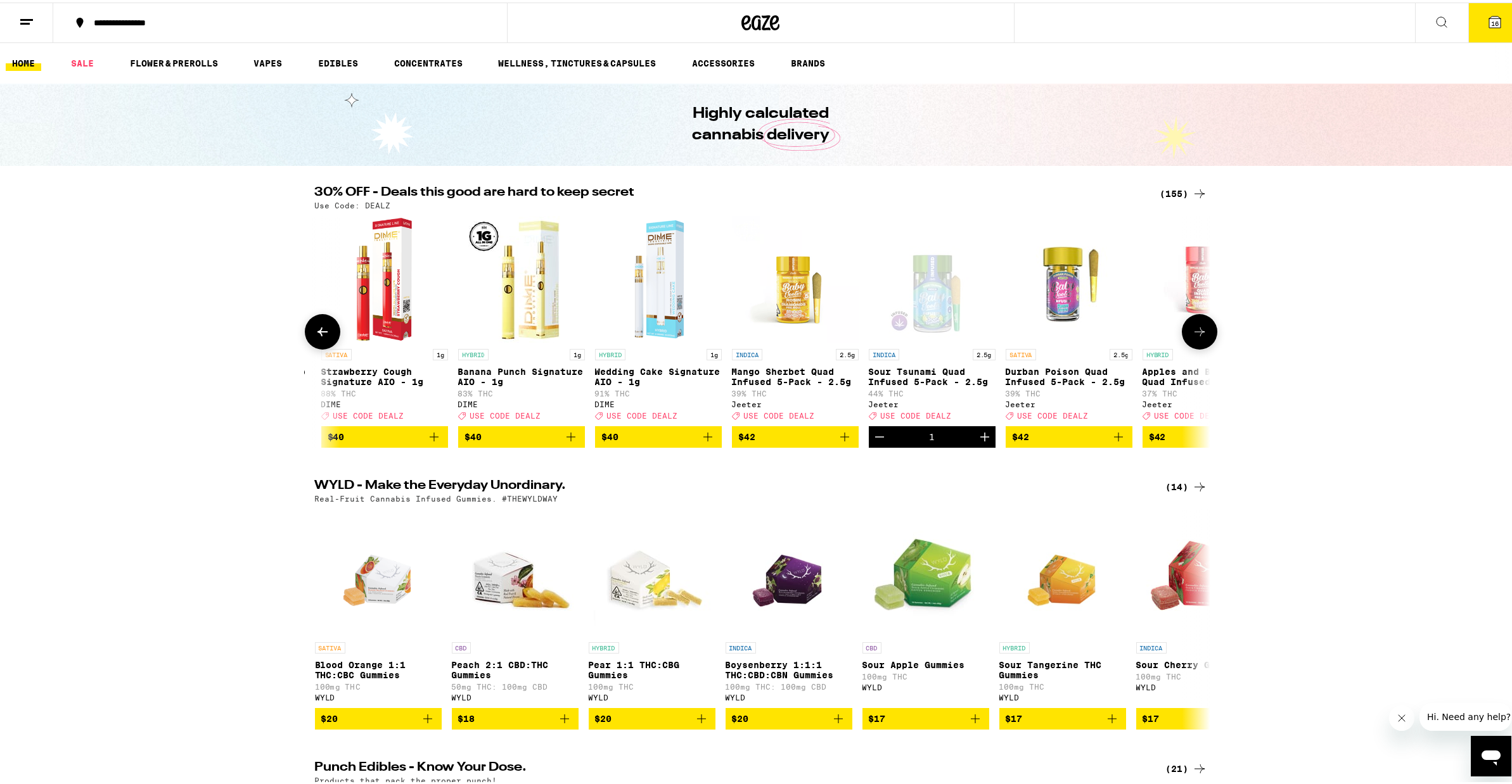
click at [838, 442] on icon "Add to bag" at bounding box center [844, 434] width 16 height 16
click at [1487, 16] on icon at bounding box center [1494, 20] width 16 height 16
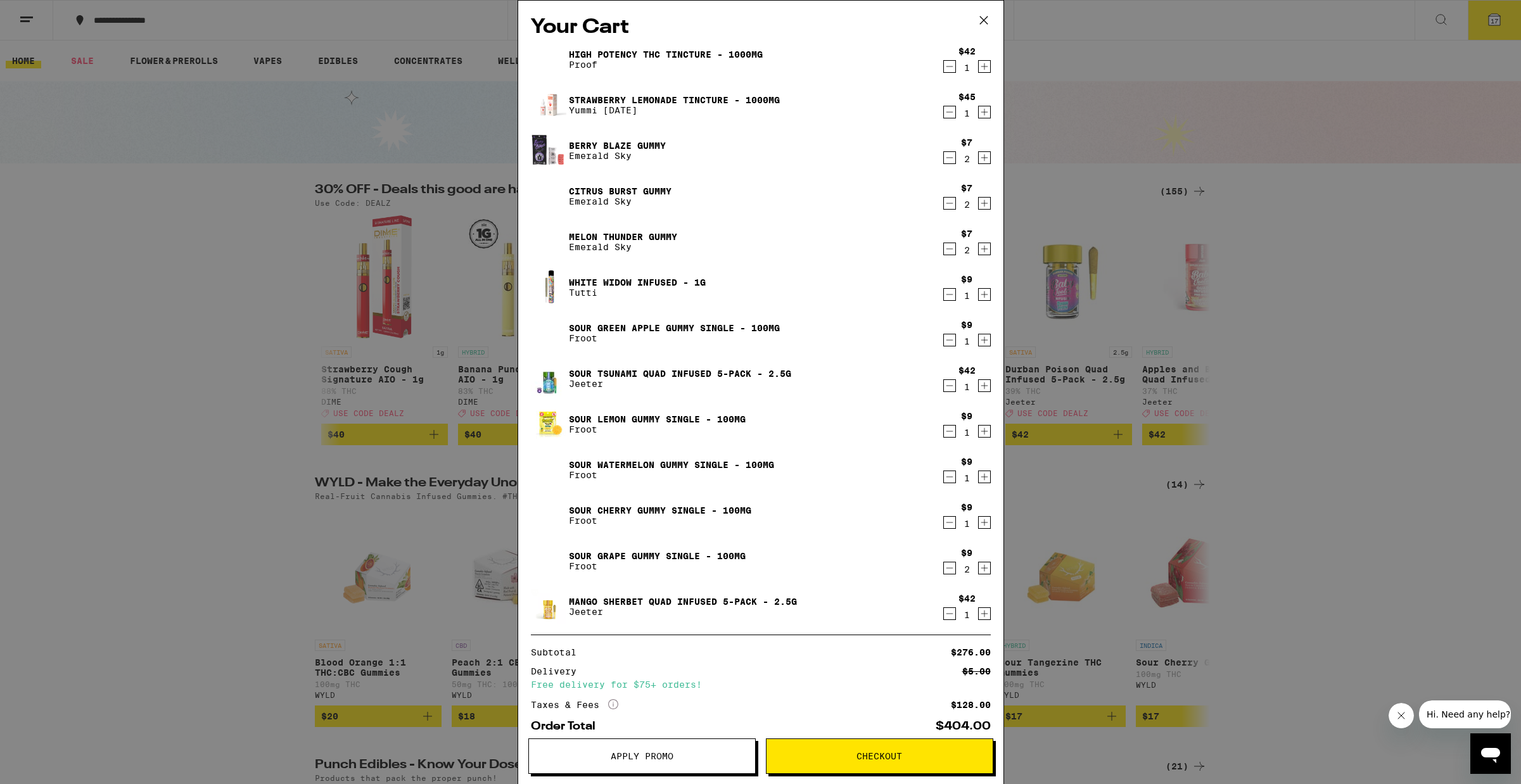
click at [944, 481] on icon "Decrement" at bounding box center [949, 477] width 11 height 16
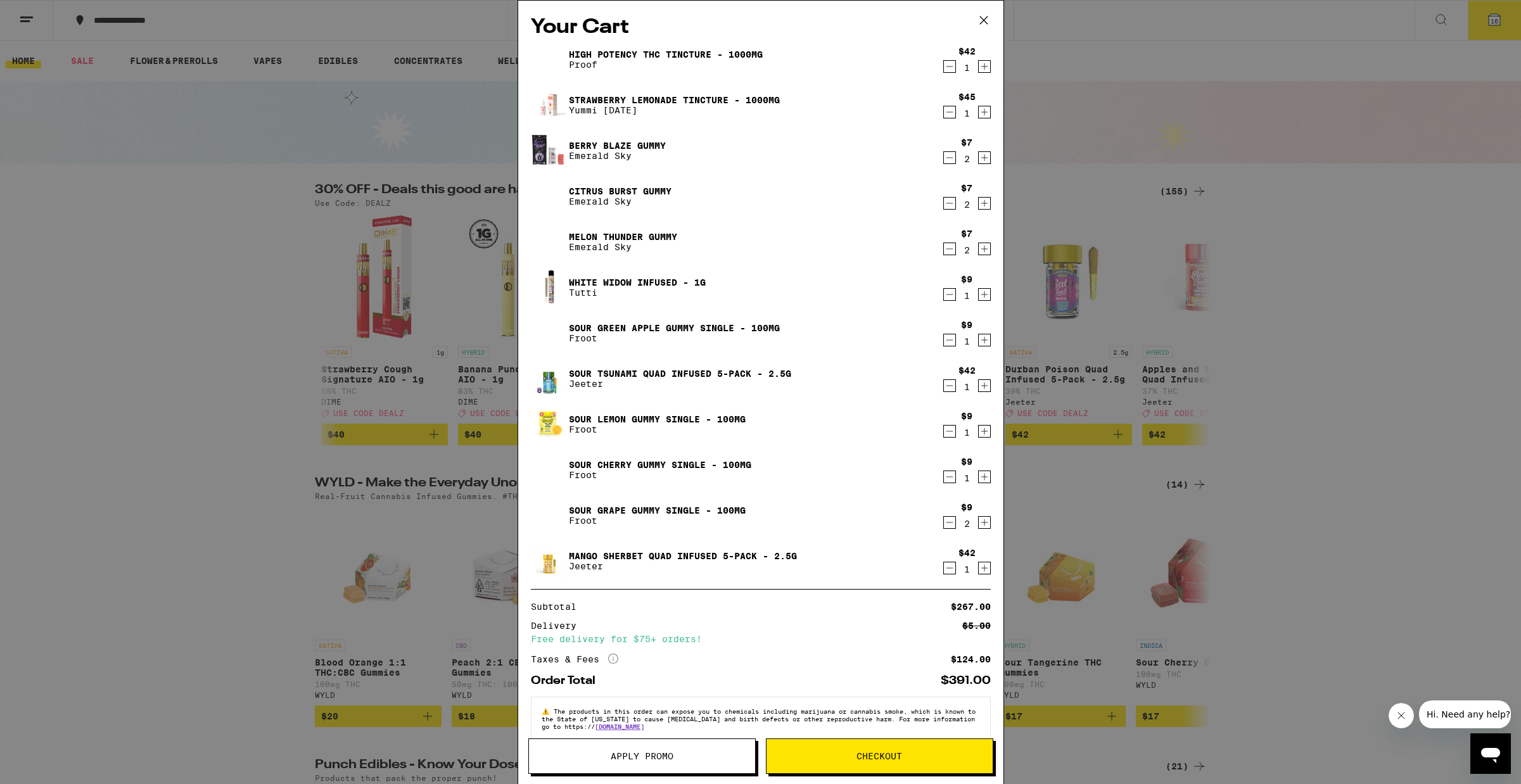
click at [946, 477] on icon "Decrement" at bounding box center [949, 477] width 7 height 0
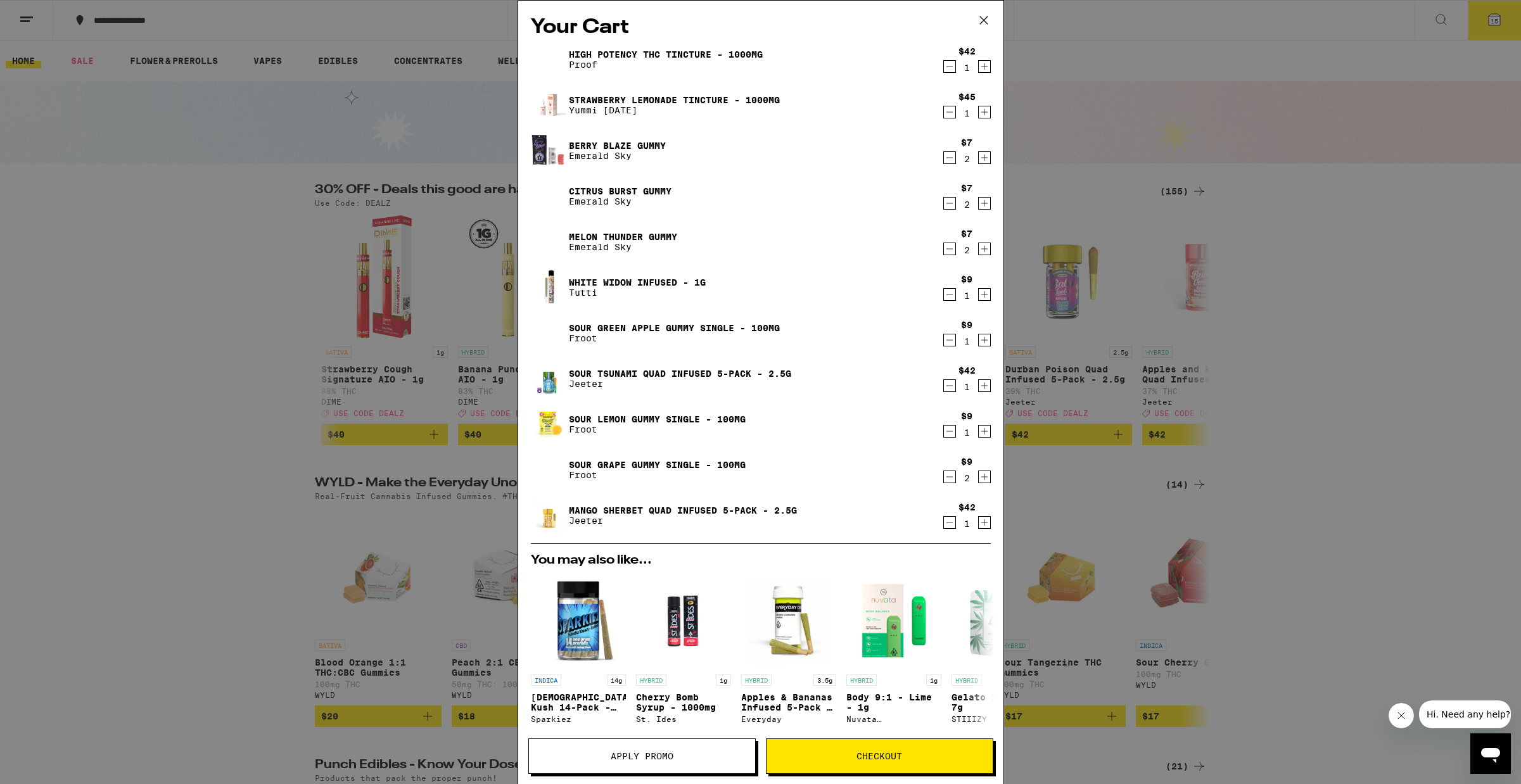
click at [944, 430] on icon "Decrement" at bounding box center [949, 431] width 11 height 16
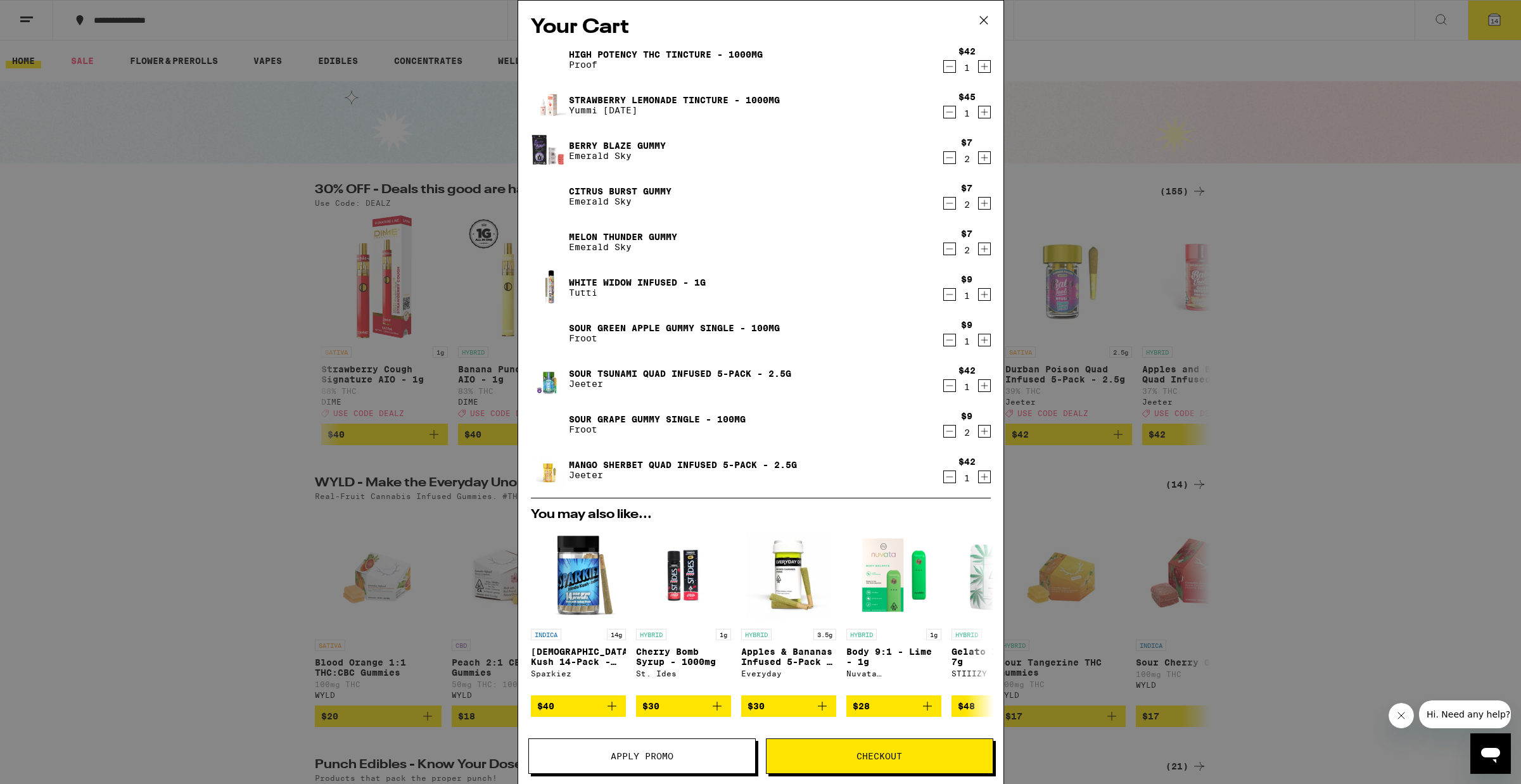
click at [944, 436] on icon "Decrement" at bounding box center [949, 431] width 11 height 16
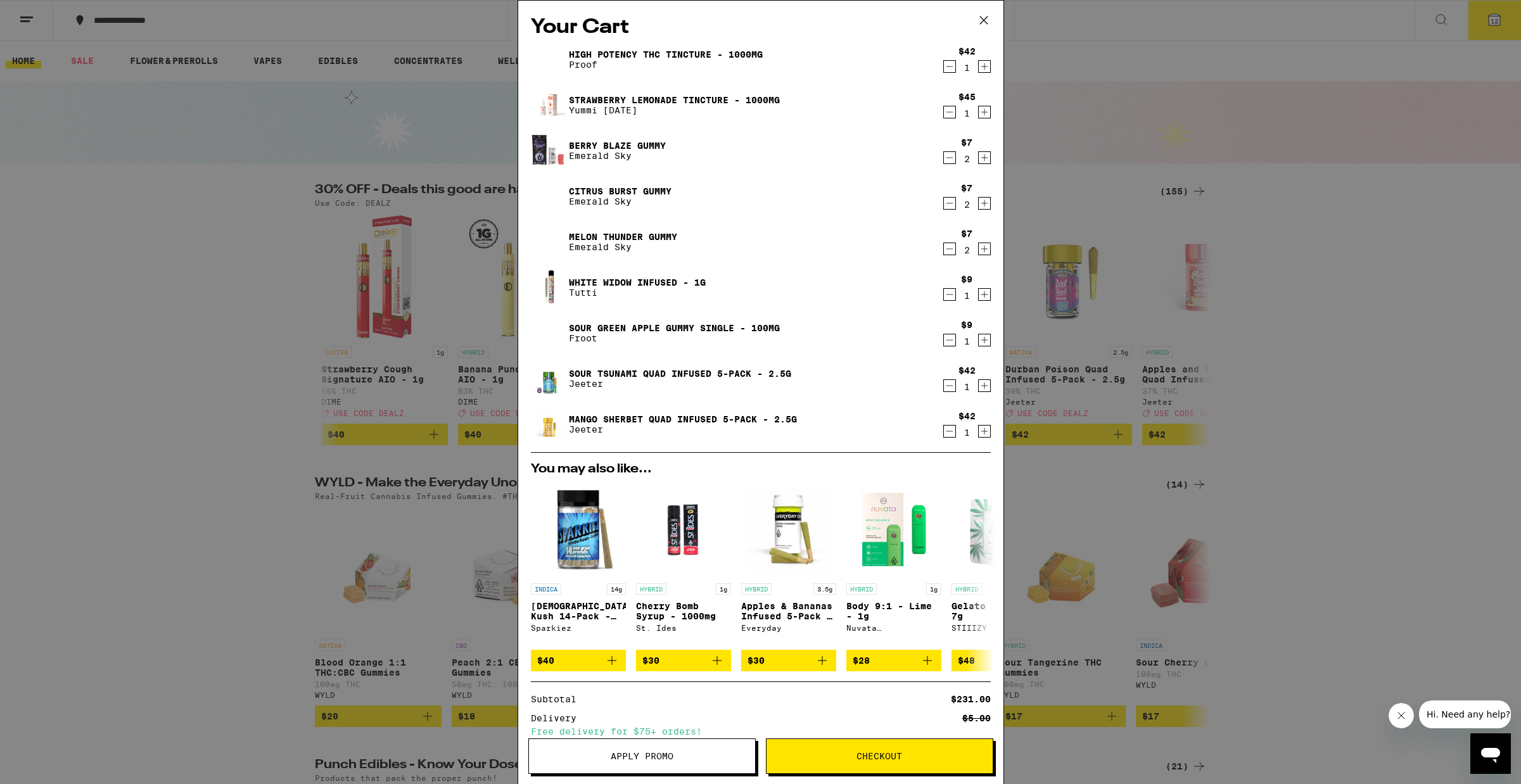
click at [944, 339] on icon "Decrement" at bounding box center [949, 340] width 11 height 16
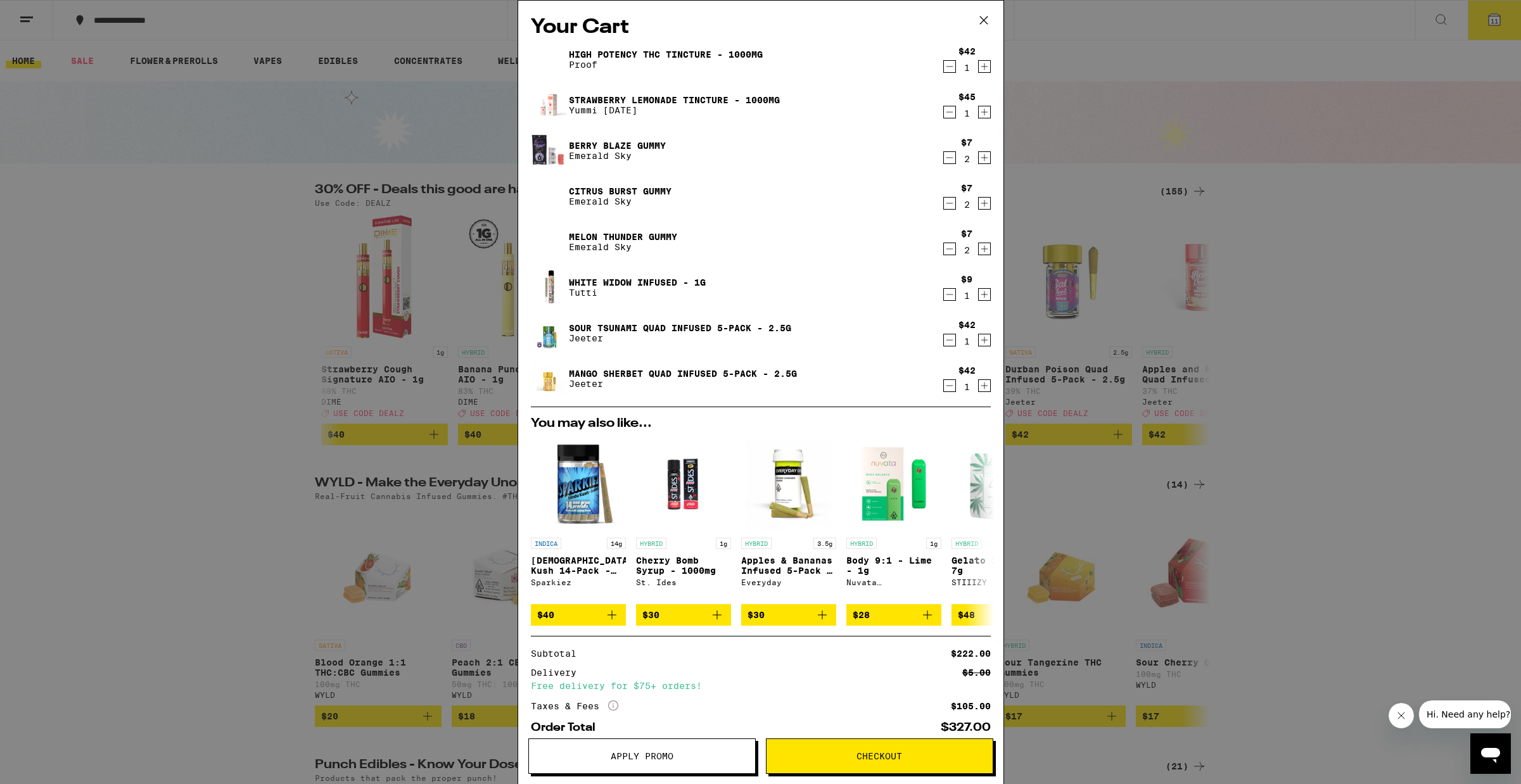
click at [645, 765] on button "Apply Promo" at bounding box center [641, 755] width 227 height 35
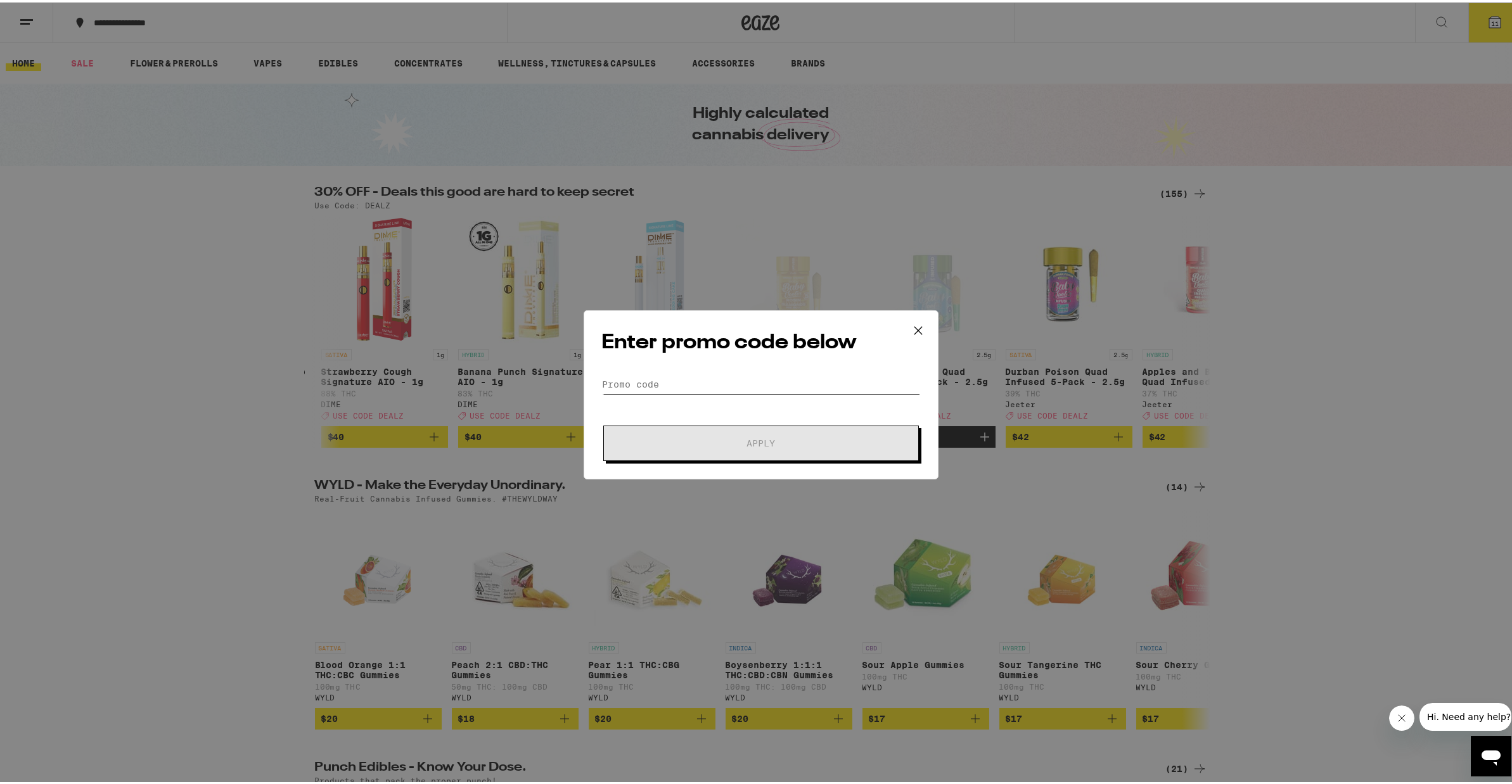
click at [730, 379] on input "Promo Code" at bounding box center [761, 382] width 318 height 19
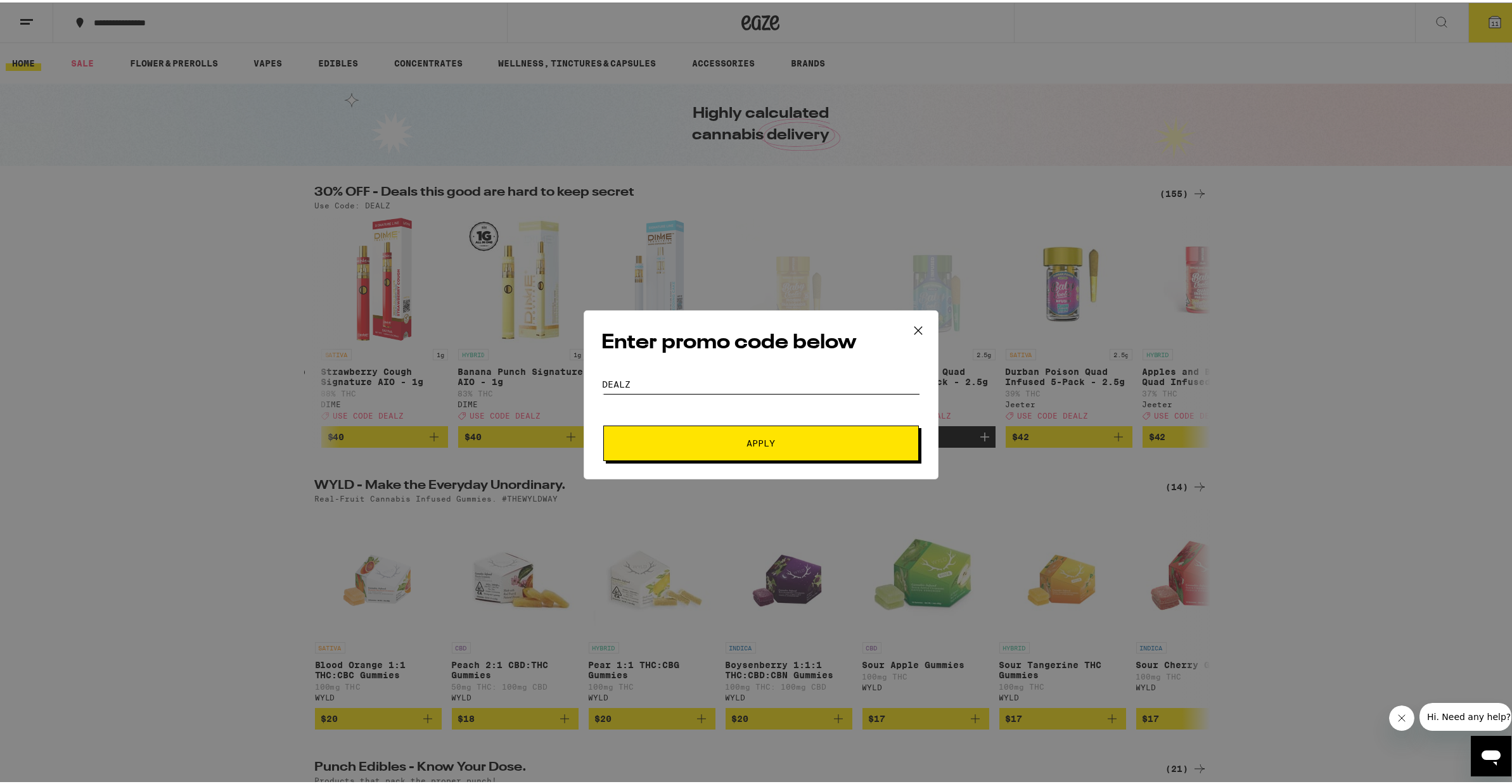
type input "dealz"
click at [765, 445] on span "Apply" at bounding box center [761, 440] width 29 height 9
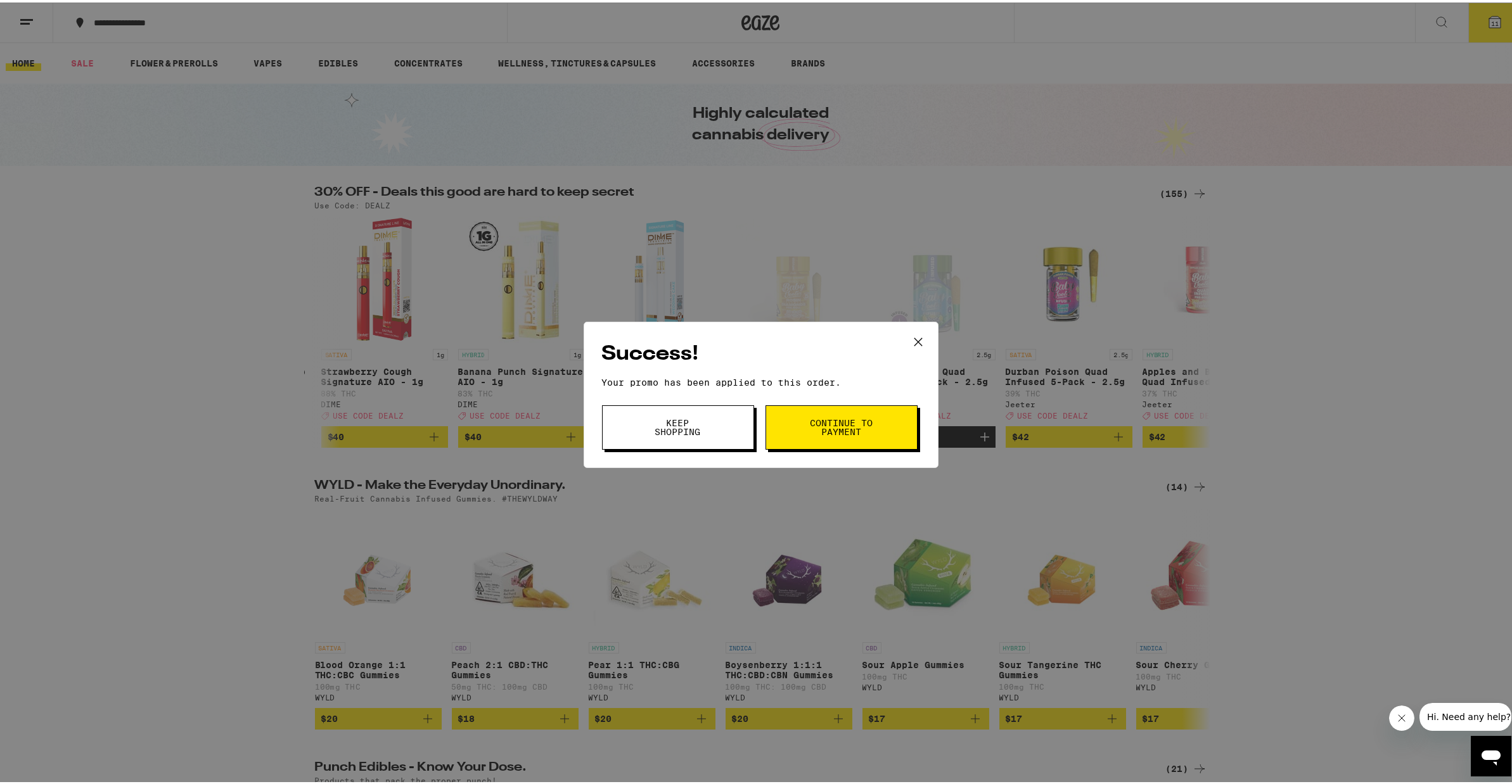
click at [846, 418] on span "Continue to payment" at bounding box center [841, 425] width 65 height 18
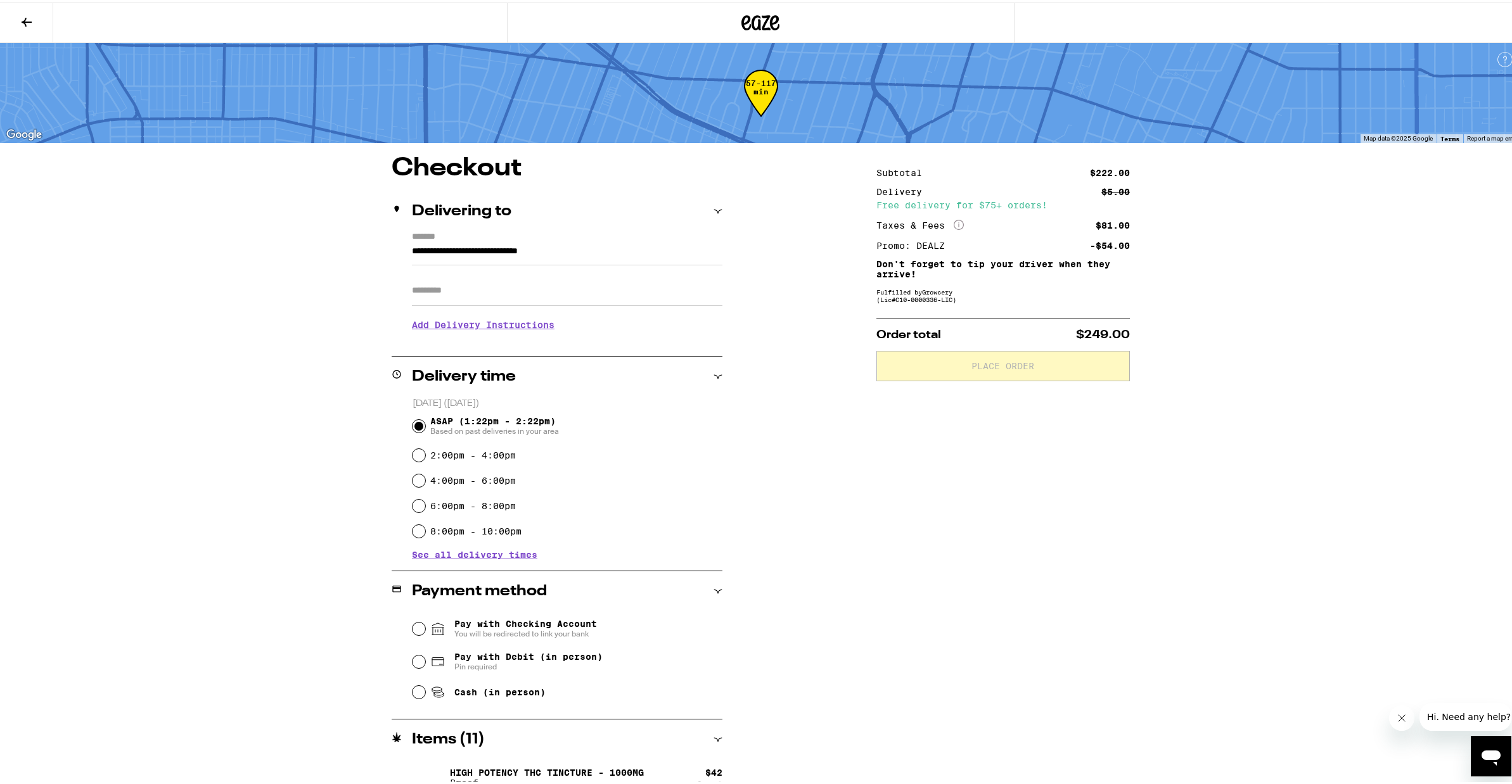
click at [24, 15] on icon at bounding box center [26, 20] width 16 height 16
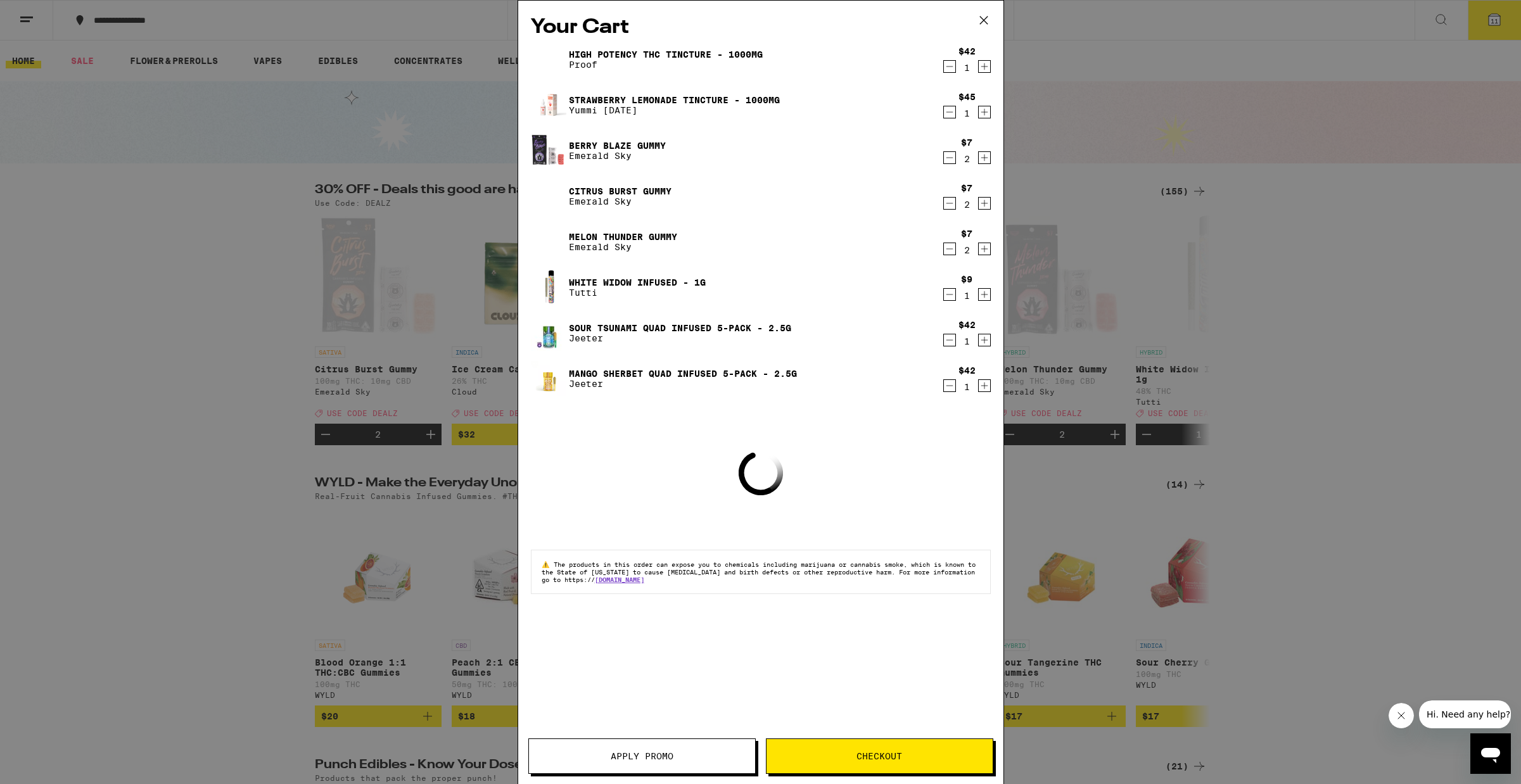
click at [950, 71] on icon "Decrement" at bounding box center [949, 66] width 11 height 16
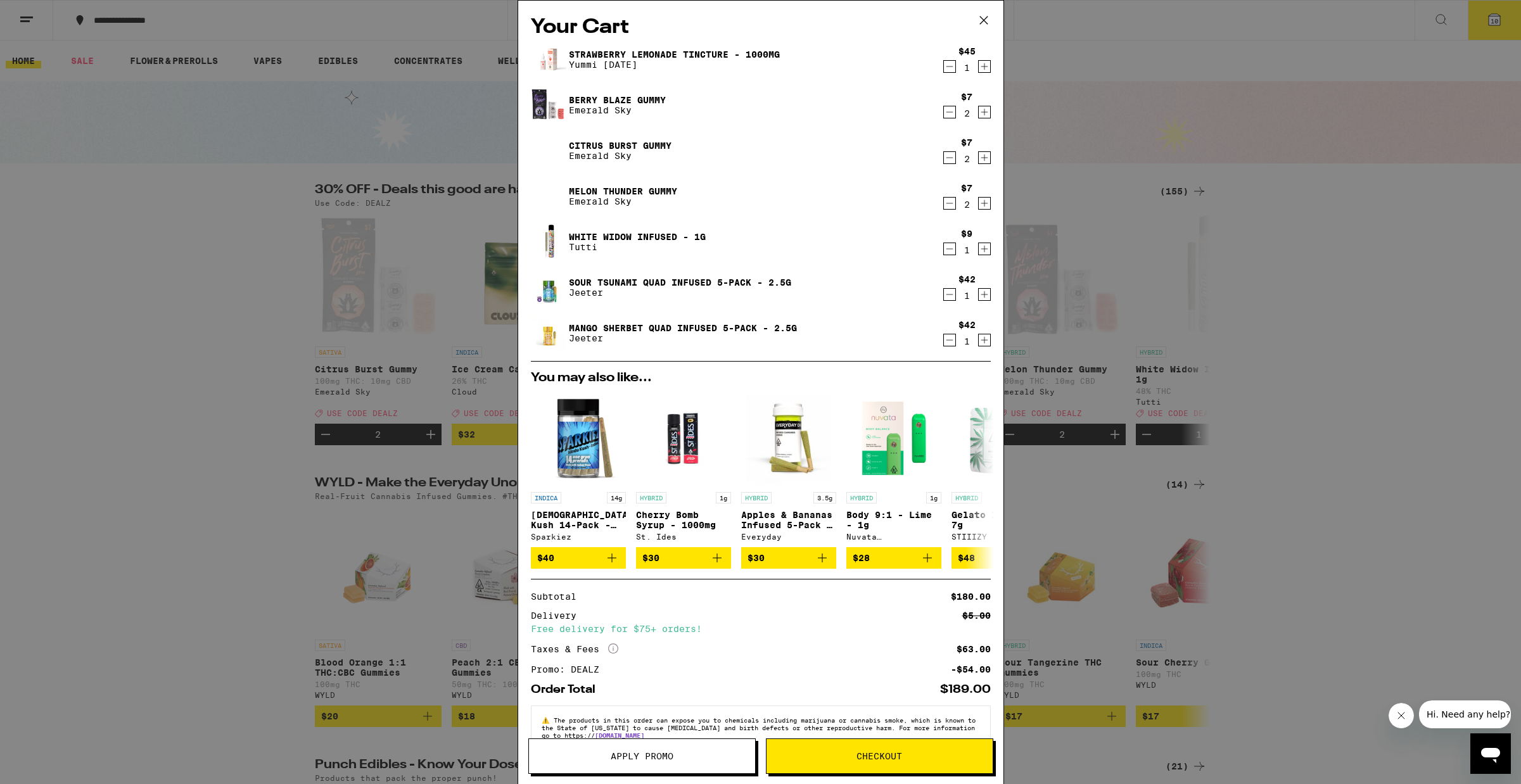
click at [944, 344] on icon "Decrement" at bounding box center [949, 340] width 11 height 16
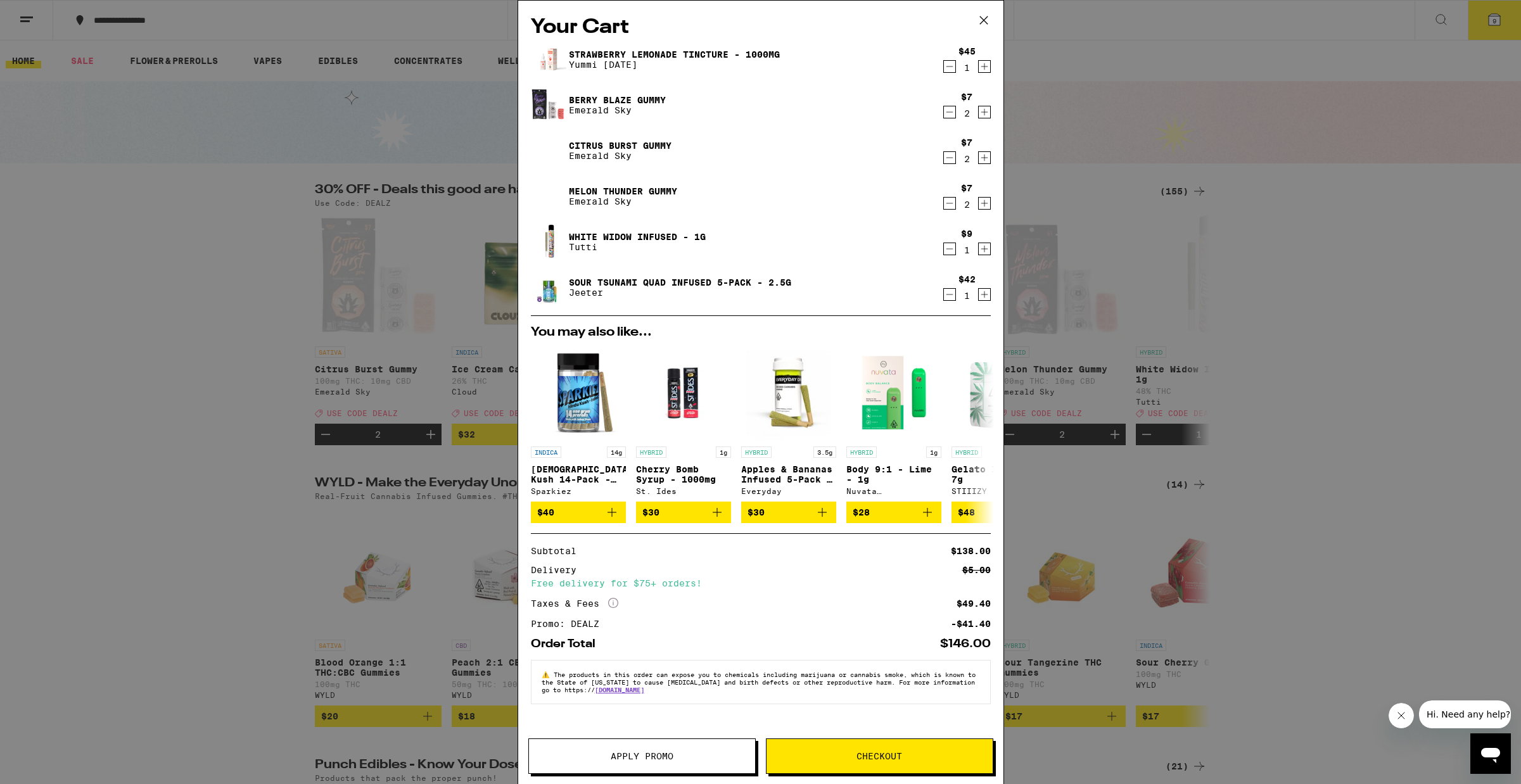
click at [1345, 417] on div "Your Cart Strawberry Lemonade Tincture - 1000mg Yummi Karma $45 1 Berry Blaze G…" at bounding box center [760, 392] width 1521 height 784
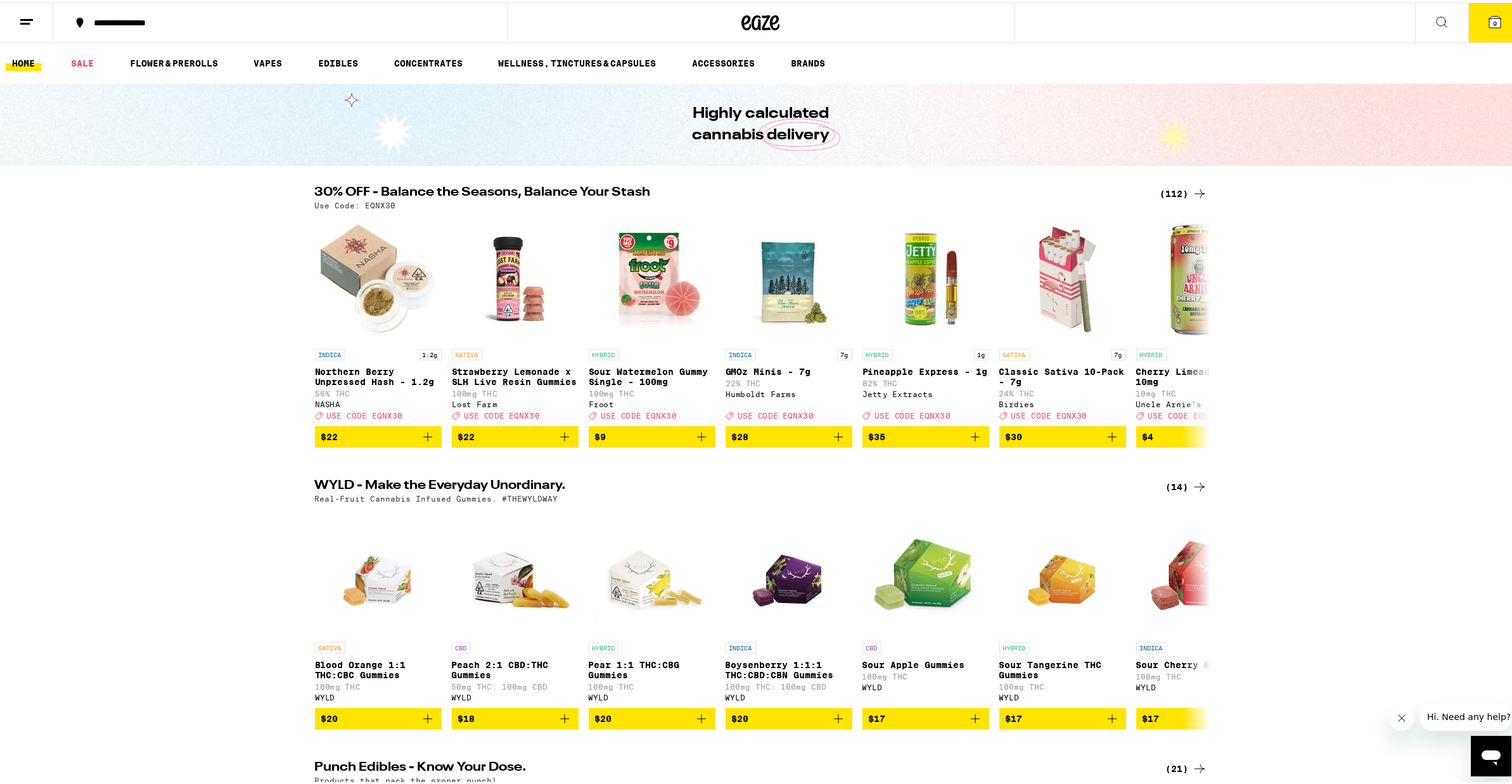
click at [1492, 17] on span "9" at bounding box center [1494, 21] width 4 height 7
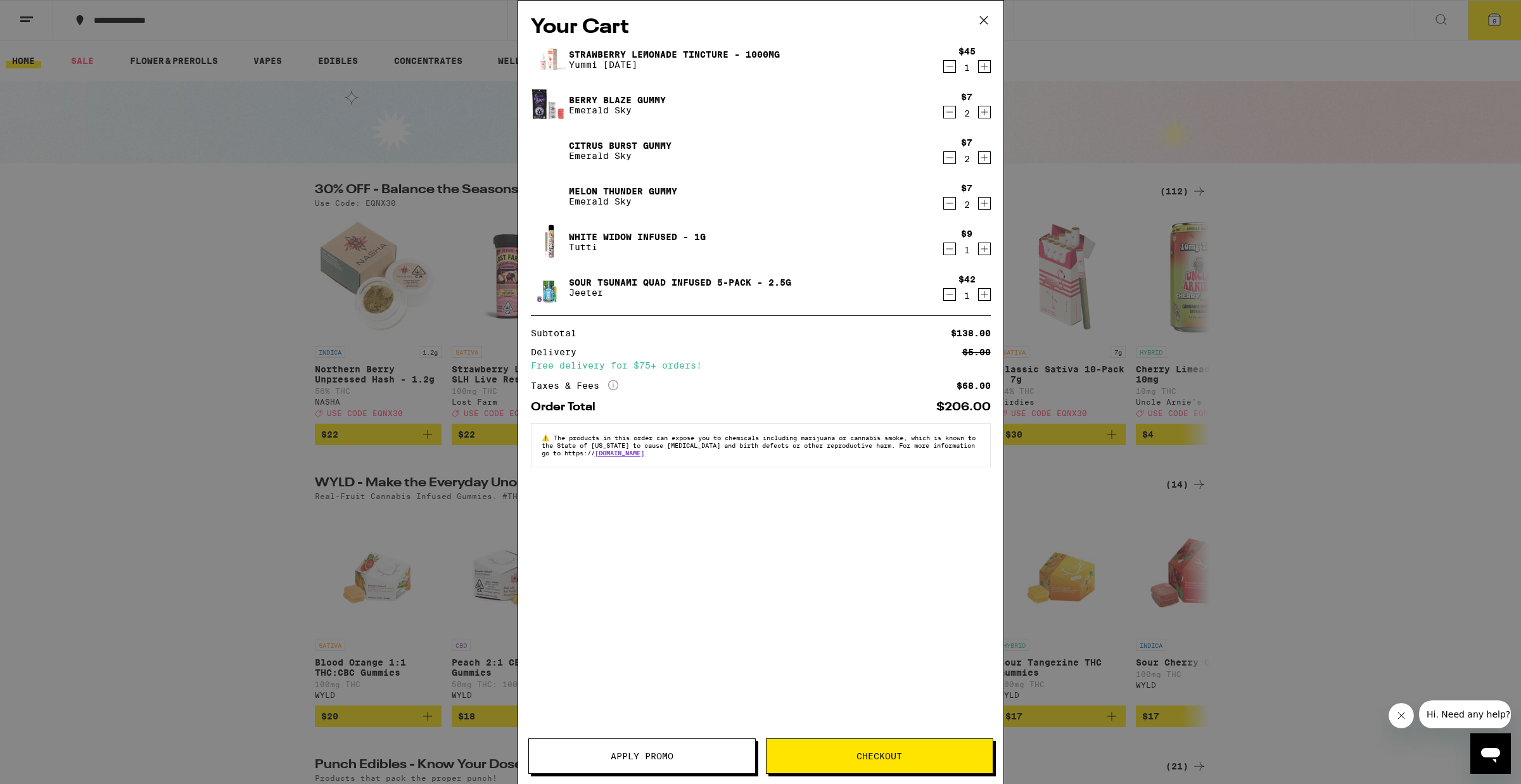
click at [874, 752] on span "Checkout" at bounding box center [880, 756] width 46 height 9
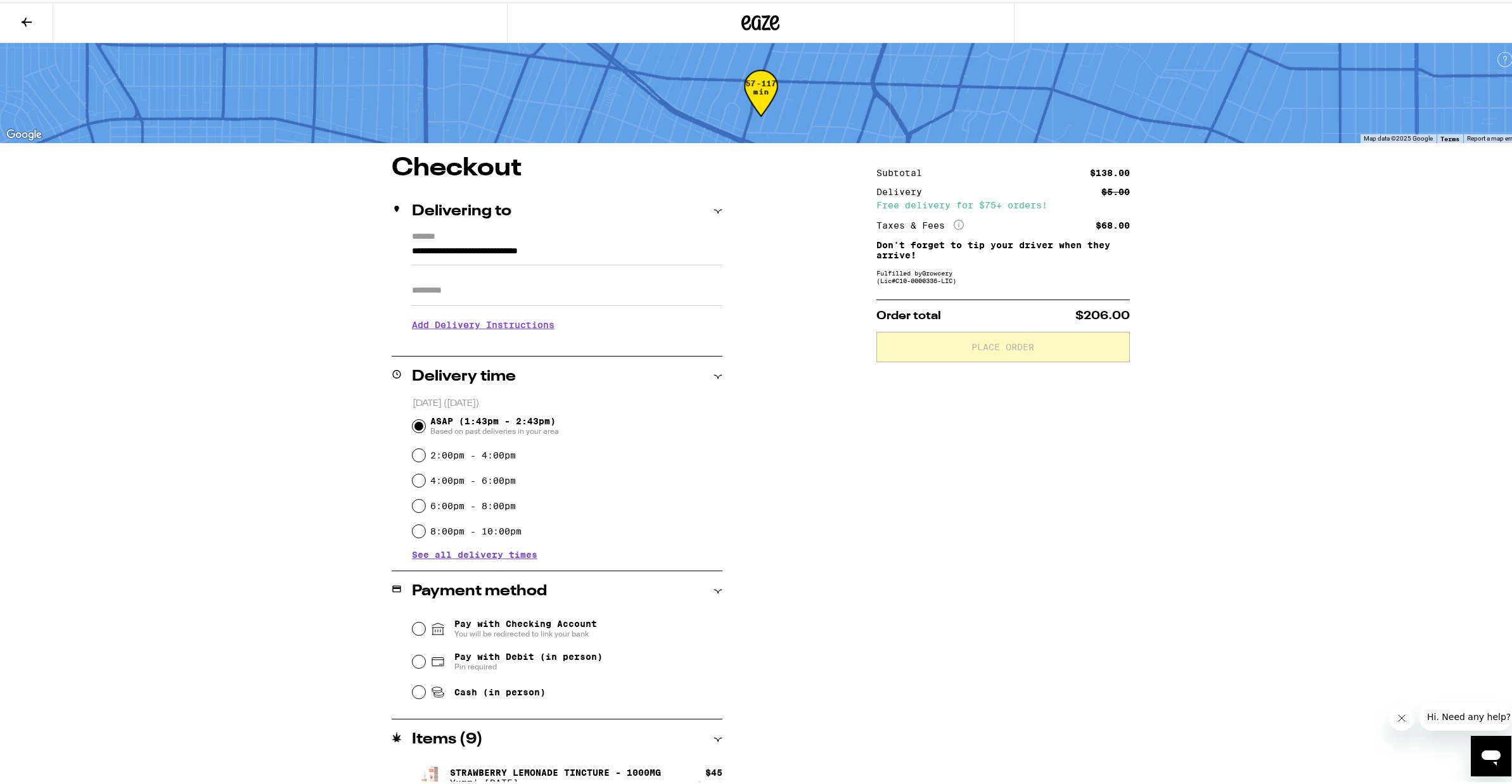
click at [432, 201] on h2 "Delivering to" at bounding box center [461, 209] width 99 height 16
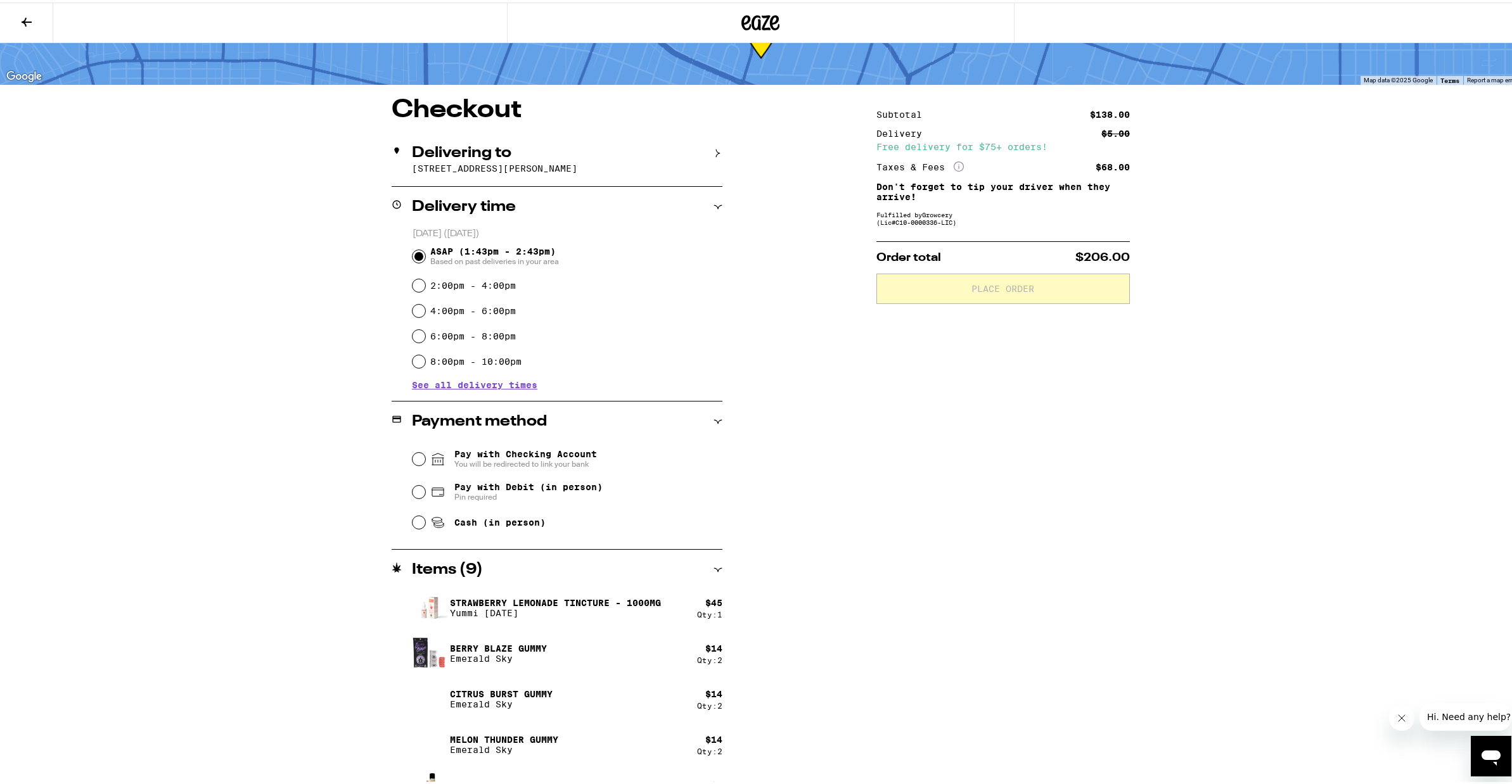
scroll to position [137, 0]
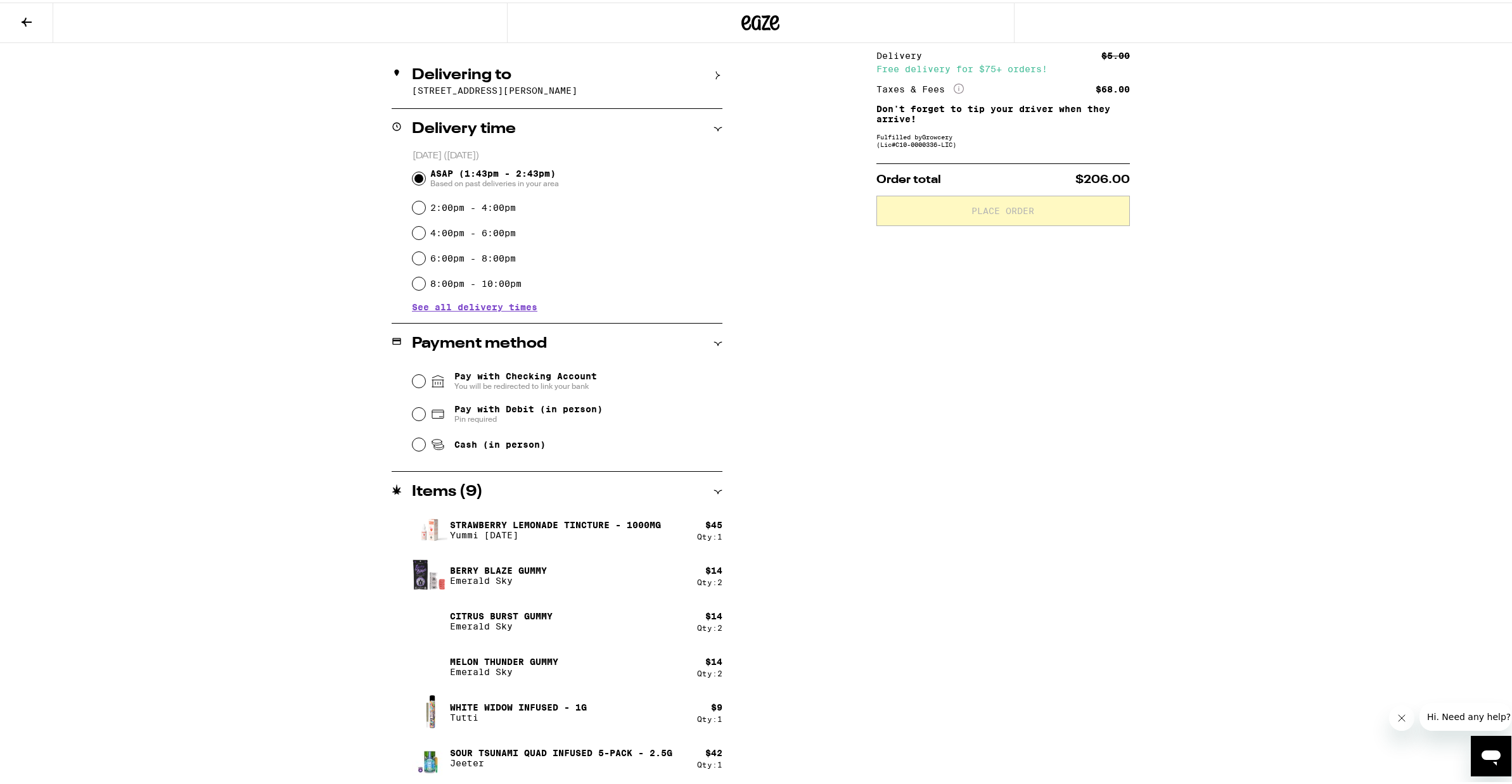
click at [742, 22] on icon at bounding box center [761, 21] width 38 height 23
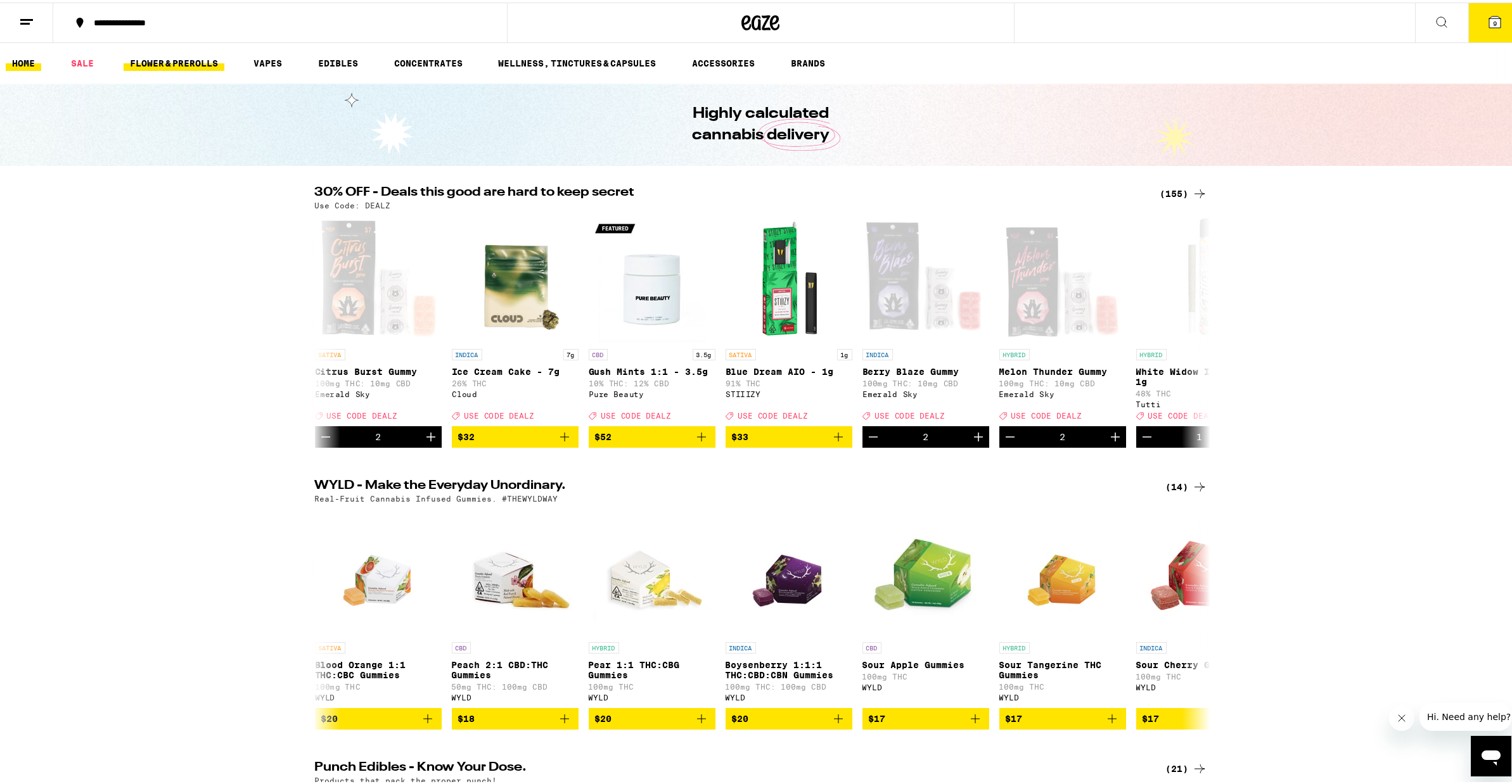
click at [201, 64] on link "FLOWER & PREROLLS" at bounding box center [173, 61] width 101 height 16
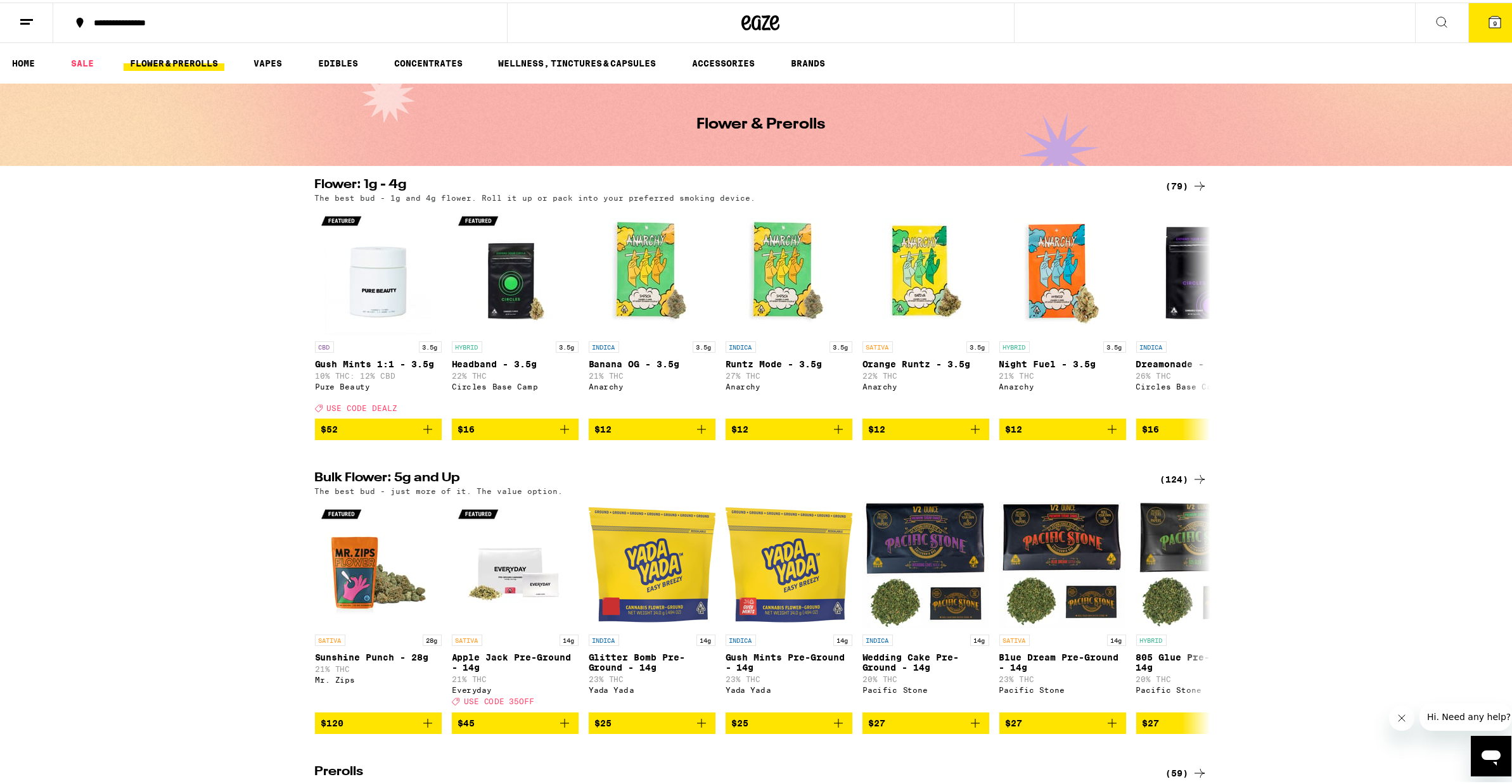
click at [1179, 484] on div "(124)" at bounding box center [1183, 477] width 47 height 16
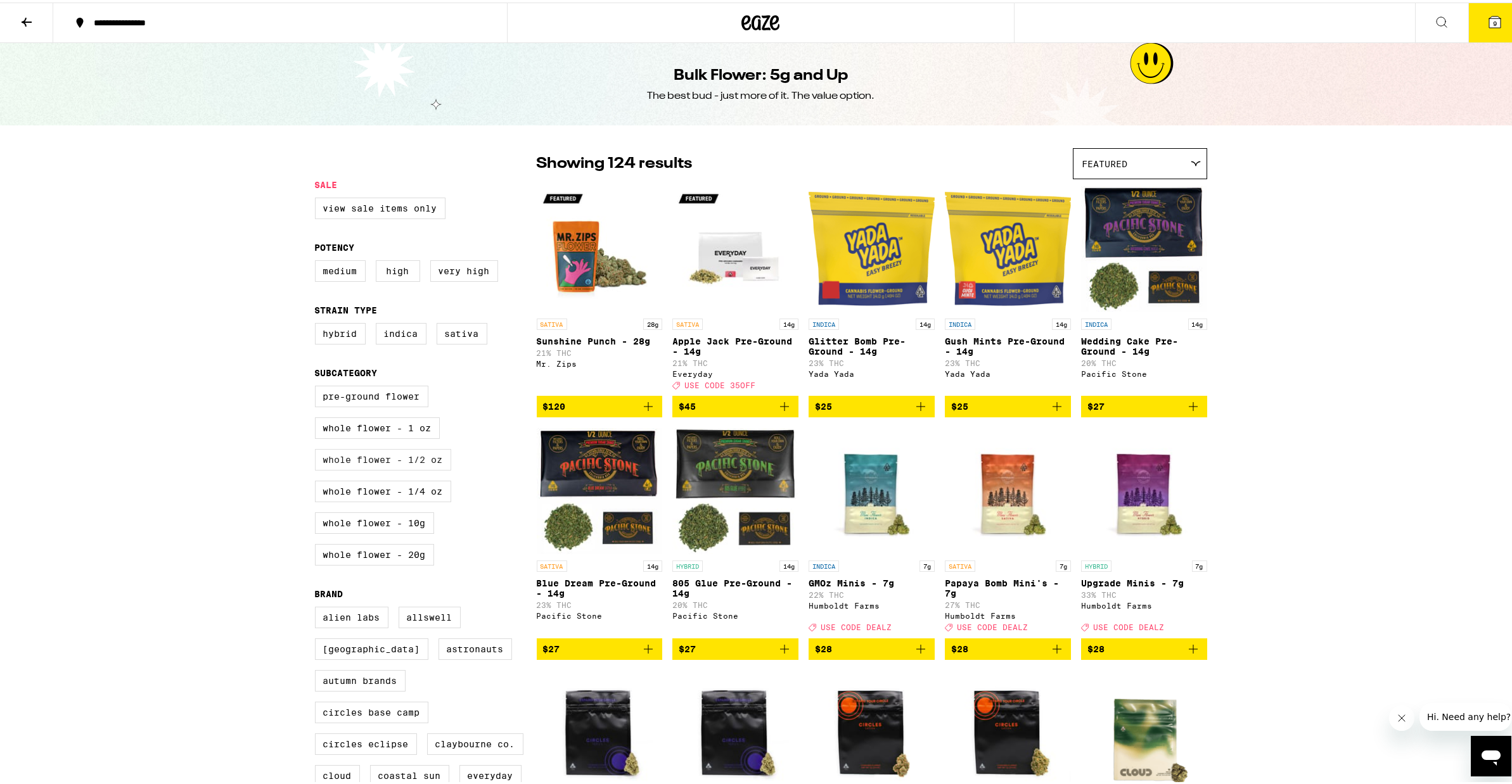
click at [416, 468] on label "Whole Flower - 1/2 oz" at bounding box center [383, 457] width 136 height 21
click at [318, 386] on input "Whole Flower - 1/2 oz" at bounding box center [317, 385] width 1 height 1
checkbox input "true"
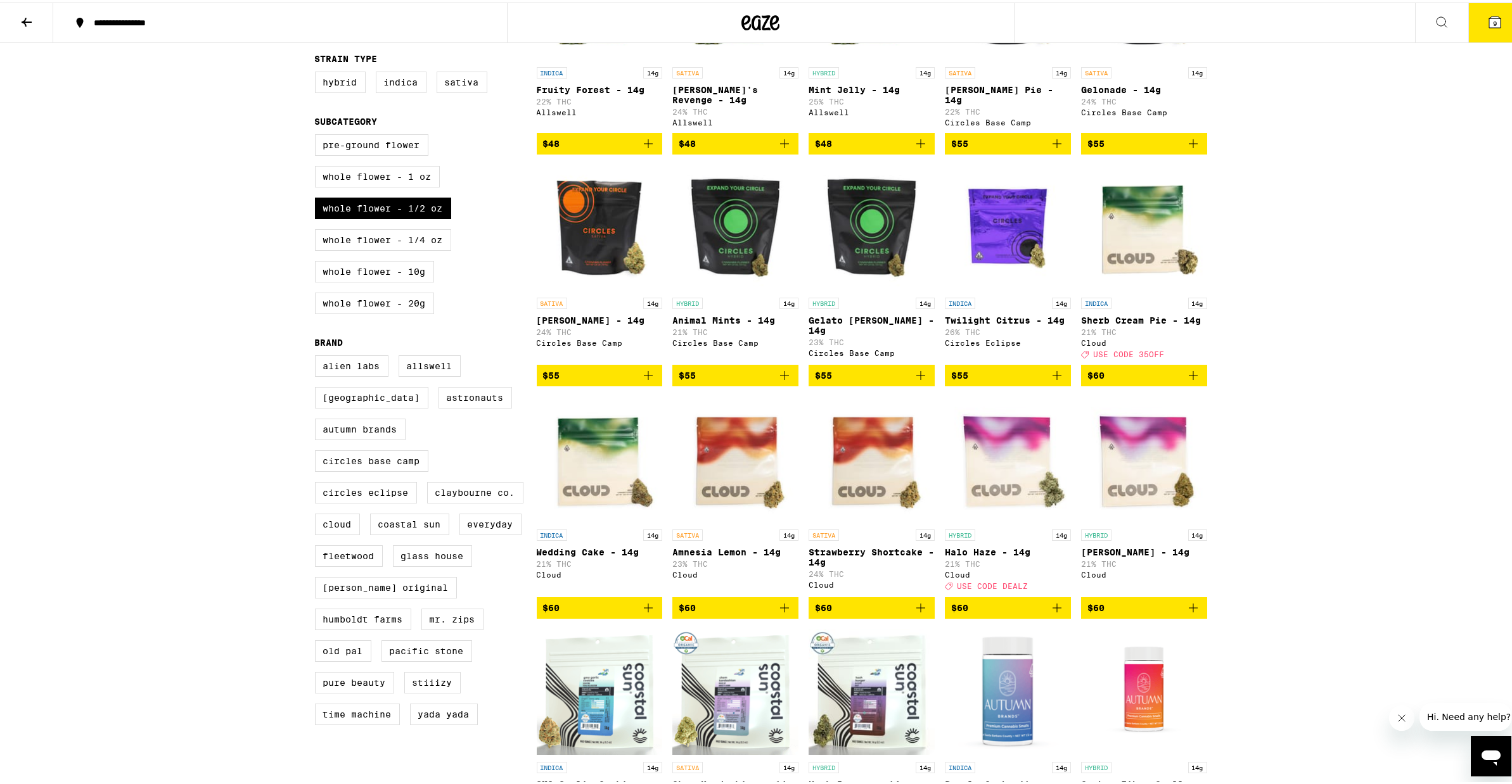
scroll to position [249, 0]
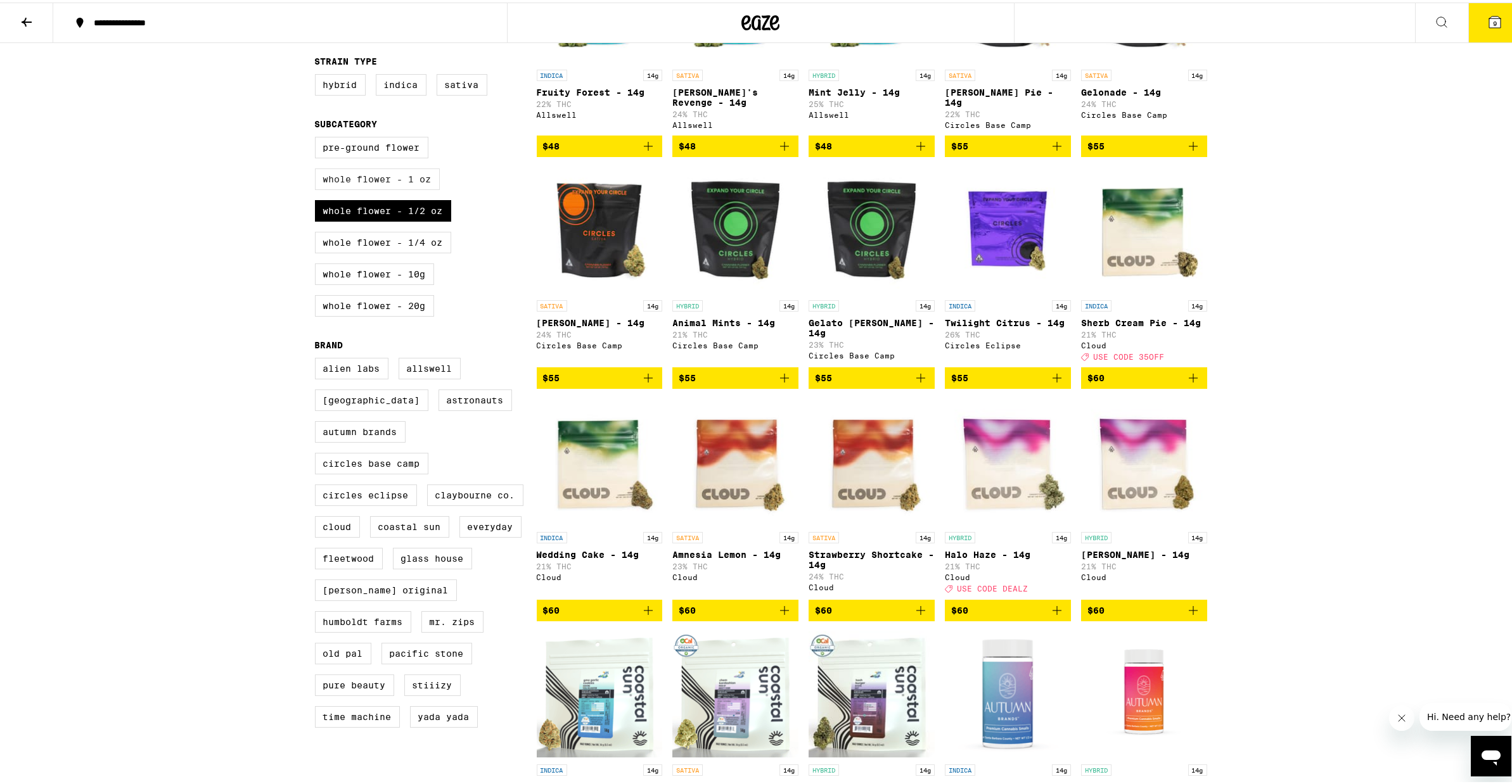
click at [379, 187] on label "Whole Flower - 1 oz" at bounding box center [377, 177] width 125 height 21
click at [318, 137] on input "Whole Flower - 1 oz" at bounding box center [317, 136] width 1 height 1
checkbox input "true"
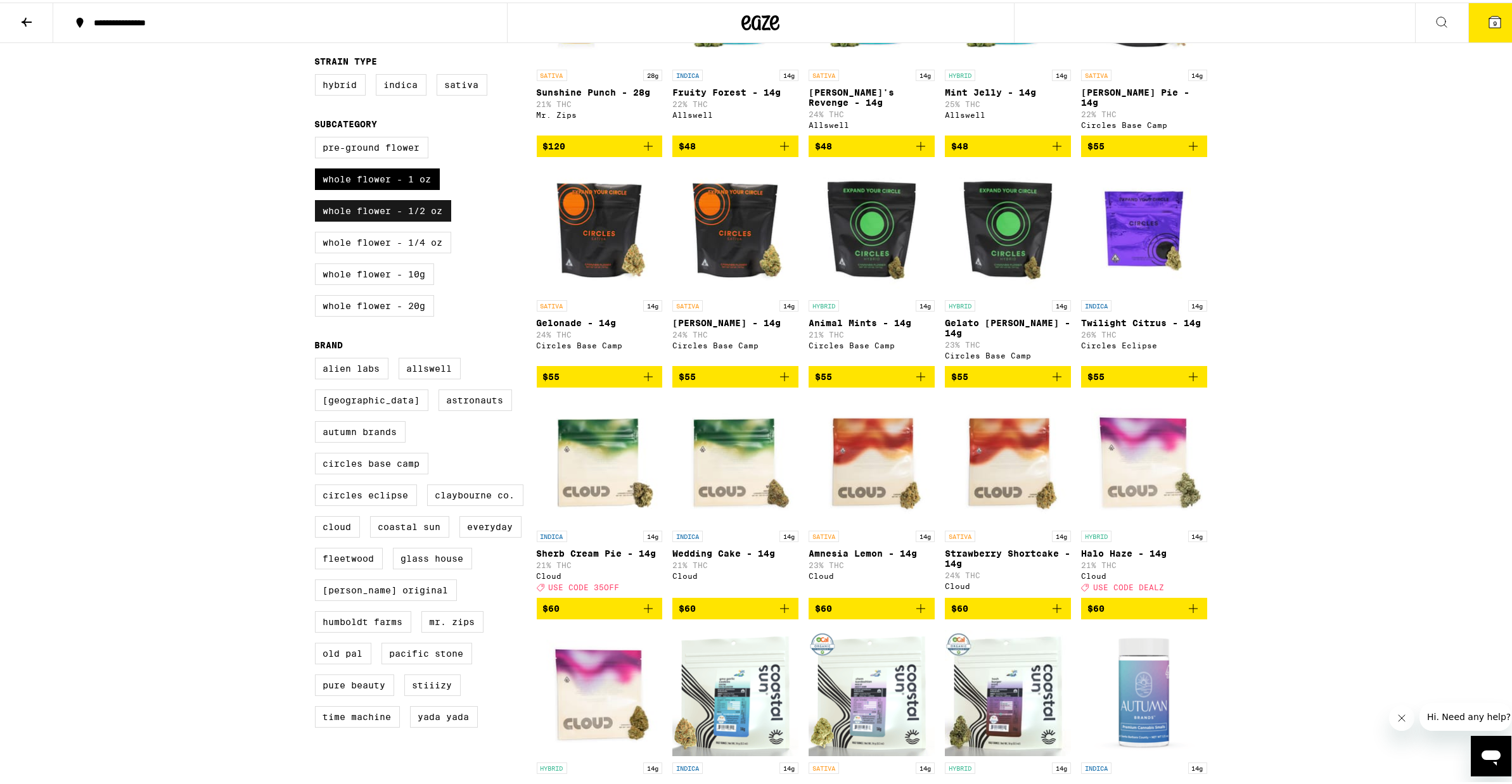
click at [389, 216] on label "Whole Flower - 1/2 oz" at bounding box center [383, 209] width 136 height 21
click at [318, 137] on input "Whole Flower - 1/2 oz" at bounding box center [317, 136] width 1 height 1
checkbox input "false"
